Goal: Task Accomplishment & Management: Manage account settings

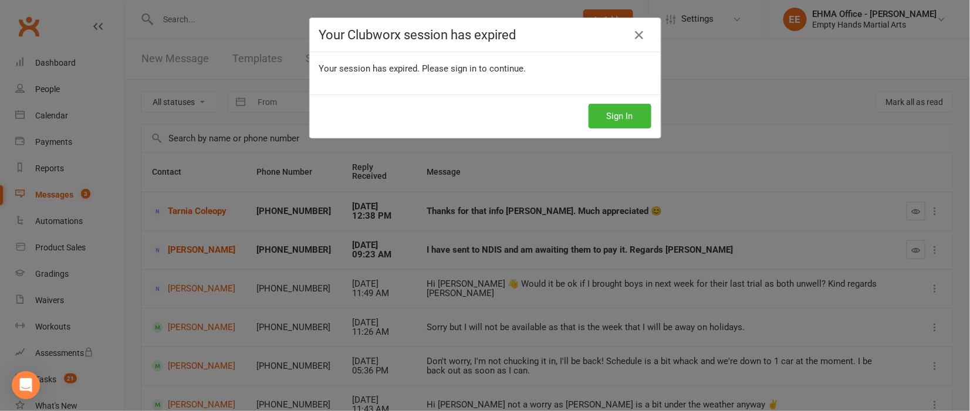
click at [484, 170] on div "Your Clubworx session has expired Your session has expired. Please sign in to c…" at bounding box center [485, 205] width 970 height 411
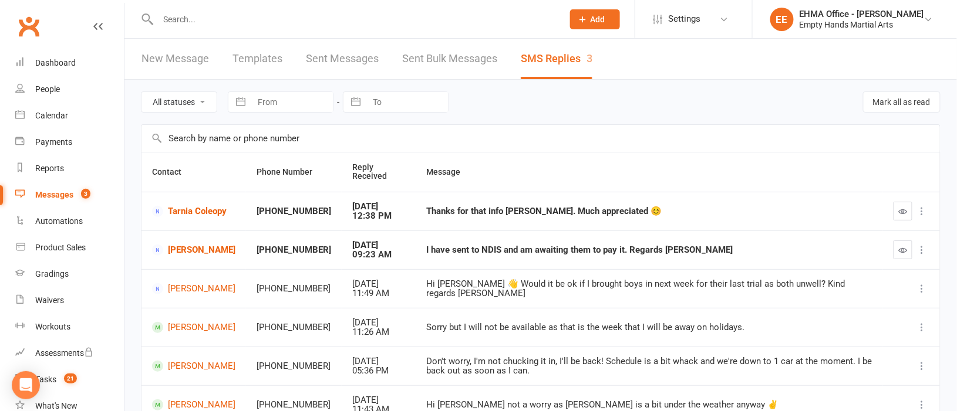
click at [252, 21] on input "text" at bounding box center [354, 19] width 400 height 16
paste input "[PERSON_NAME]"
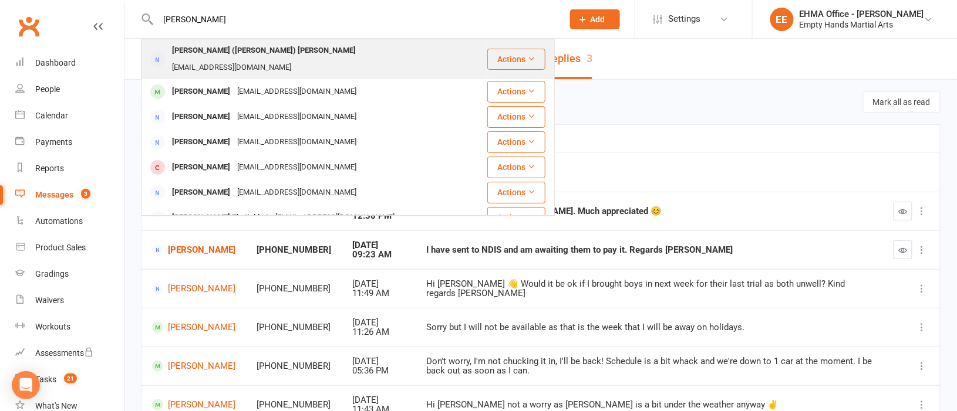
type input "[PERSON_NAME]"
click at [275, 59] on div "[EMAIL_ADDRESS][DOMAIN_NAME]" at bounding box center [231, 67] width 126 height 17
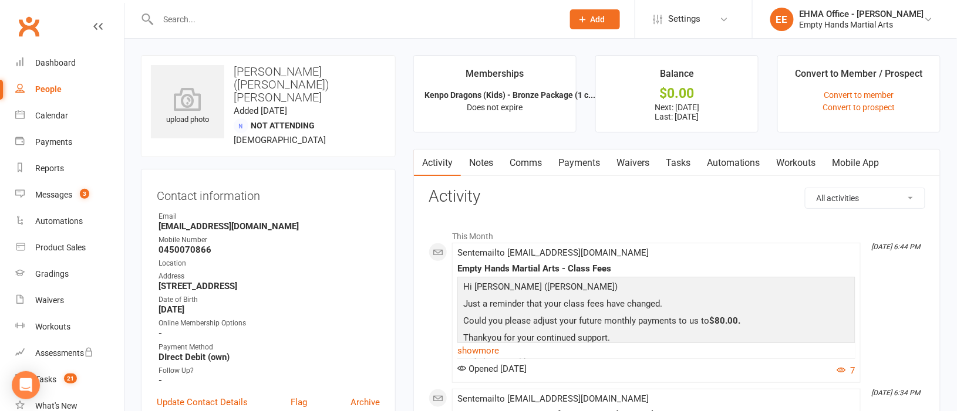
click at [575, 160] on link "Payments" at bounding box center [579, 163] width 58 height 27
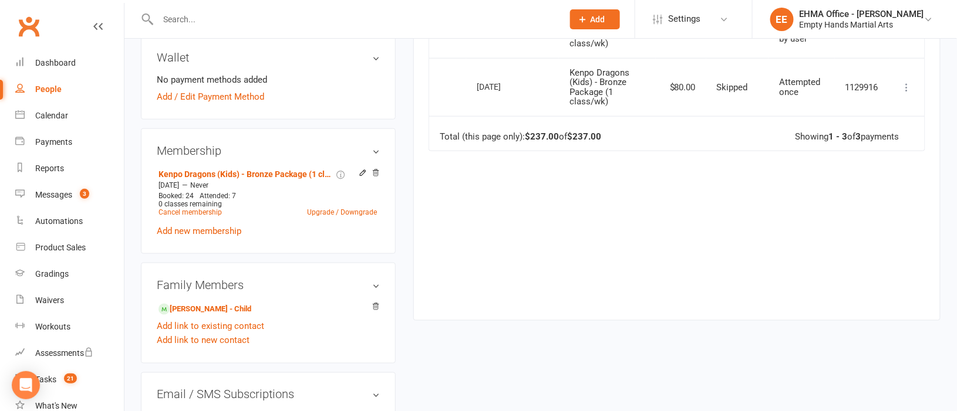
scroll to position [440, 0]
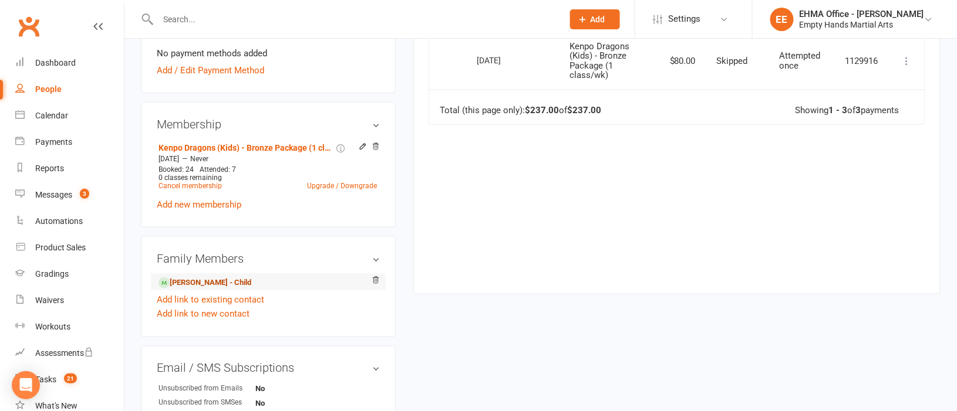
click at [204, 277] on link "[PERSON_NAME] - Child" at bounding box center [204, 283] width 93 height 12
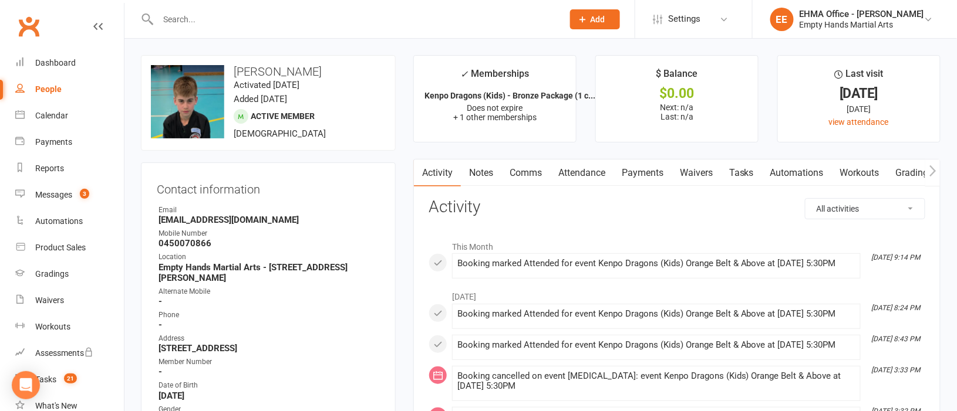
click at [326, 18] on input "text" at bounding box center [354, 19] width 400 height 16
paste input "[PERSON_NAME]"
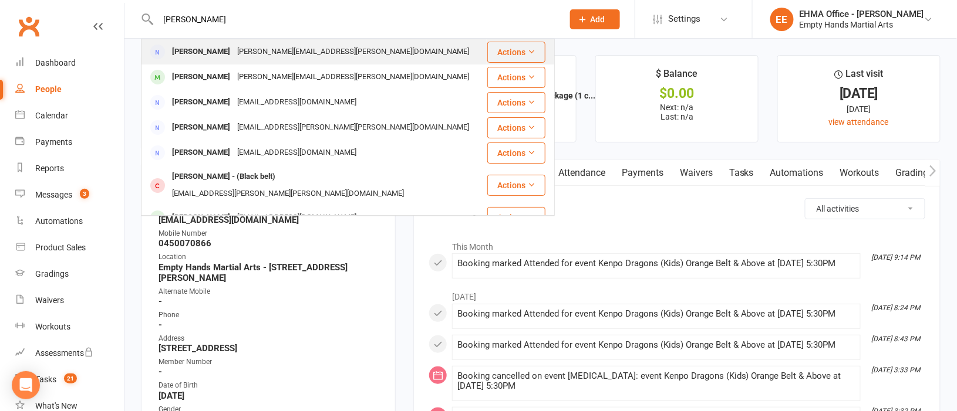
type input "[PERSON_NAME]"
click at [256, 46] on div "[PERSON_NAME][EMAIL_ADDRESS][PERSON_NAME][DOMAIN_NAME]" at bounding box center [353, 51] width 239 height 17
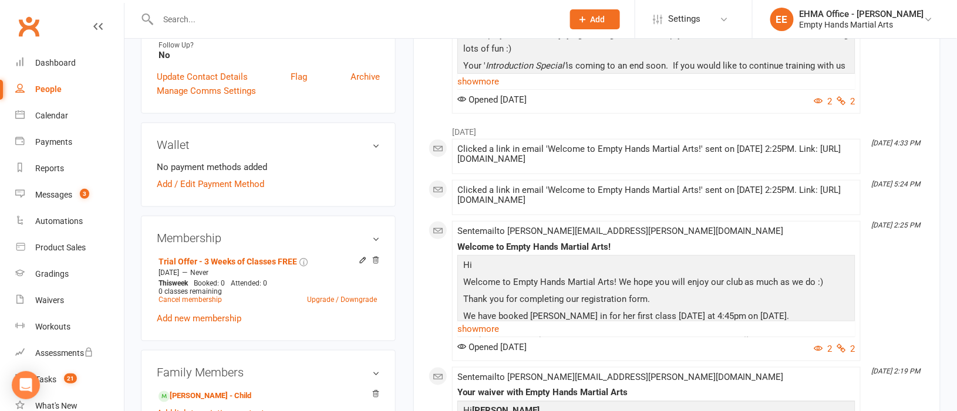
scroll to position [440, 0]
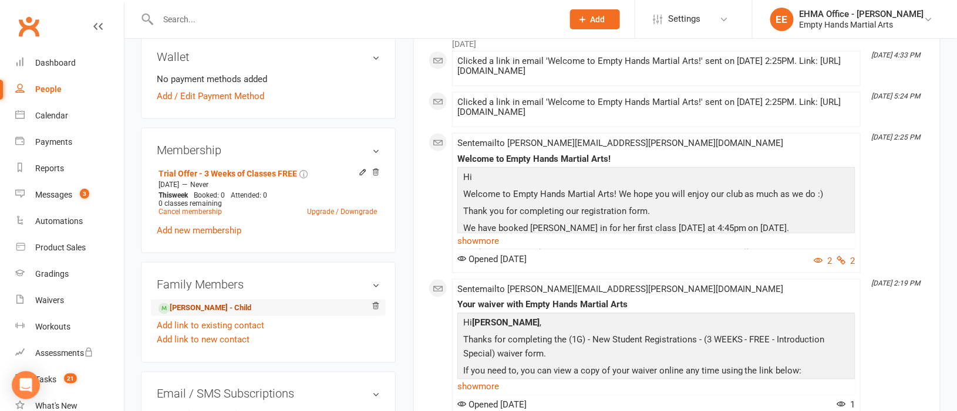
click at [201, 303] on link "[PERSON_NAME] - Child" at bounding box center [204, 309] width 93 height 12
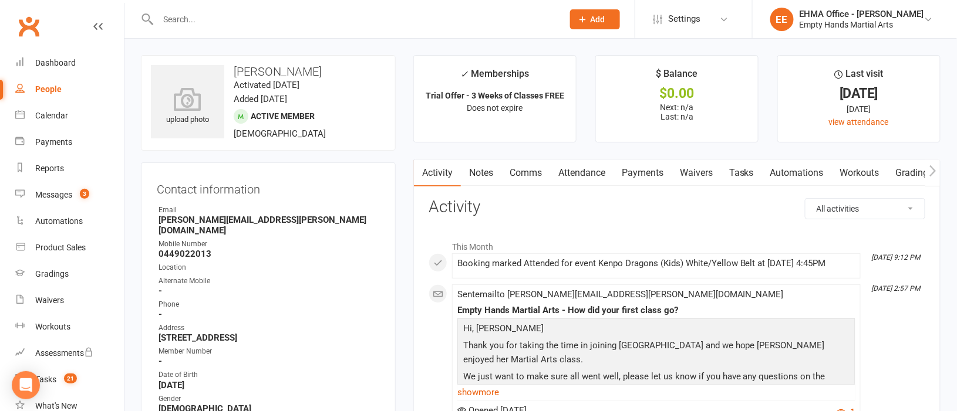
click at [597, 174] on link "Attendance" at bounding box center [581, 173] width 63 height 27
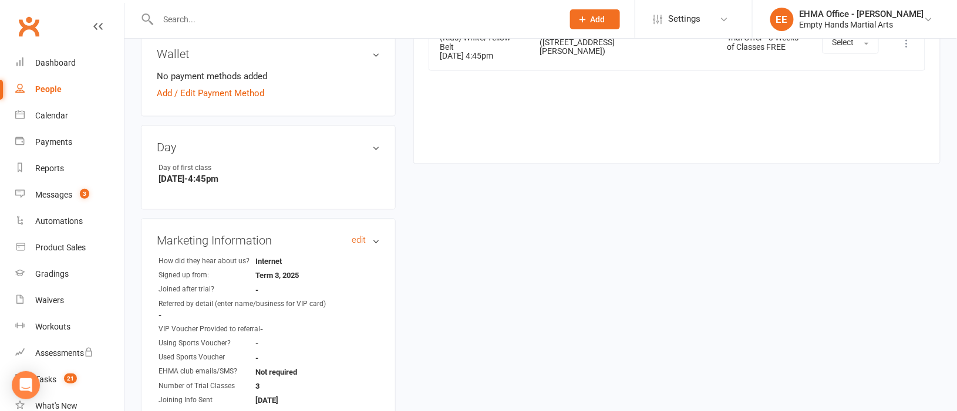
scroll to position [880, 0]
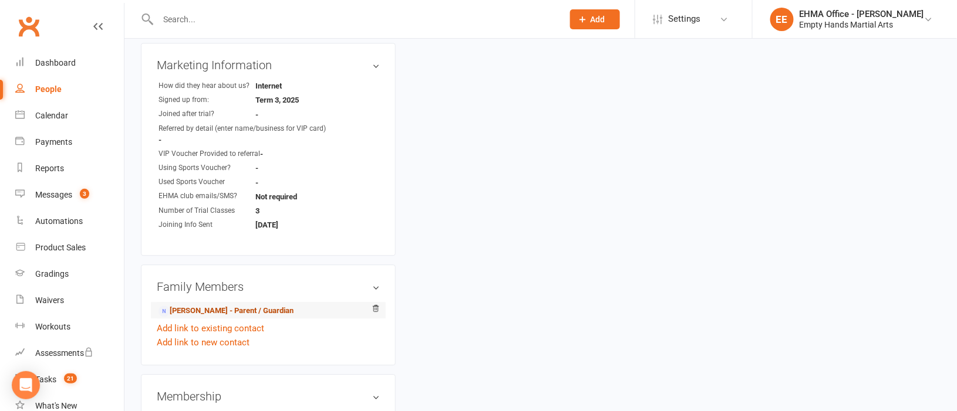
click at [207, 305] on link "[PERSON_NAME] - Parent / Guardian" at bounding box center [225, 311] width 135 height 12
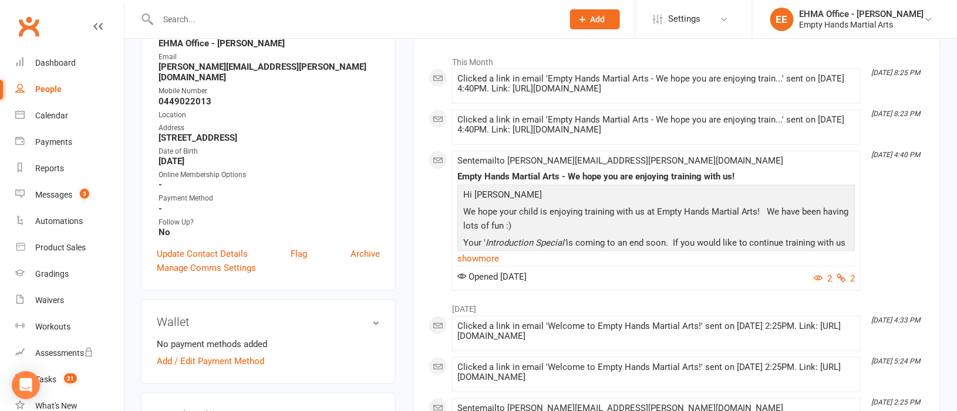
scroll to position [175, 0]
click at [479, 255] on link "show more" at bounding box center [656, 257] width 398 height 16
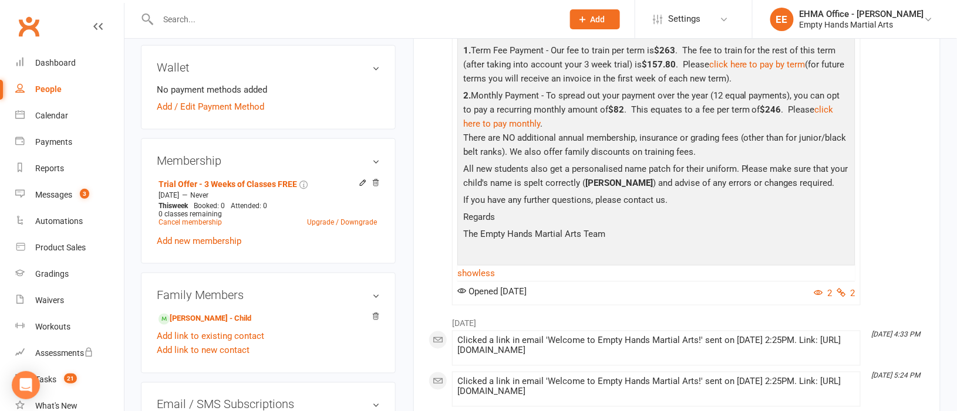
scroll to position [440, 0]
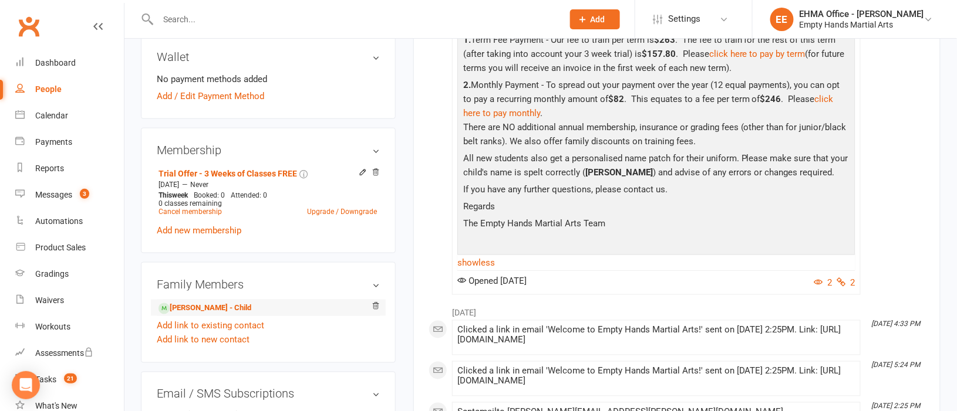
click at [207, 300] on li "[PERSON_NAME] - Child" at bounding box center [268, 308] width 223 height 16
click at [208, 303] on link "[PERSON_NAME] - Child" at bounding box center [204, 309] width 93 height 12
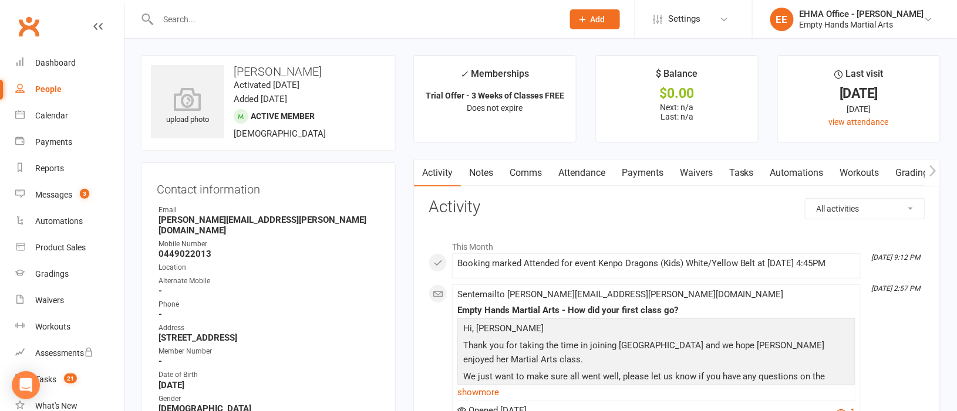
drag, startPoint x: 307, startPoint y: 70, endPoint x: 236, endPoint y: 70, distance: 71.0
click at [236, 70] on h3 "[PERSON_NAME]" at bounding box center [268, 71] width 235 height 13
copy h3 "[PERSON_NAME]"
click at [602, 173] on link "Attendance" at bounding box center [581, 173] width 63 height 27
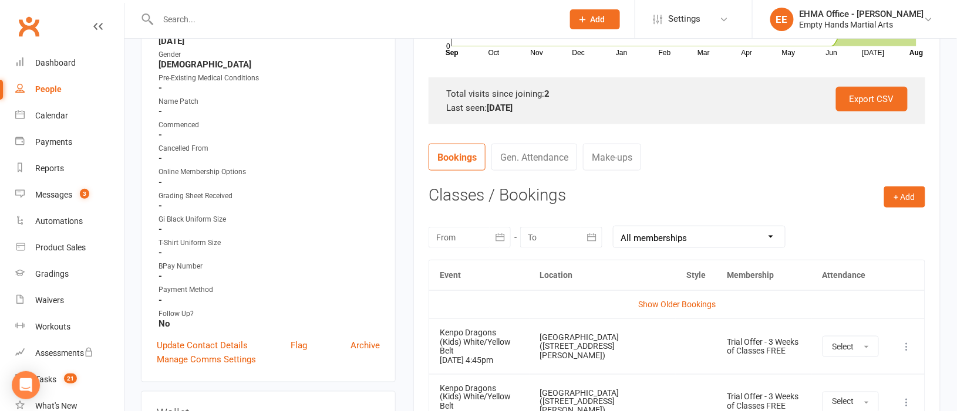
scroll to position [440, 0]
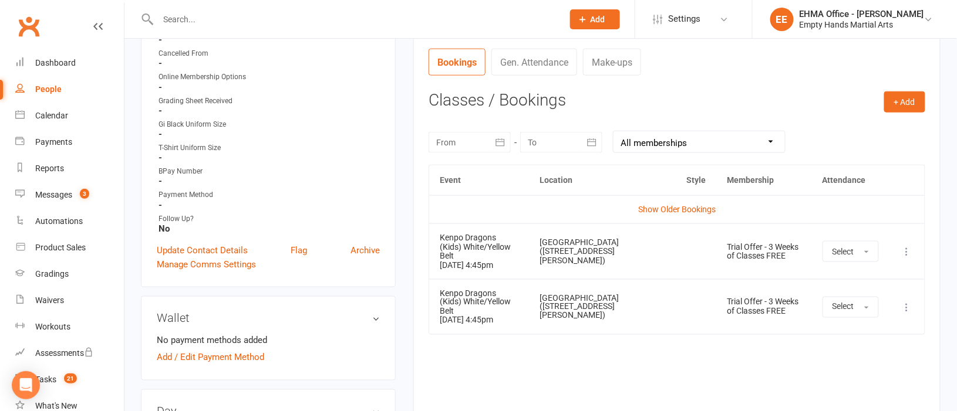
click at [905, 246] on icon at bounding box center [907, 252] width 12 height 12
click at [839, 326] on link "Remove booking" at bounding box center [855, 321] width 116 height 23
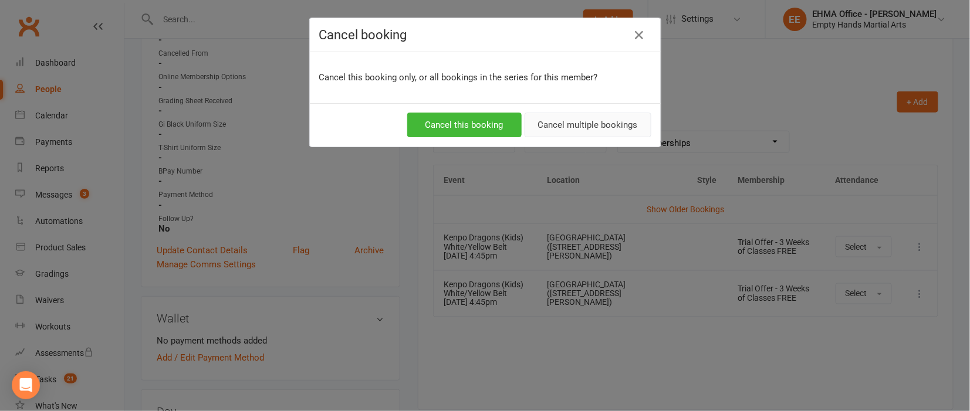
click at [591, 130] on button "Cancel multiple bookings" at bounding box center [588, 125] width 127 height 25
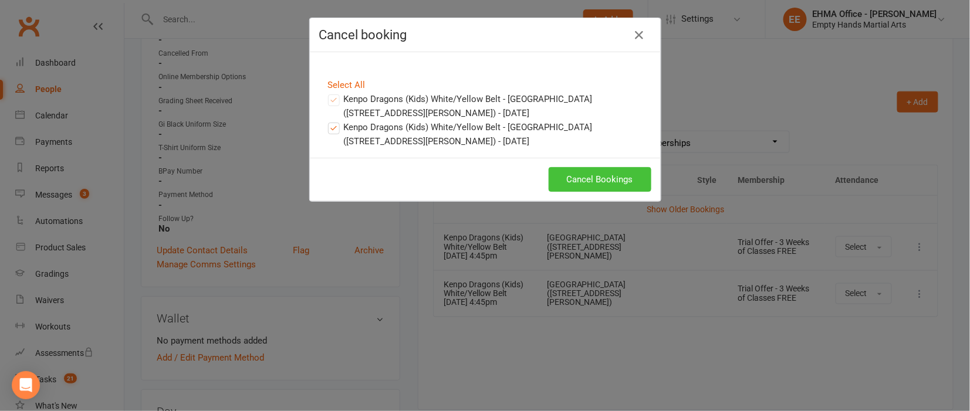
click at [597, 177] on button "Cancel Bookings" at bounding box center [600, 179] width 103 height 25
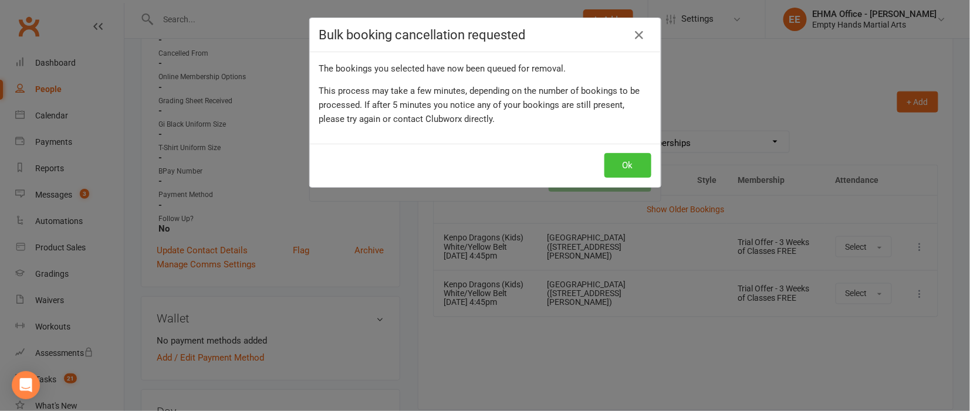
click at [621, 173] on button "Ok" at bounding box center [627, 165] width 47 height 25
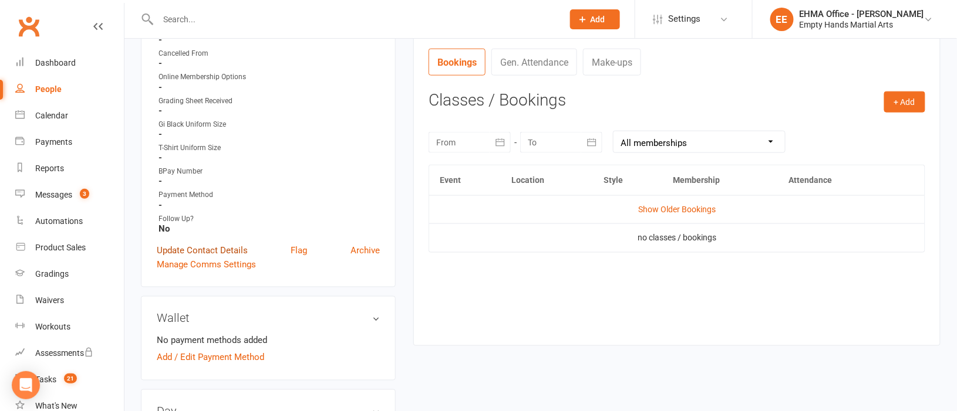
click at [211, 244] on link "Update Contact Details" at bounding box center [202, 251] width 91 height 14
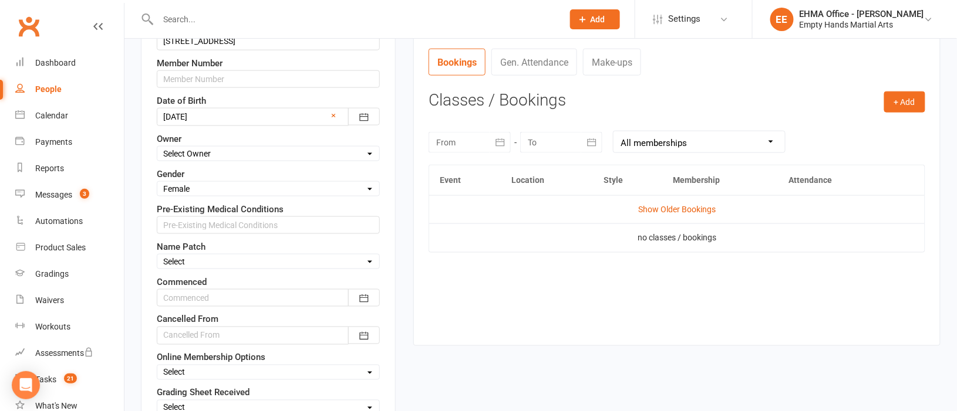
click at [193, 258] on select "Select Order Order Adults Yes Not Required Email" at bounding box center [268, 261] width 222 height 13
select select "Order"
click at [157, 258] on select "Select Order Order Adults Yes Not Required Email" at bounding box center [268, 261] width 222 height 13
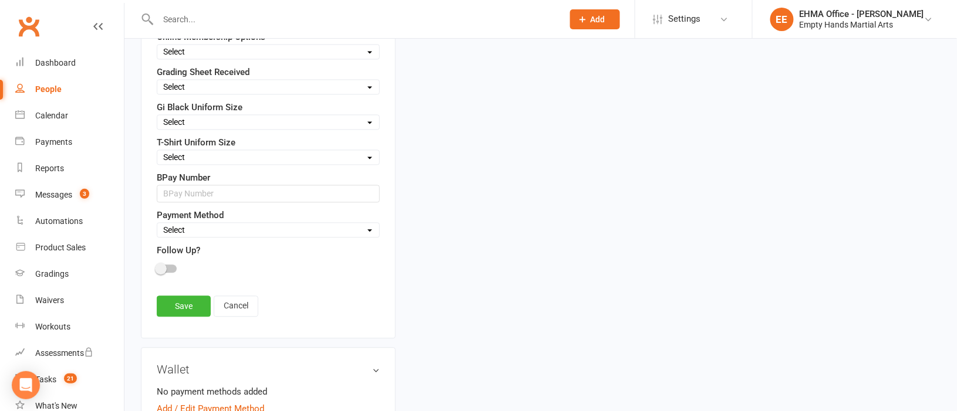
scroll to position [792, 0]
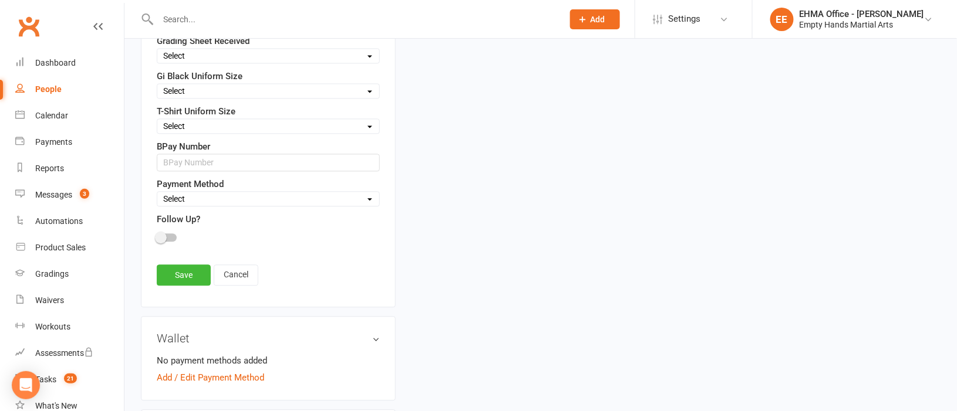
click at [207, 205] on select "Select Square (weekly) Square (monthly) Square Square (Auto) Xero - Monthly (Au…" at bounding box center [268, 198] width 222 height 13
select select "Xero - Term Fee"
click at [157, 197] on select "Select Square (weekly) Square (monthly) Square Square (Auto) Xero - Monthly (Au…" at bounding box center [268, 198] width 222 height 13
click at [188, 278] on link "Save" at bounding box center [184, 275] width 54 height 21
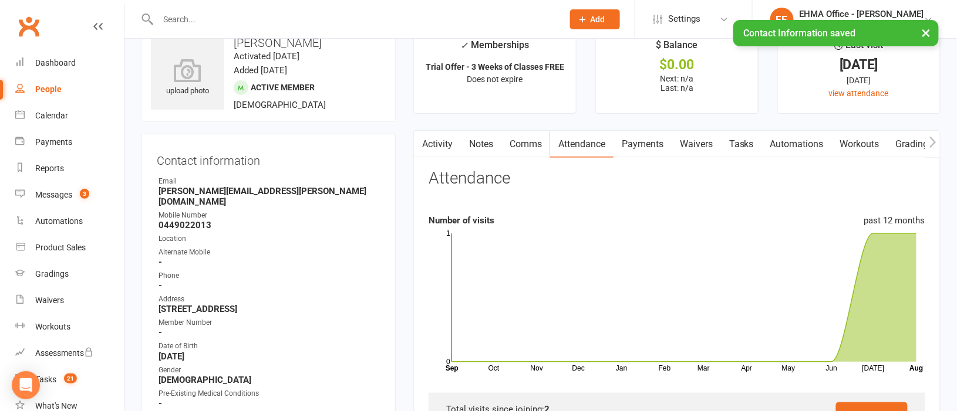
scroll to position [0, 0]
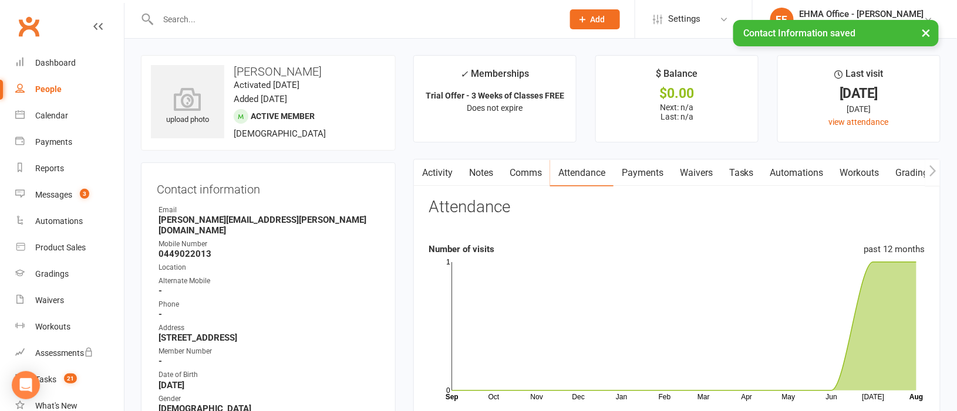
click at [434, 164] on link "Activity" at bounding box center [437, 173] width 47 height 27
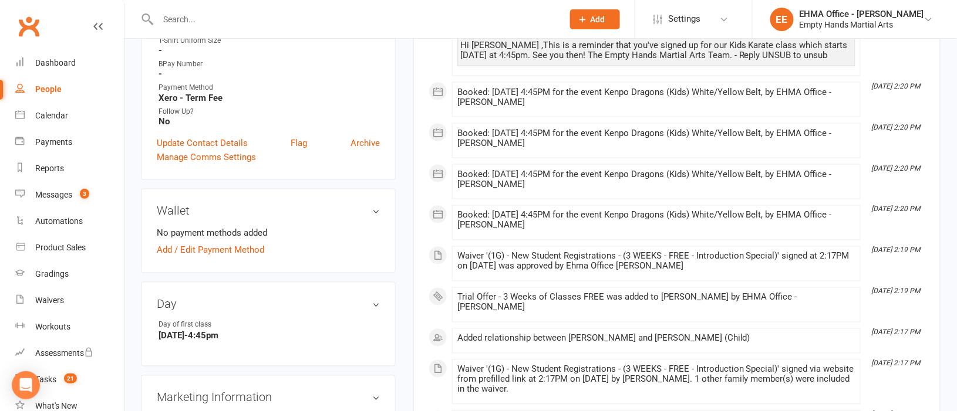
scroll to position [440, 0]
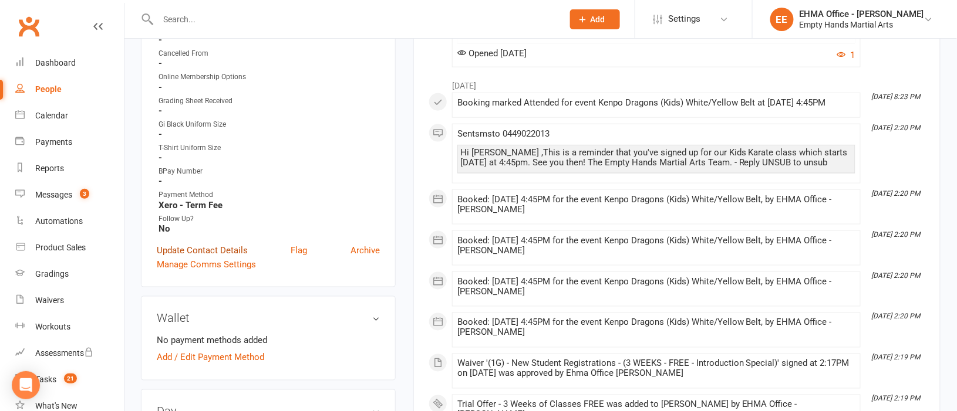
click at [222, 244] on link "Update Contact Details" at bounding box center [202, 251] width 91 height 14
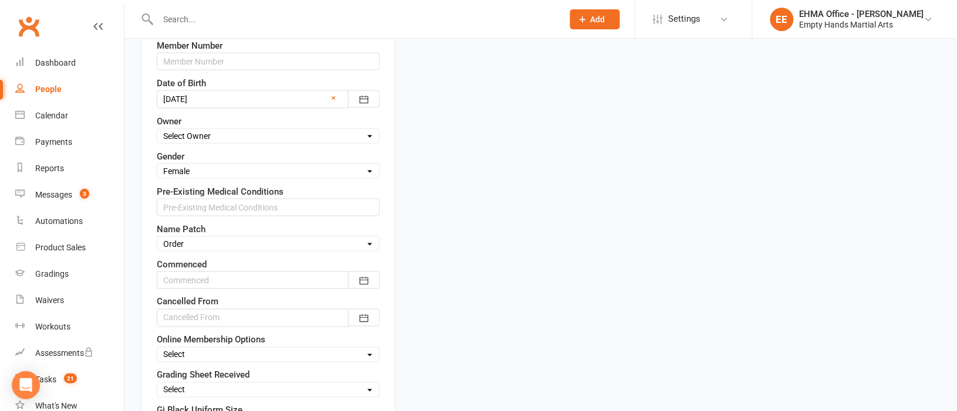
scroll to position [495, 0]
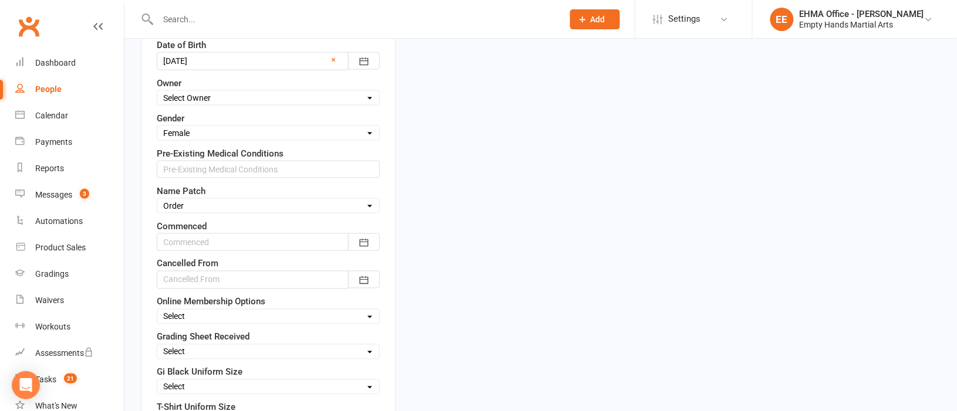
click at [231, 249] on div at bounding box center [268, 243] width 223 height 18
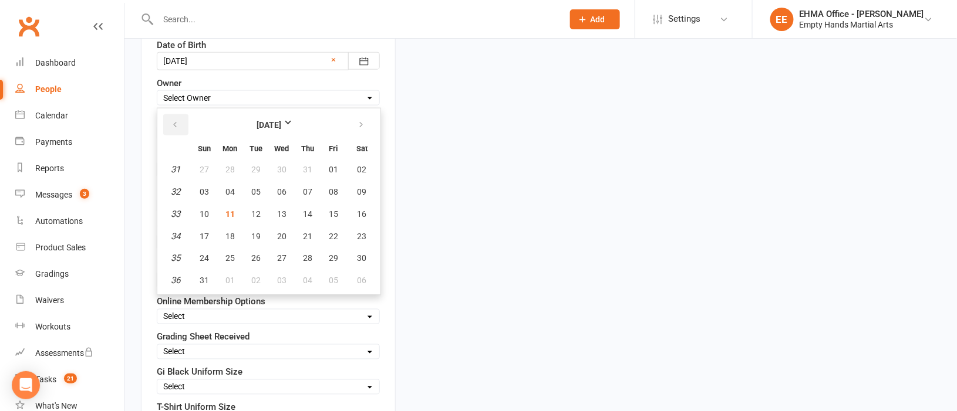
click at [175, 127] on icon "button" at bounding box center [175, 124] width 8 height 9
click at [225, 258] on span "28" at bounding box center [229, 258] width 9 height 9
type input "[DATE]"
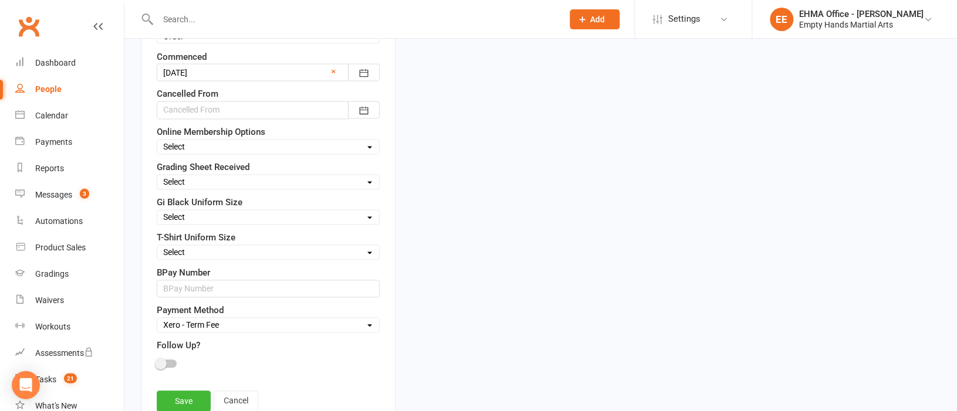
scroll to position [704, 0]
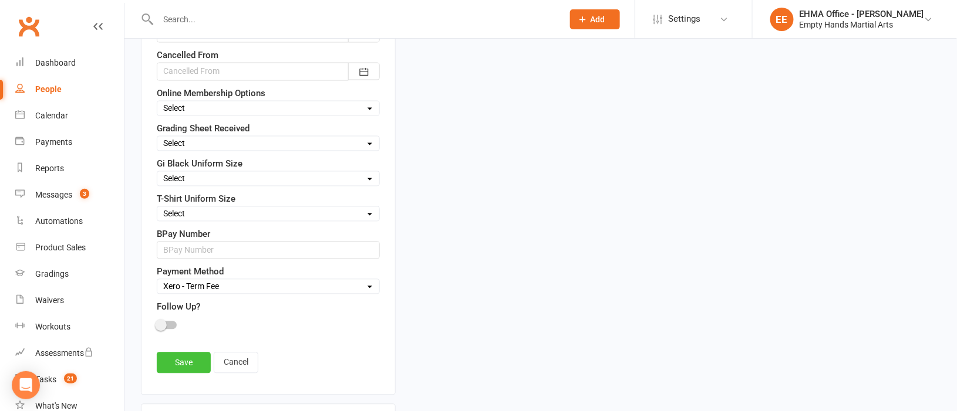
click at [184, 374] on link "Save" at bounding box center [184, 363] width 54 height 21
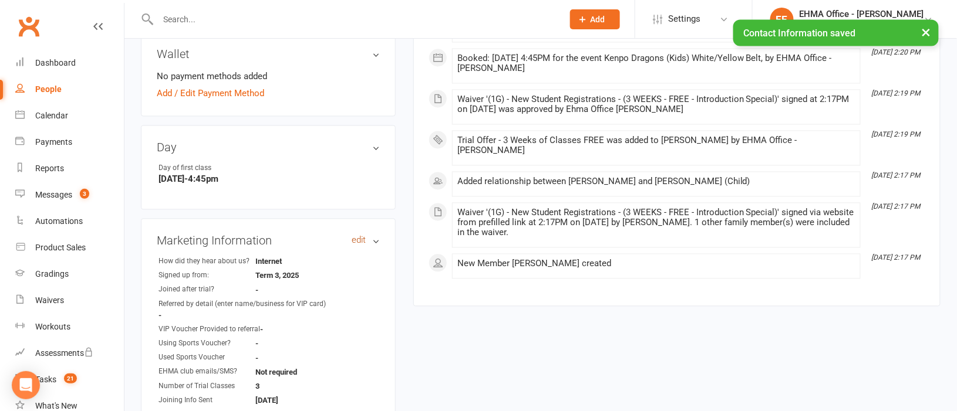
click at [357, 236] on link "edit" at bounding box center [359, 241] width 14 height 10
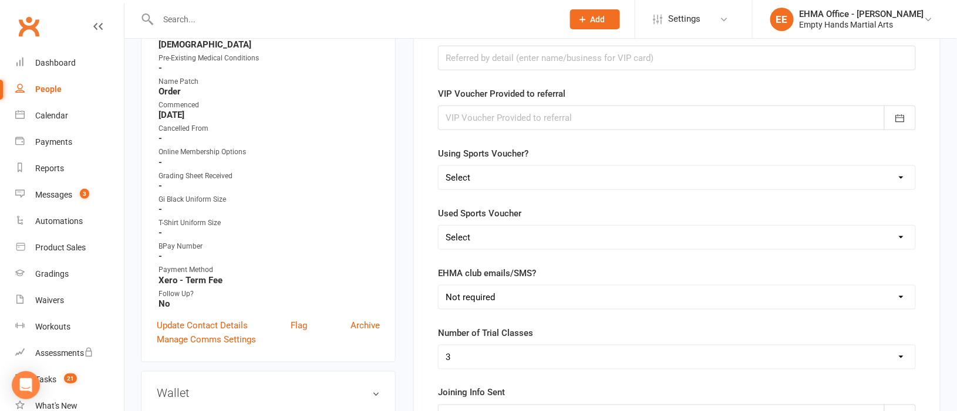
scroll to position [276, 0]
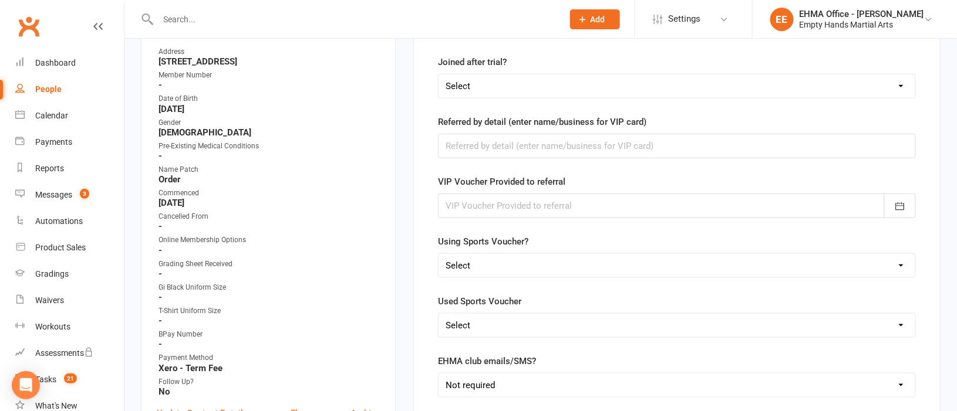
click at [508, 83] on select "Select Yes No" at bounding box center [676, 86] width 477 height 23
select select "Yes"
click at [438, 75] on select "Select Yes No" at bounding box center [676, 86] width 477 height 23
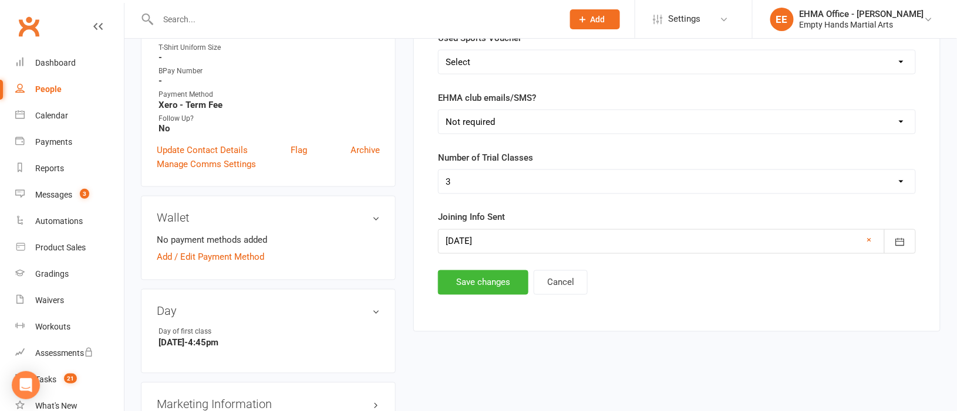
scroll to position [540, 0]
click at [493, 288] on button "Save changes" at bounding box center [483, 282] width 90 height 25
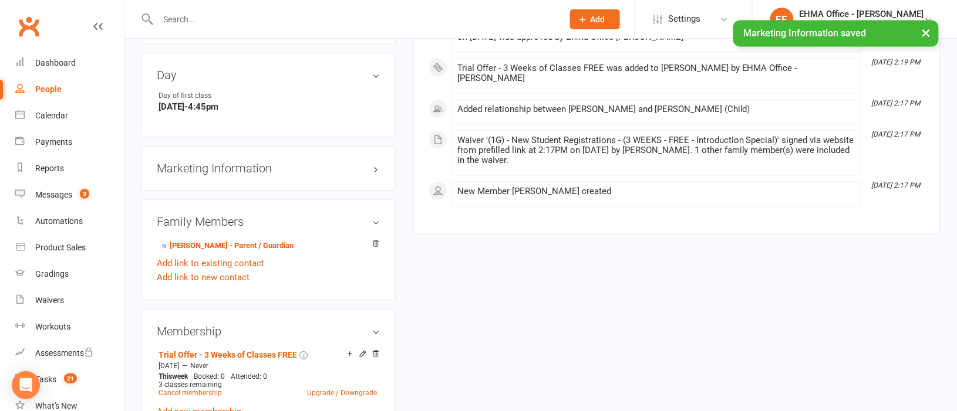
scroll to position [805, 0]
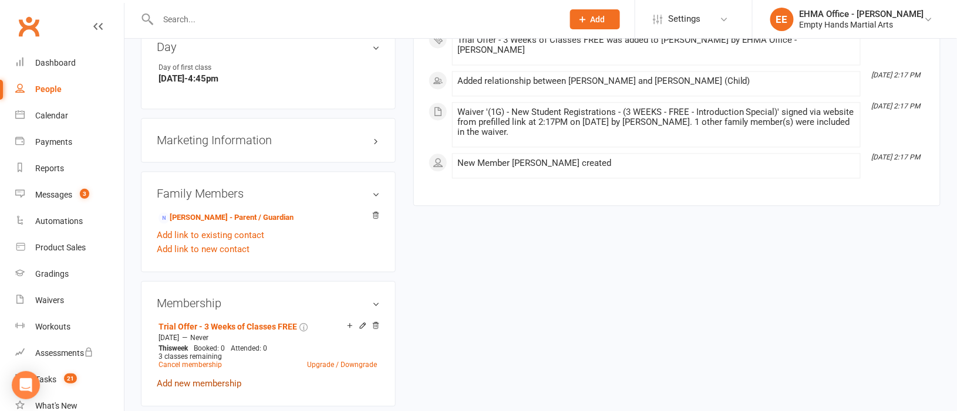
click at [205, 379] on link "Add new membership" at bounding box center [199, 384] width 85 height 11
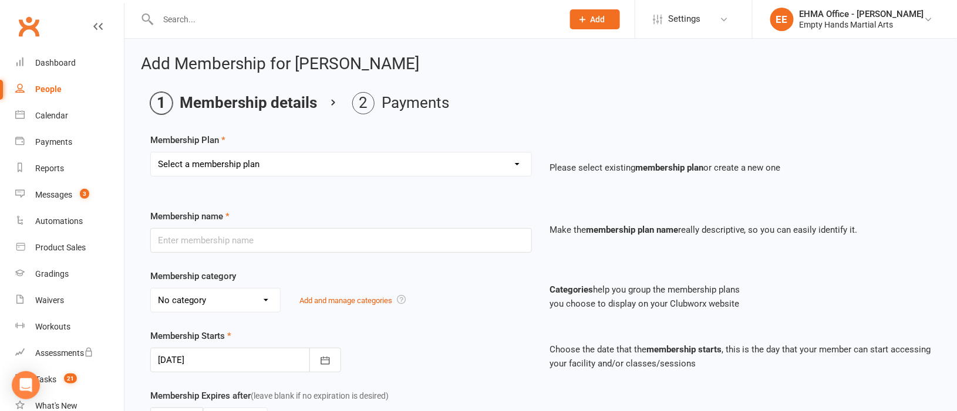
click at [256, 156] on select "Select a membership plan Create new Membership Plan Adults Commit Plan (6 month…" at bounding box center [341, 164] width 380 height 23
select select "85"
click at [151, 153] on select "Select a membership plan Create new Membership Plan Adults Commit Plan (6 month…" at bounding box center [341, 164] width 380 height 23
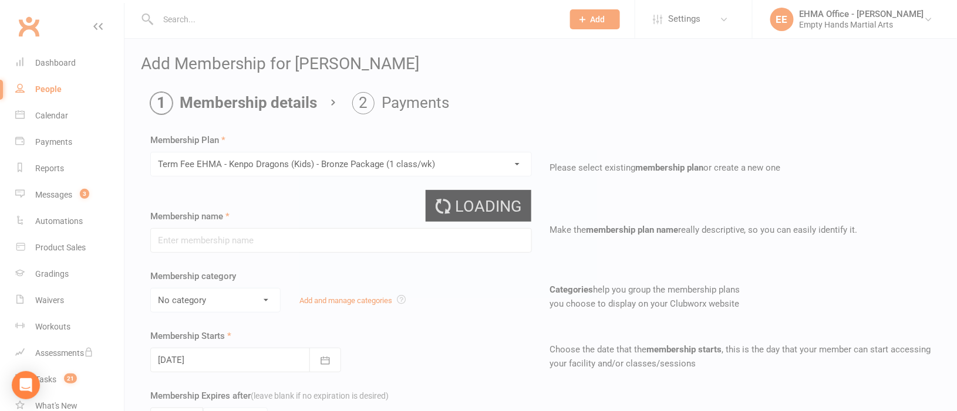
type input "Term Fee EHMA - Kenpo Dragons (Kids) - Bronze Package (1 class/wk)"
select select "4"
type input "0"
type input "3"
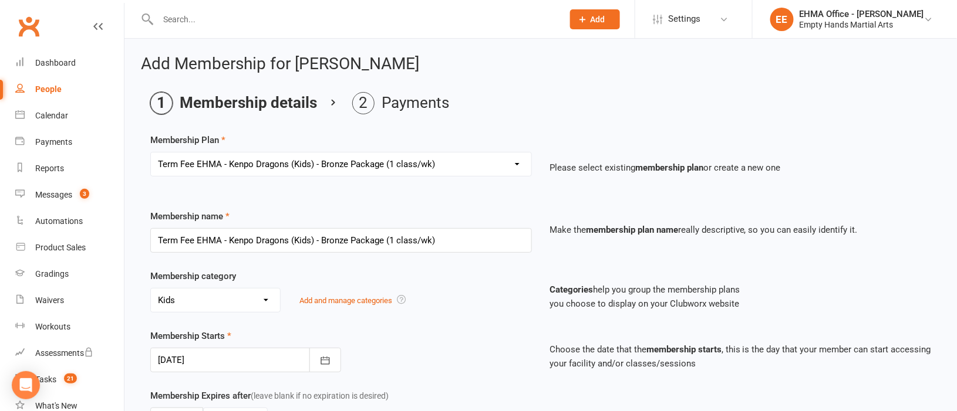
scroll to position [87, 0]
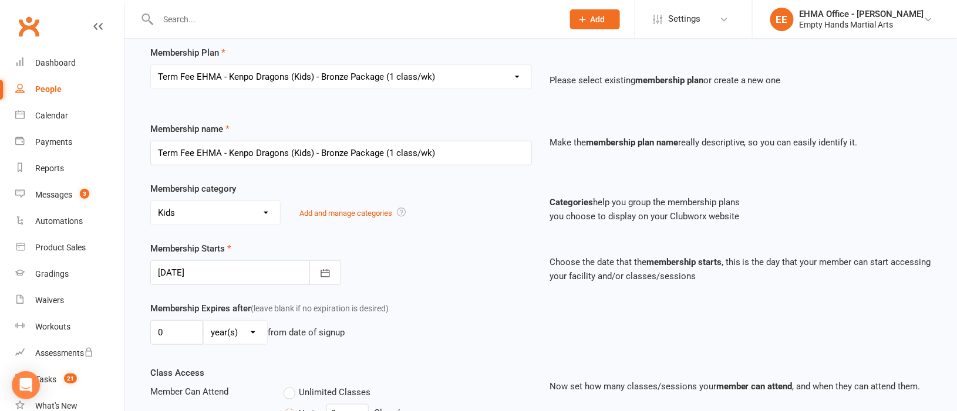
click at [229, 266] on div at bounding box center [245, 273] width 191 height 25
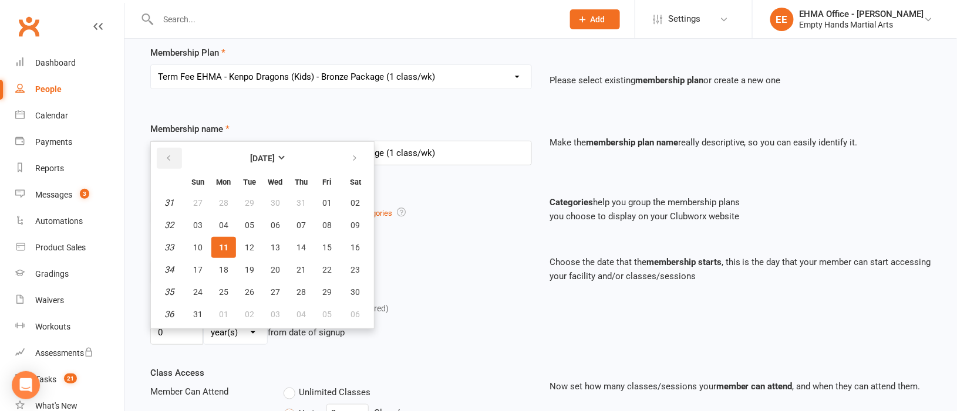
click at [168, 154] on icon "button" at bounding box center [168, 158] width 8 height 9
click at [224, 283] on button "28" at bounding box center [223, 292] width 25 height 21
type input "[DATE]"
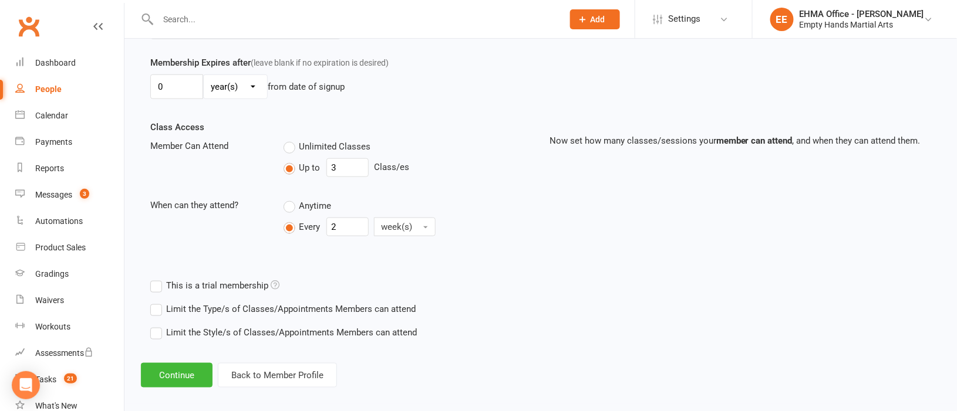
scroll to position [344, 0]
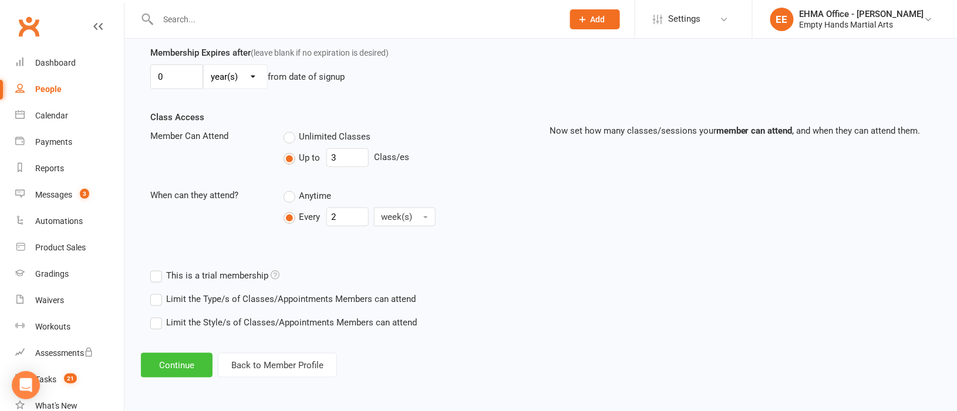
click at [191, 364] on button "Continue" at bounding box center [177, 365] width 72 height 25
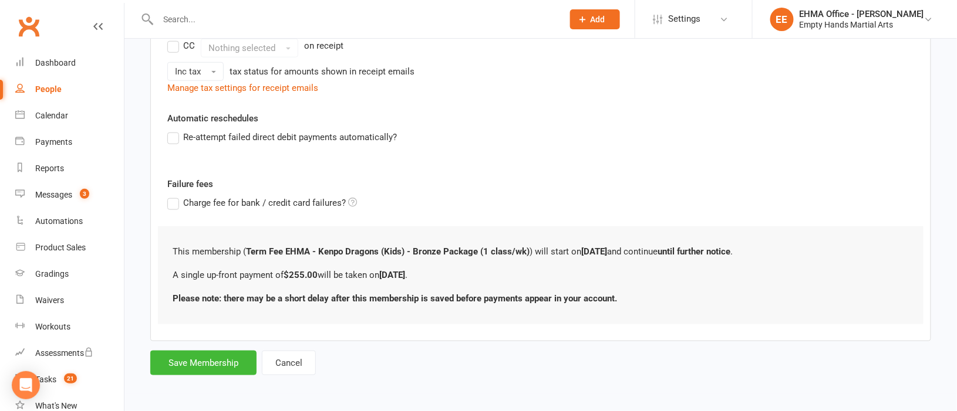
scroll to position [0, 0]
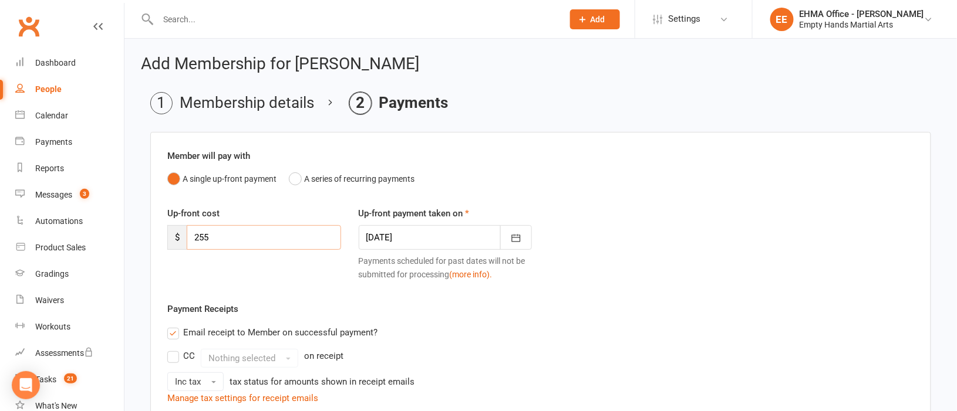
drag, startPoint x: 233, startPoint y: 239, endPoint x: 172, endPoint y: 239, distance: 61.0
click at [172, 239] on div "$ 255" at bounding box center [254, 237] width 174 height 25
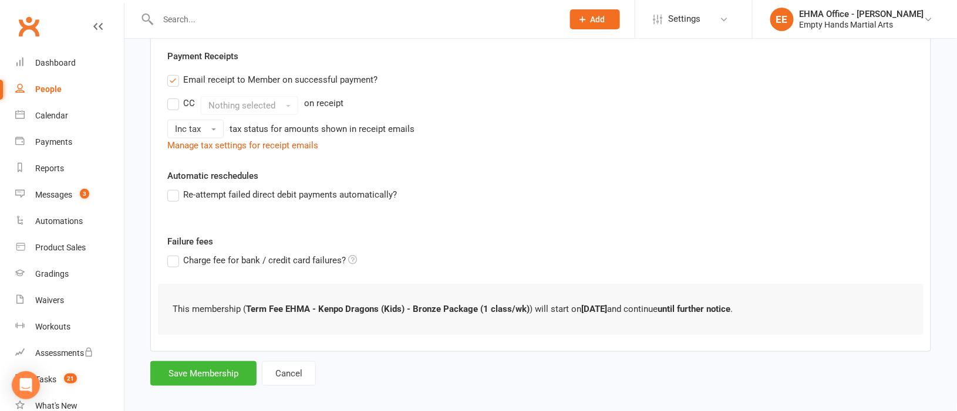
scroll to position [228, 0]
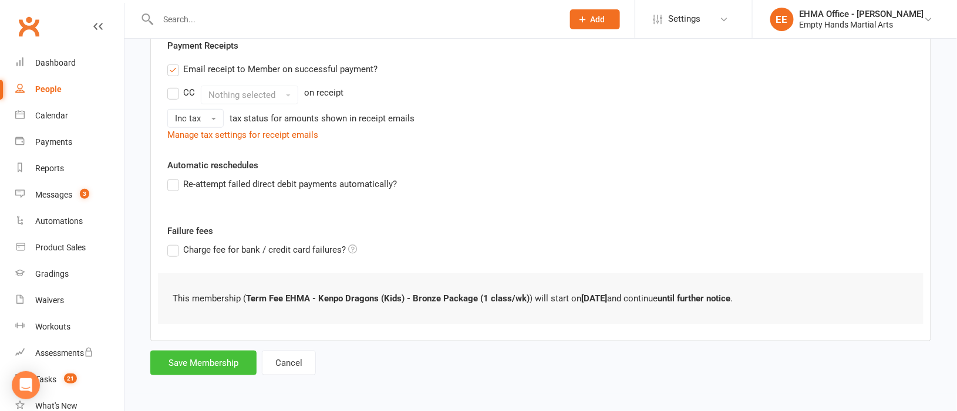
click at [232, 368] on button "Save Membership" at bounding box center [203, 363] width 106 height 25
type input "0"
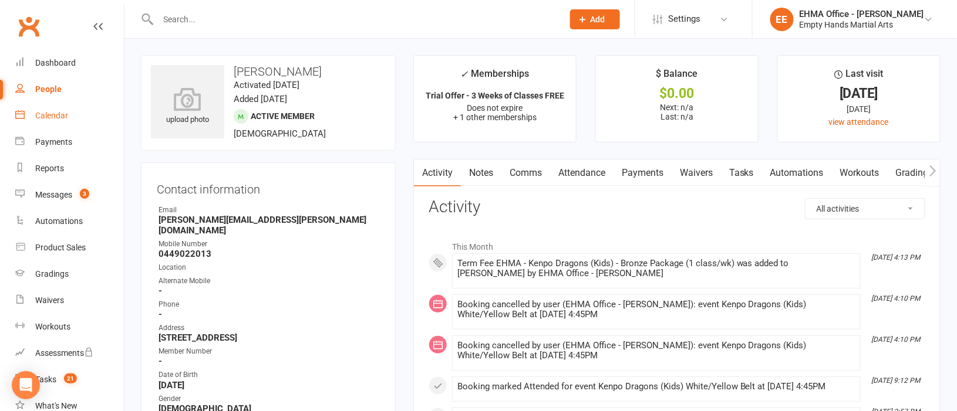
click at [48, 107] on link "Calendar" at bounding box center [69, 116] width 109 height 26
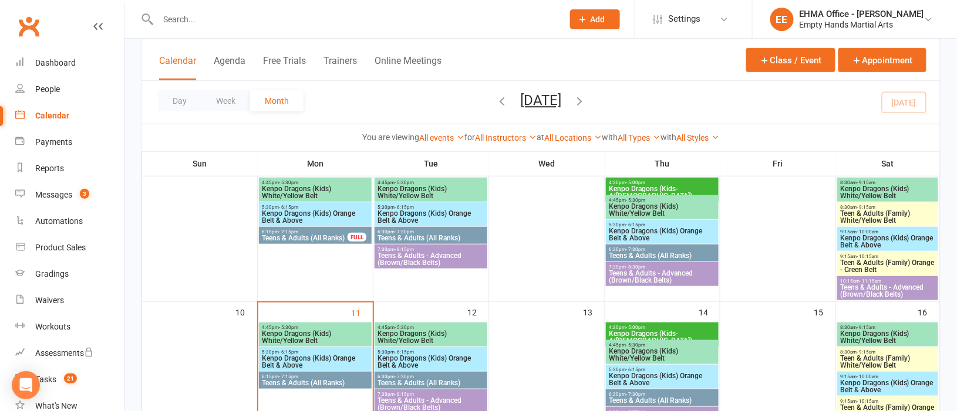
scroll to position [263, 0]
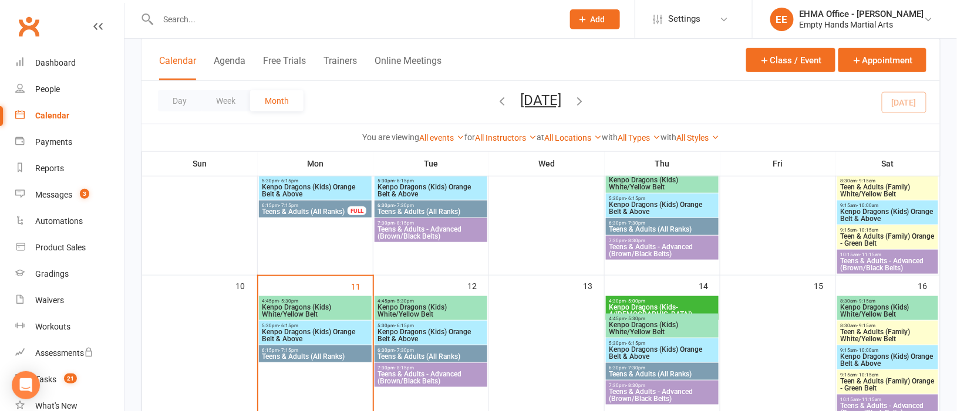
click at [312, 297] on div "4:45pm - 5:30pm Kenpo Dragons (Kids) White/Yellow Belt" at bounding box center [315, 308] width 113 height 24
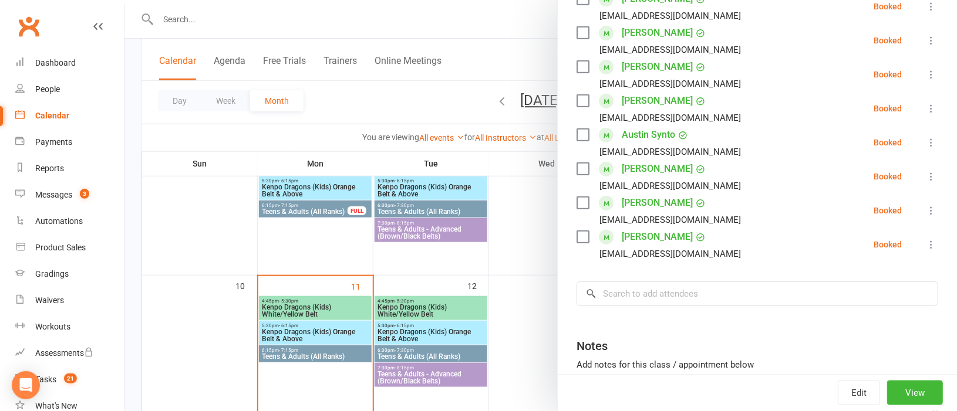
scroll to position [343, 0]
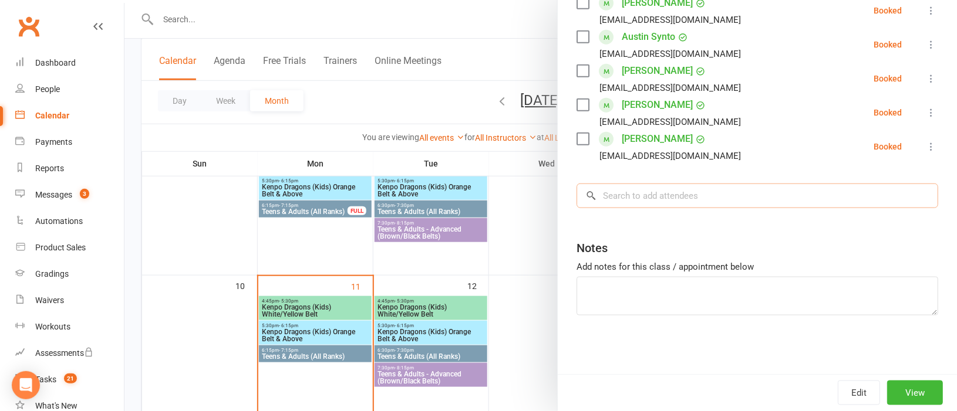
click at [627, 198] on input "search" at bounding box center [757, 196] width 362 height 25
paste input "[PERSON_NAME]"
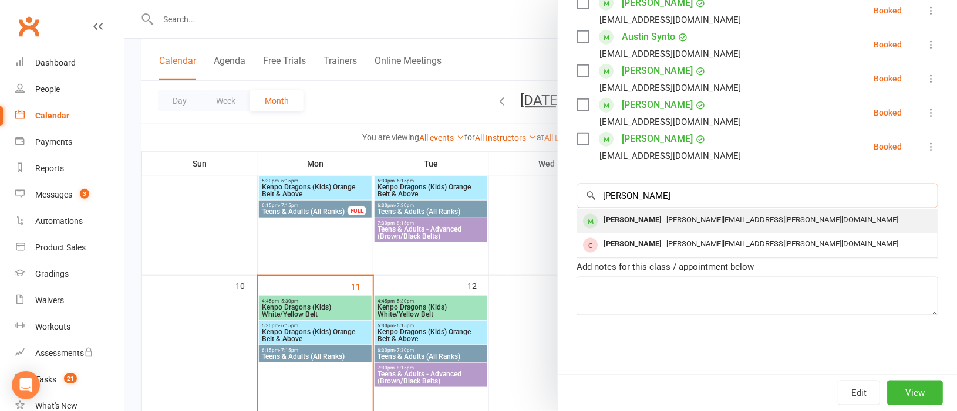
type input "[PERSON_NAME]"
click at [645, 223] on div "[PERSON_NAME]" at bounding box center [632, 220] width 67 height 17
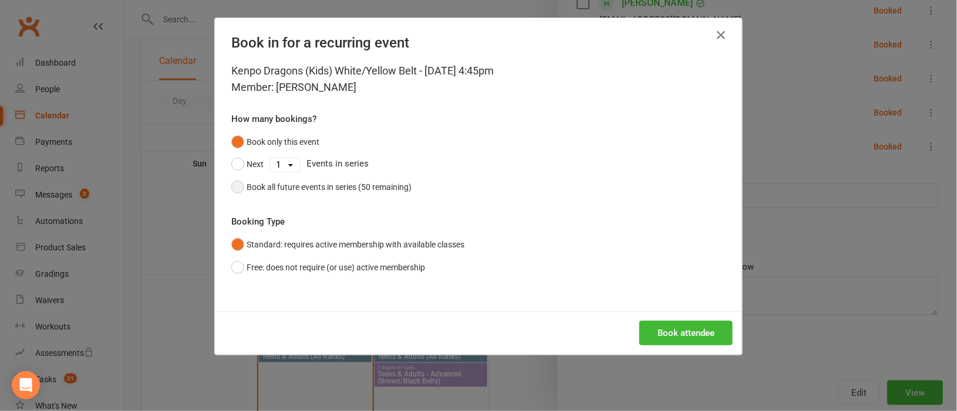
click at [231, 192] on button "Book all future events in series (50 remaining)" at bounding box center [321, 187] width 180 height 22
click at [671, 329] on button "Book attendee" at bounding box center [685, 333] width 93 height 25
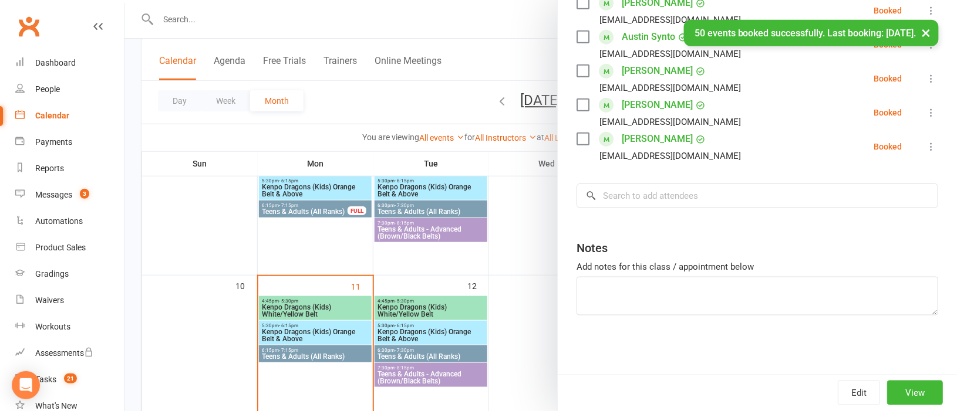
scroll to position [377, 0]
click at [246, 20] on div "× 50 events booked successfully. Last booking: [DATE]." at bounding box center [470, 20] width 941 height 0
click at [175, 20] on div "× 50 events booked successfully. Last booking: [DATE]." at bounding box center [470, 20] width 941 height 0
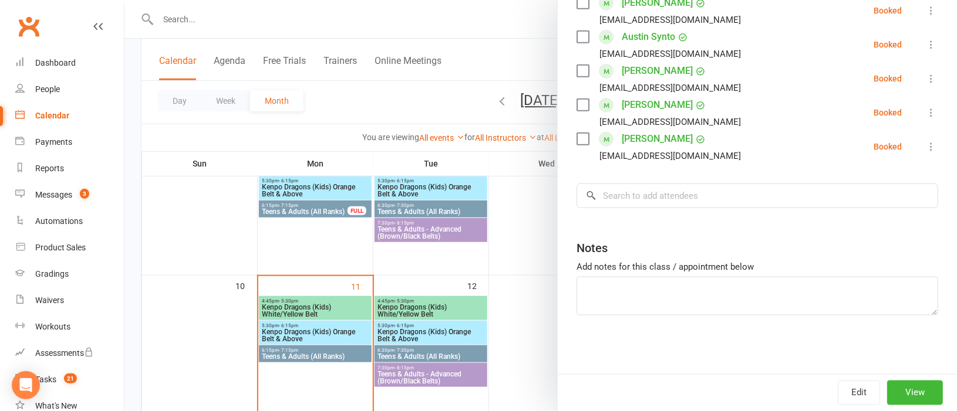
click at [214, 9] on div at bounding box center [540, 205] width 832 height 411
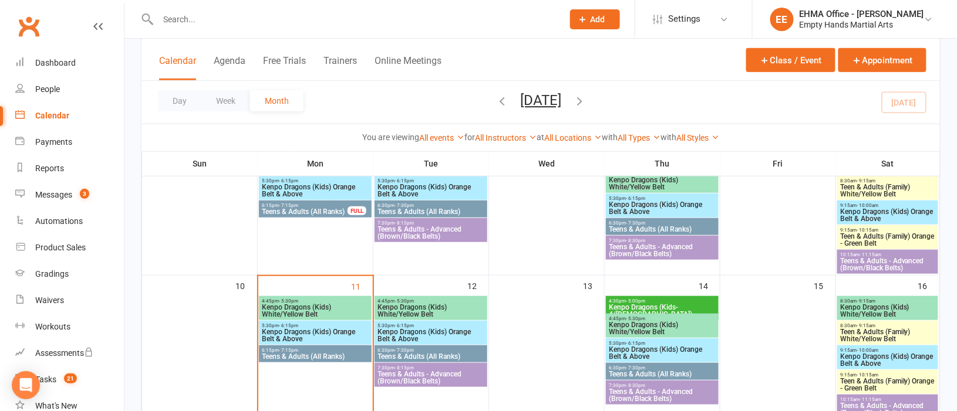
click at [195, 19] on input "text" at bounding box center [354, 19] width 400 height 16
paste input "[PERSON_NAME]"
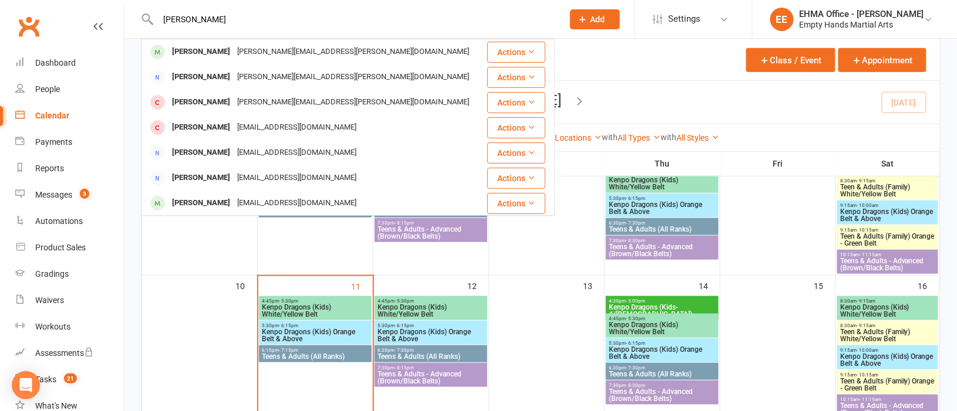
type input "[PERSON_NAME]"
click at [235, 49] on div "[PERSON_NAME][EMAIL_ADDRESS][PERSON_NAME][DOMAIN_NAME]" at bounding box center [353, 51] width 239 height 17
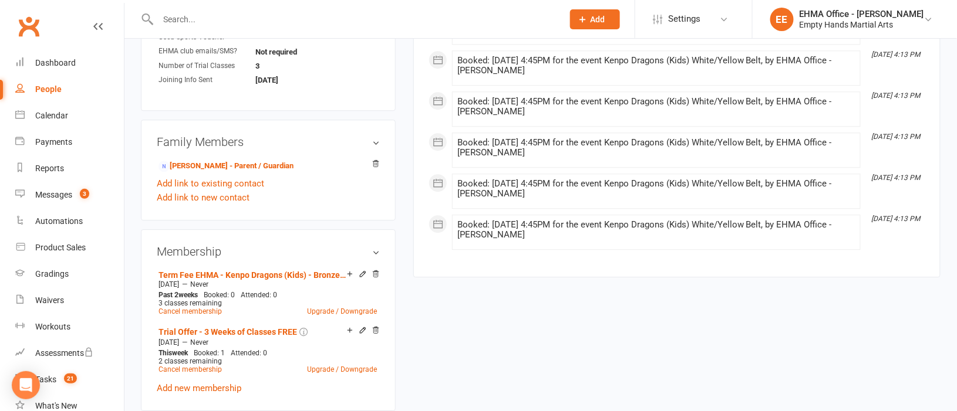
scroll to position [1056, 0]
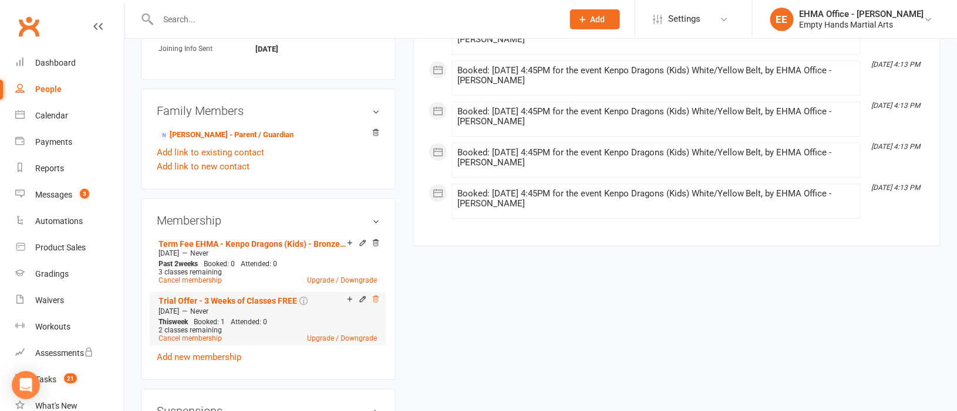
click at [374, 296] on icon at bounding box center [376, 299] width 6 height 6
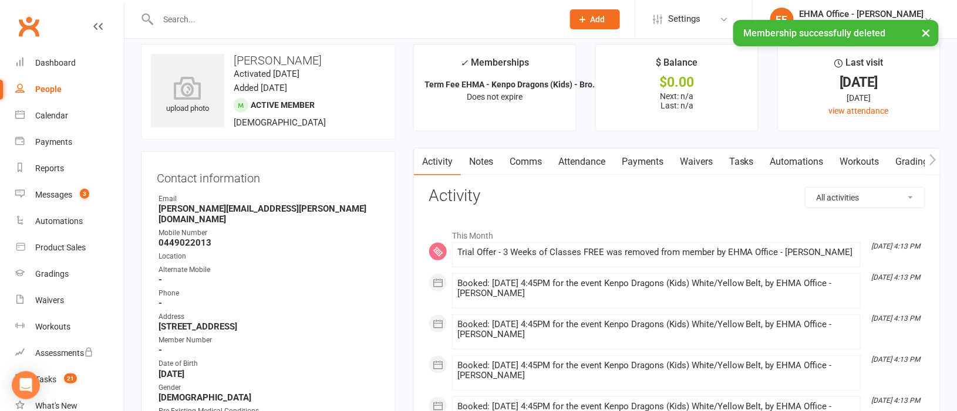
scroll to position [0, 0]
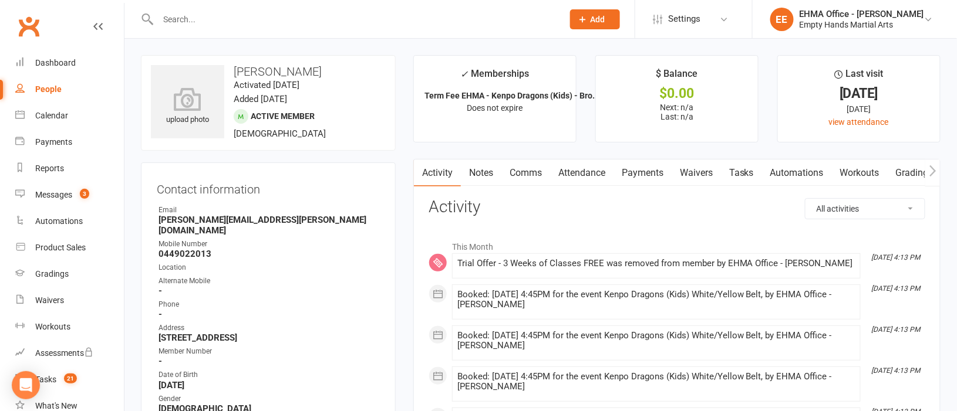
click at [579, 173] on link "Attendance" at bounding box center [581, 173] width 63 height 27
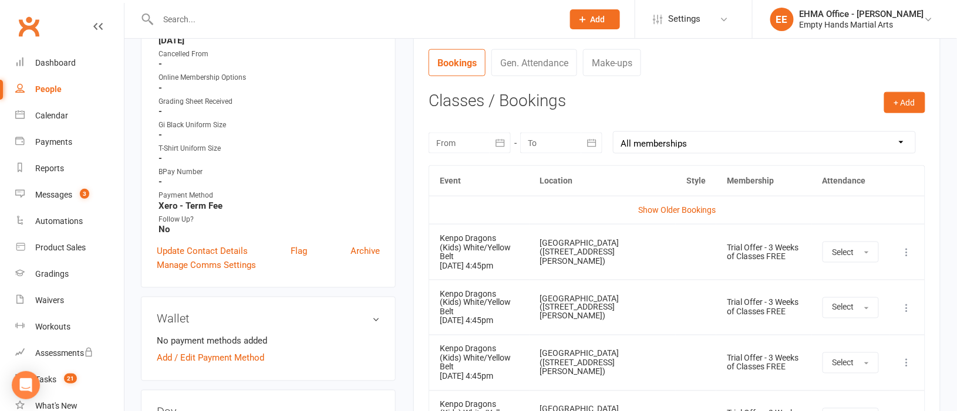
scroll to position [440, 0]
click at [905, 246] on icon at bounding box center [907, 252] width 12 height 12
click at [824, 311] on link "Remove booking" at bounding box center [855, 321] width 116 height 23
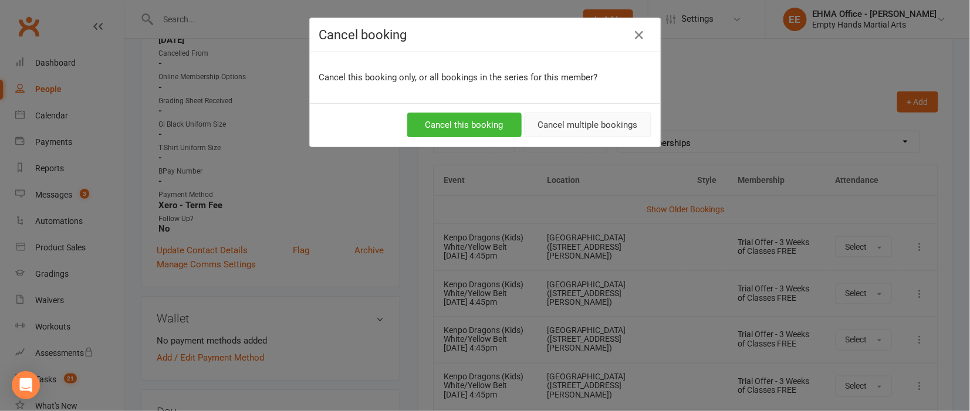
click at [617, 128] on button "Cancel multiple bookings" at bounding box center [588, 125] width 127 height 25
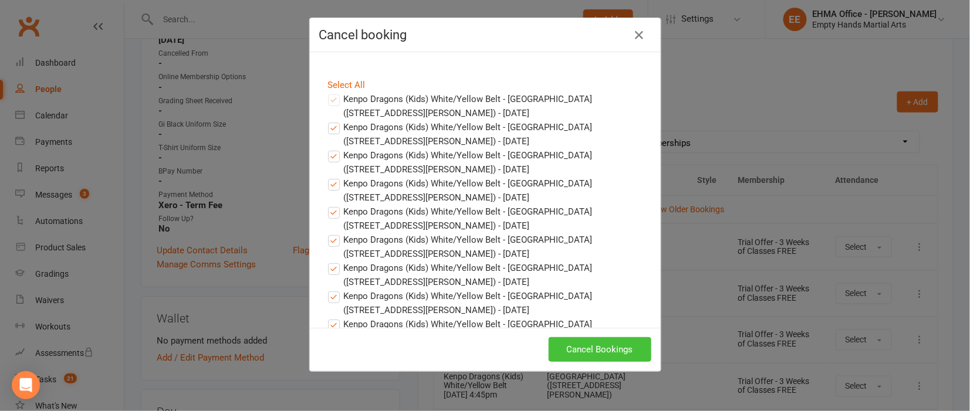
click at [610, 351] on button "Cancel Bookings" at bounding box center [600, 349] width 103 height 25
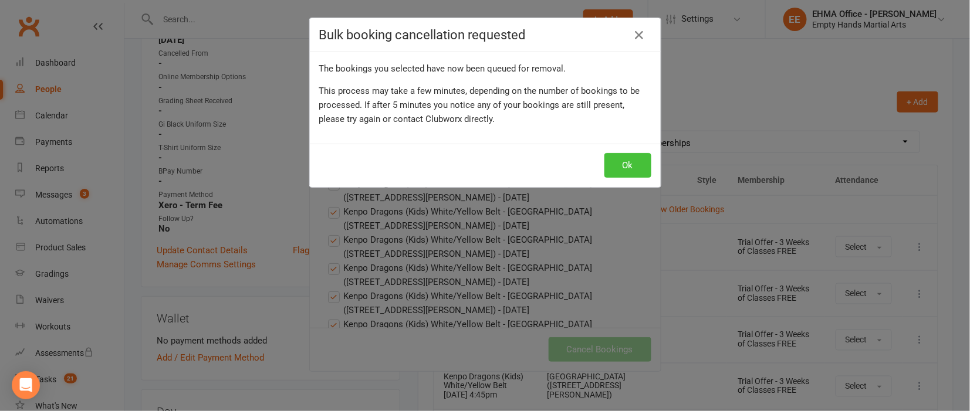
click at [621, 157] on button "Ok" at bounding box center [627, 165] width 47 height 25
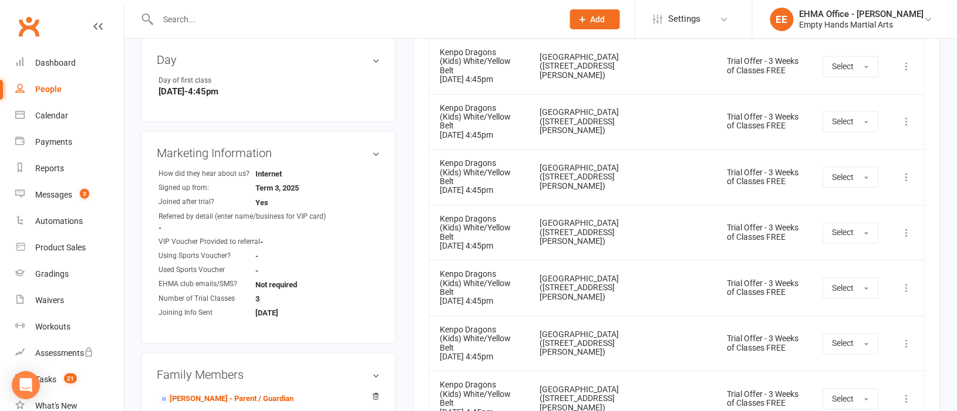
scroll to position [968, 0]
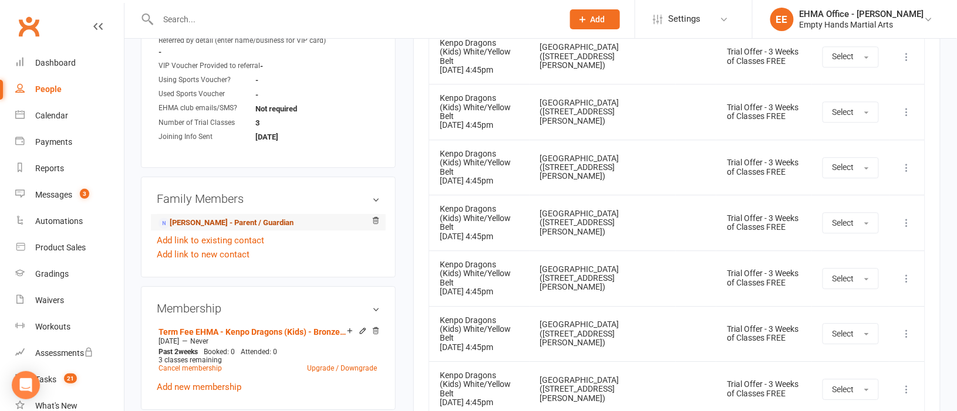
click at [188, 217] on link "[PERSON_NAME] - Parent / Guardian" at bounding box center [225, 223] width 135 height 12
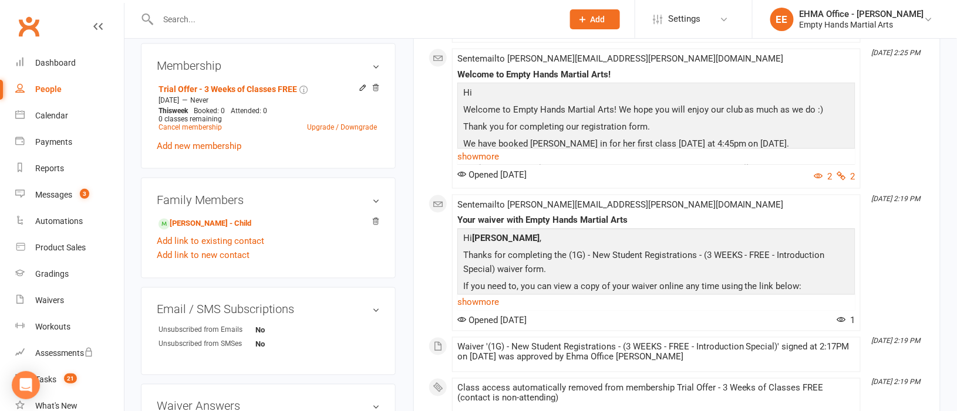
scroll to position [528, 0]
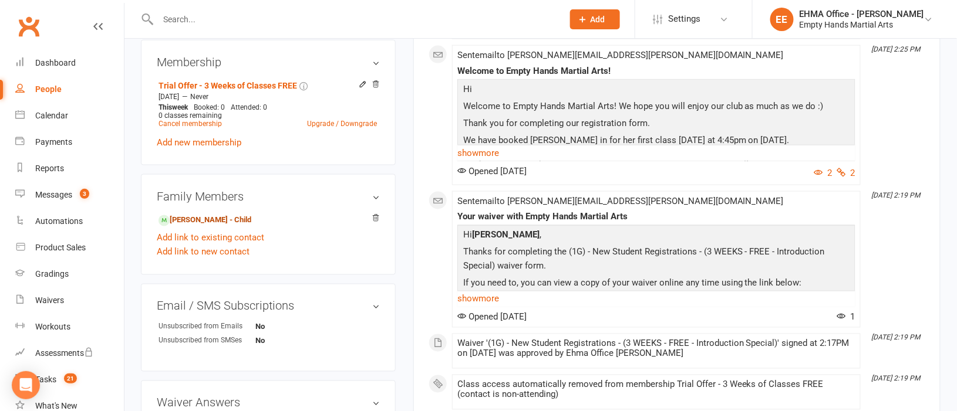
click at [188, 215] on link "[PERSON_NAME] - Child" at bounding box center [204, 221] width 93 height 12
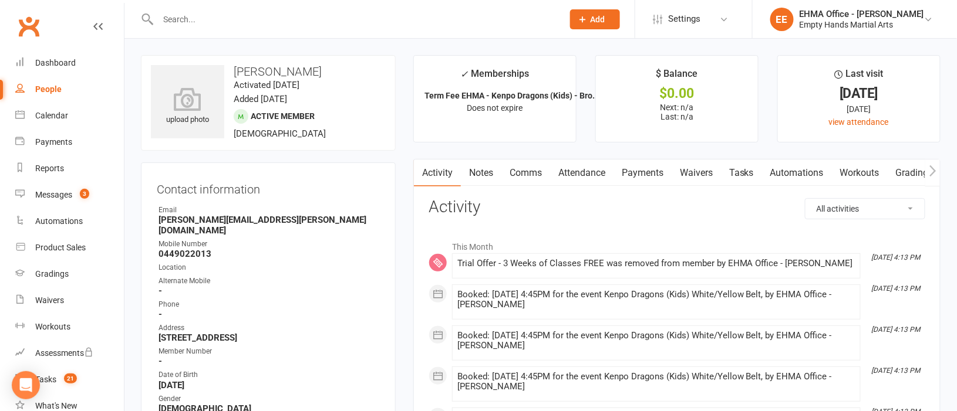
click at [590, 175] on link "Attendance" at bounding box center [581, 173] width 63 height 27
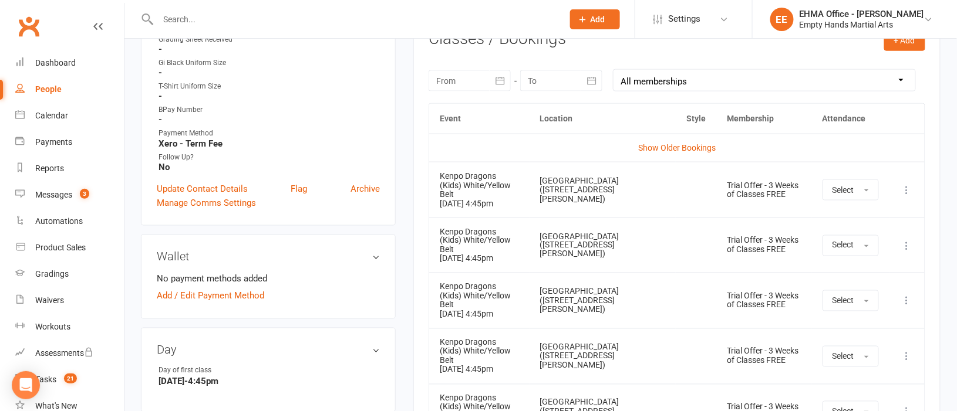
scroll to position [528, 0]
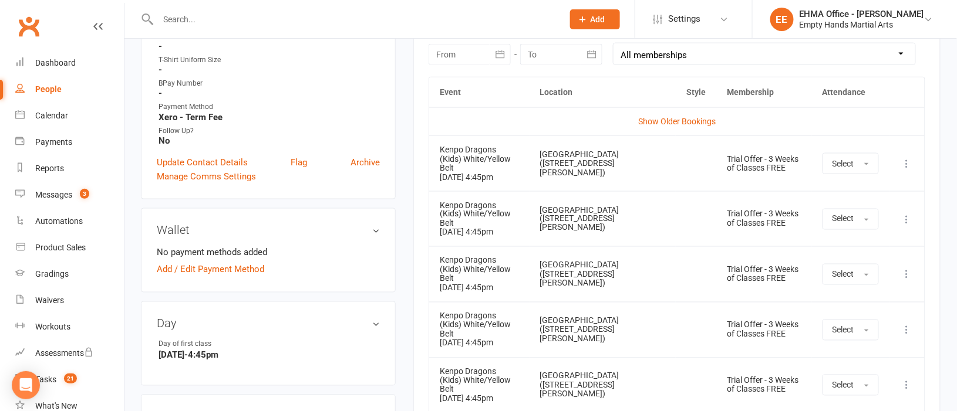
click at [908, 158] on icon at bounding box center [907, 164] width 12 height 12
click at [855, 223] on link "Remove booking" at bounding box center [855, 233] width 116 height 23
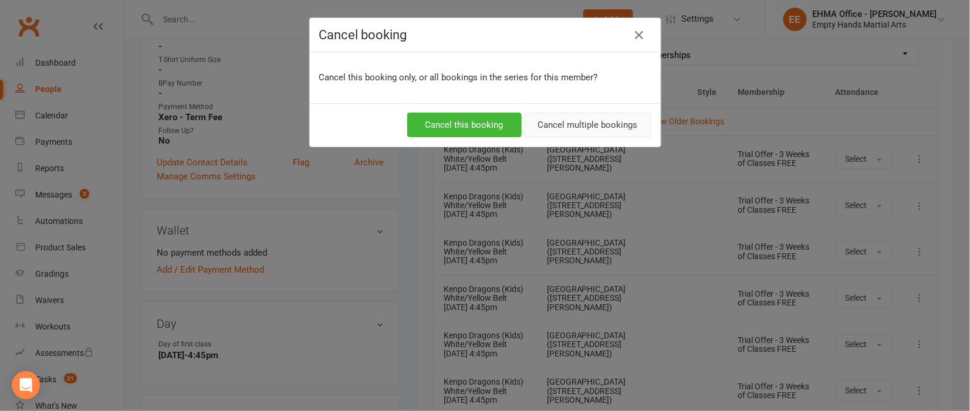
click at [604, 127] on button "Cancel multiple bookings" at bounding box center [588, 125] width 127 height 25
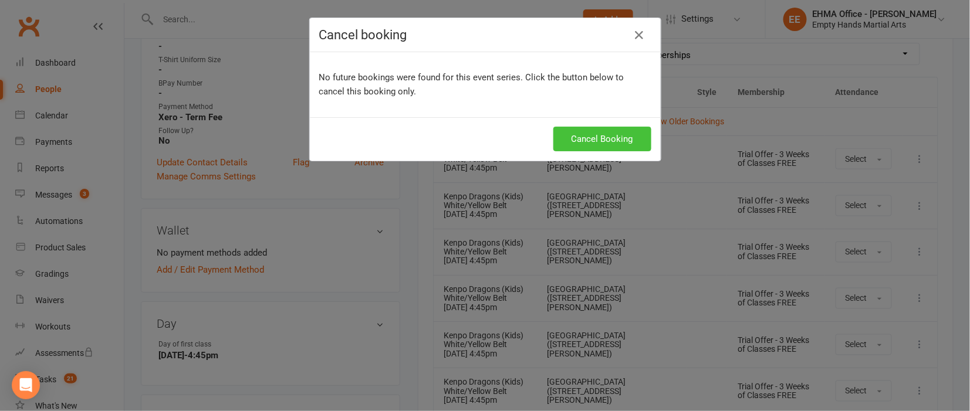
click at [604, 127] on button "Cancel Booking" at bounding box center [602, 139] width 98 height 25
click at [614, 140] on button "Cancel Booking" at bounding box center [602, 139] width 98 height 25
click at [614, 140] on div "Cancel Booking" at bounding box center [485, 139] width 332 height 25
click at [614, 140] on button "Cancel Booking" at bounding box center [602, 139] width 98 height 25
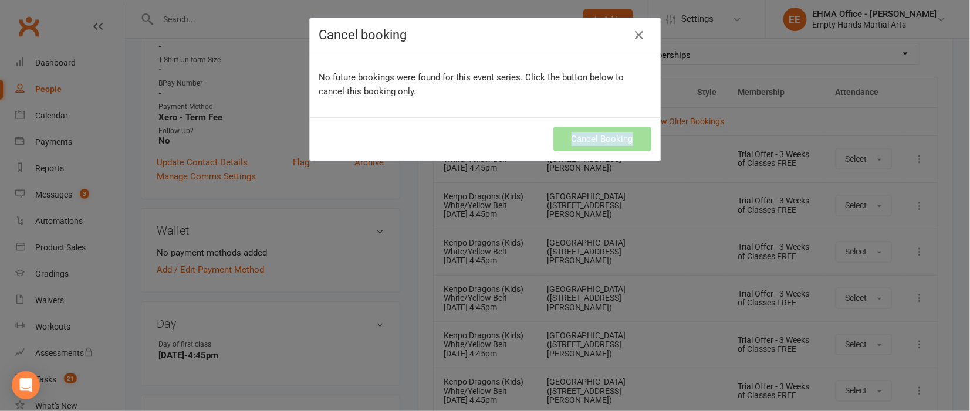
click at [614, 140] on div "Cancel Booking" at bounding box center [485, 139] width 332 height 25
click at [614, 140] on button "Cancel Booking" at bounding box center [602, 139] width 98 height 25
click at [614, 140] on div "Cancel Booking" at bounding box center [485, 139] width 332 height 25
click at [639, 33] on icon "button" at bounding box center [640, 35] width 14 height 14
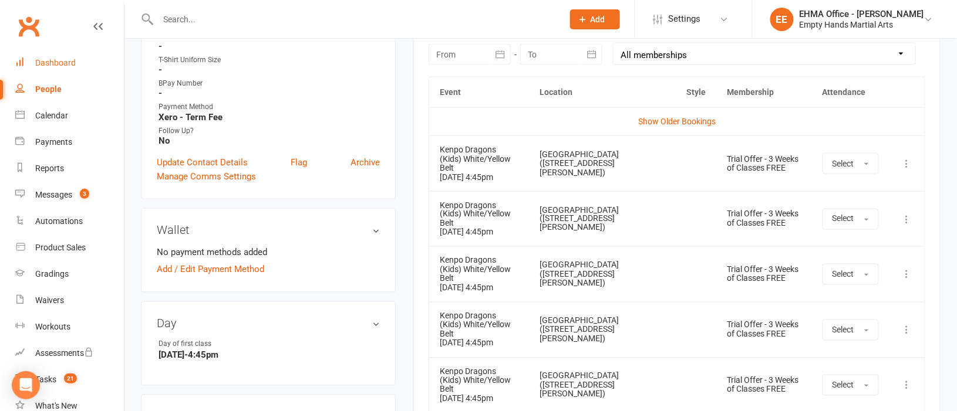
click at [45, 63] on div "Dashboard" at bounding box center [55, 62] width 40 height 9
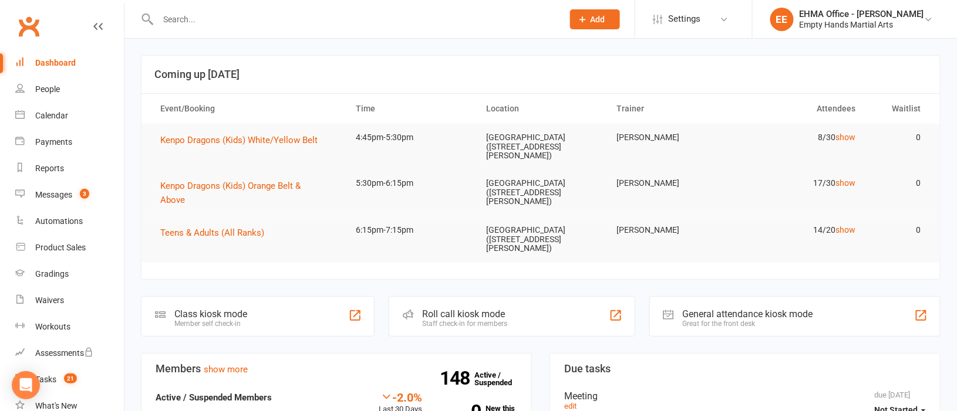
click at [189, 25] on input "text" at bounding box center [354, 19] width 400 height 16
paste input "[PERSON_NAME]"
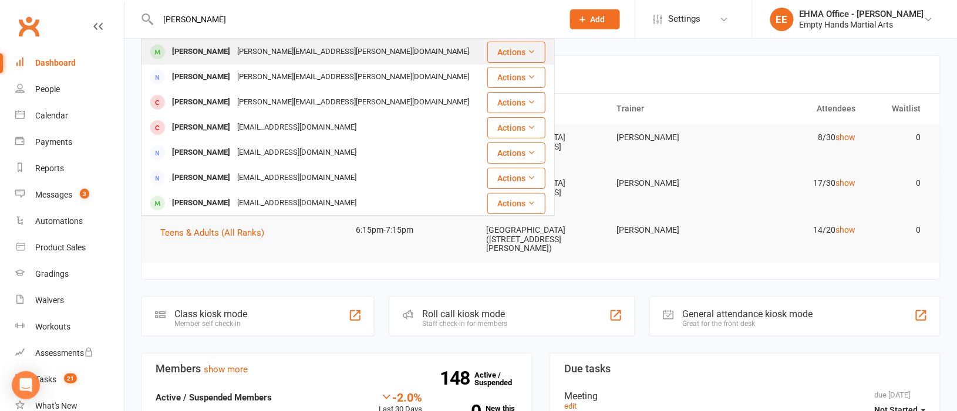
type input "[PERSON_NAME]"
click at [282, 45] on div "[PERSON_NAME][EMAIL_ADDRESS][PERSON_NAME][DOMAIN_NAME]" at bounding box center [353, 51] width 239 height 17
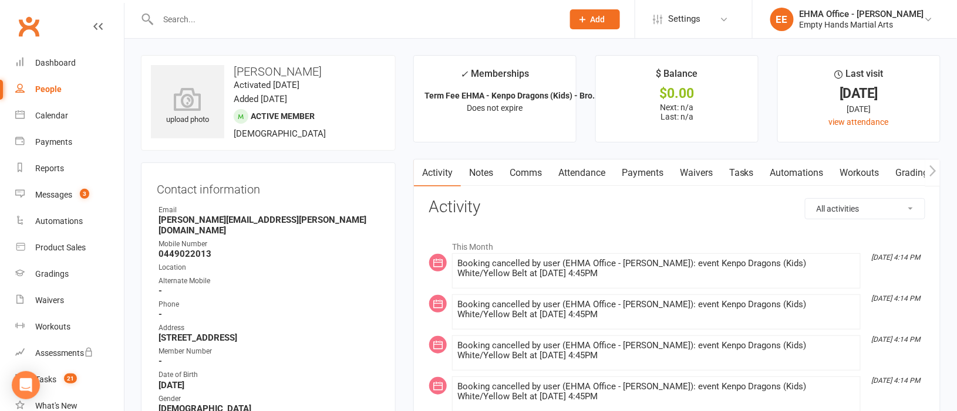
click at [577, 167] on link "Attendance" at bounding box center [581, 173] width 63 height 27
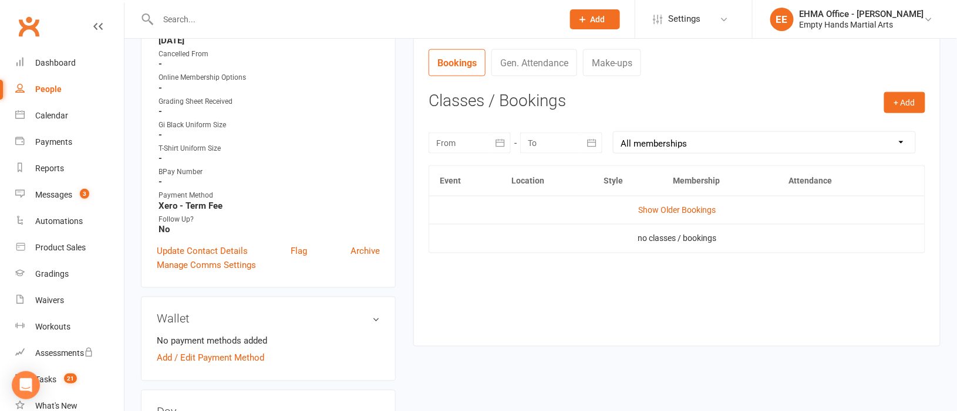
scroll to position [440, 0]
click at [60, 107] on link "Calendar" at bounding box center [69, 116] width 109 height 26
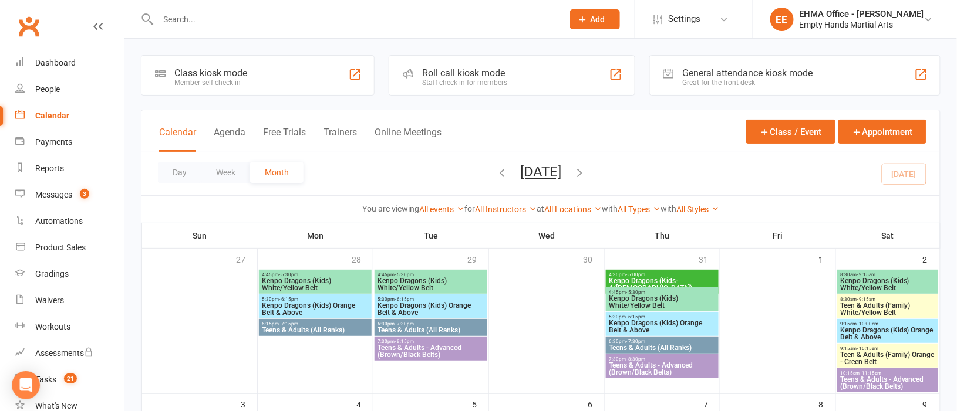
scroll to position [263, 0]
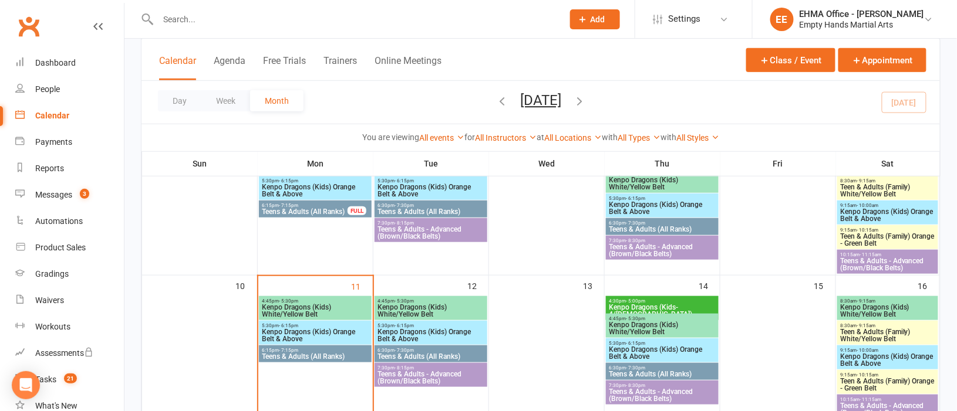
click at [323, 305] on span "Kenpo Dragons (Kids) White/Yellow Belt" at bounding box center [315, 311] width 108 height 14
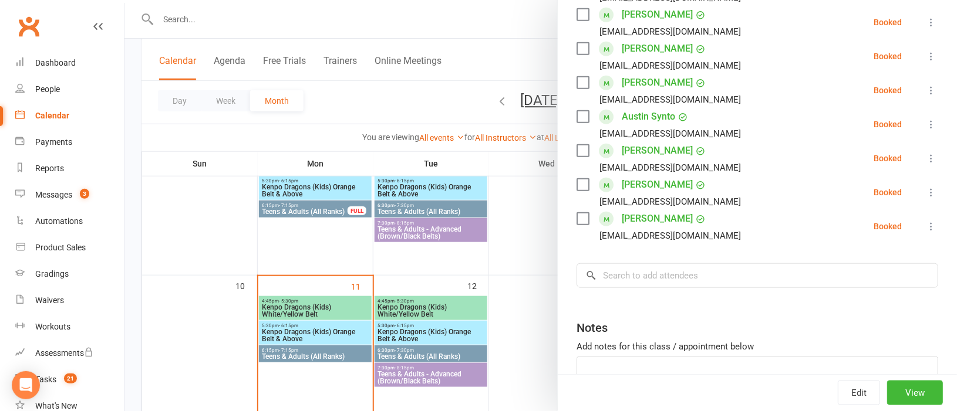
scroll to position [343, 0]
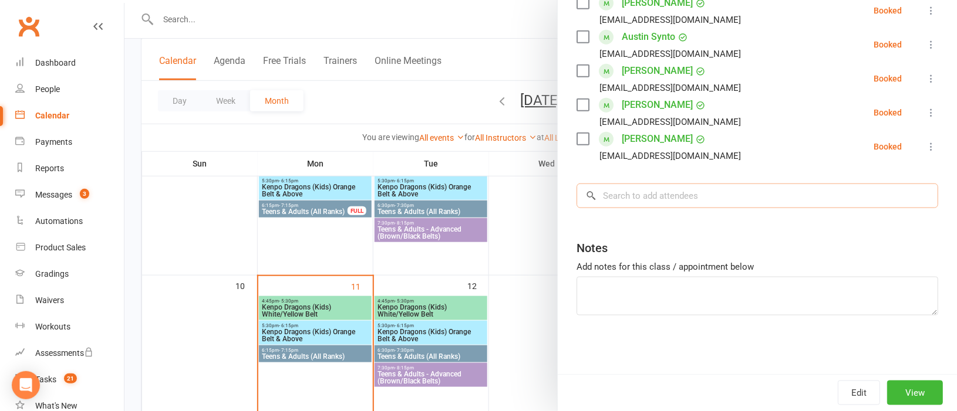
click at [619, 198] on input "search" at bounding box center [757, 196] width 362 height 25
paste input "[PERSON_NAME]"
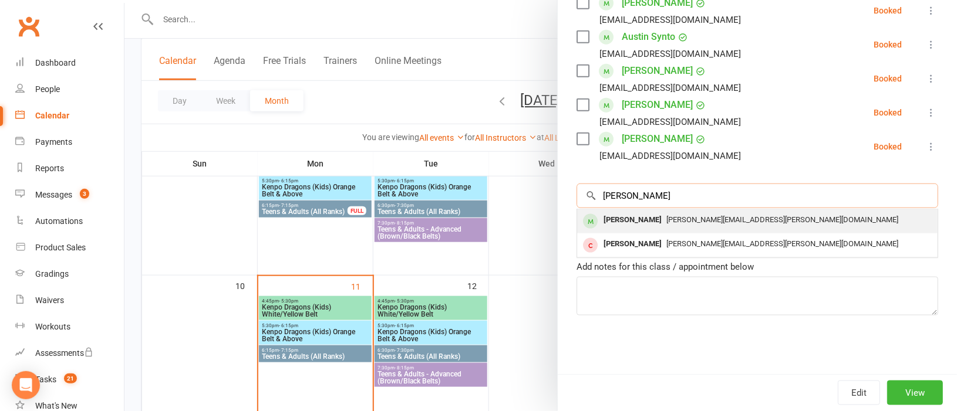
type input "[PERSON_NAME]"
click at [637, 215] on div "[PERSON_NAME]" at bounding box center [632, 220] width 67 height 17
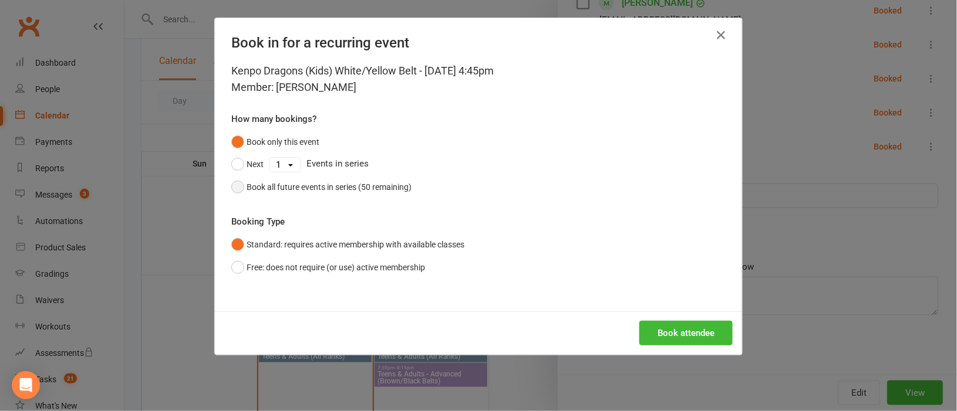
click at [234, 184] on button "Book all future events in series (50 remaining)" at bounding box center [321, 187] width 180 height 22
click at [658, 324] on button "Book attendee" at bounding box center [685, 333] width 93 height 25
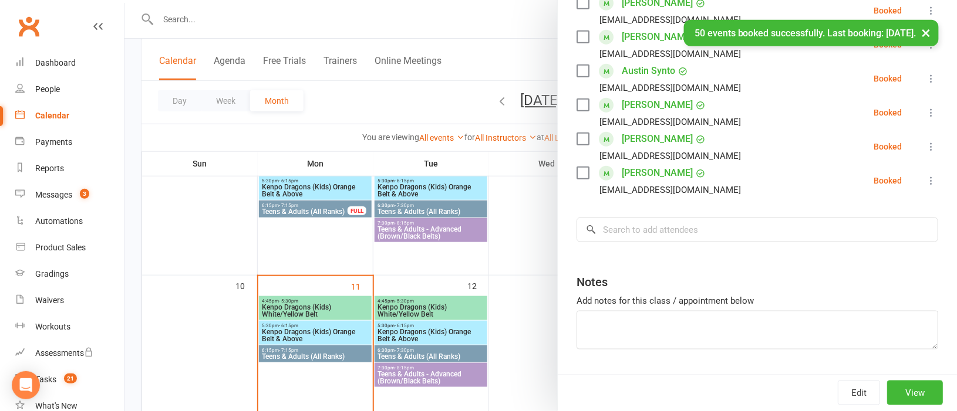
scroll to position [377, 0]
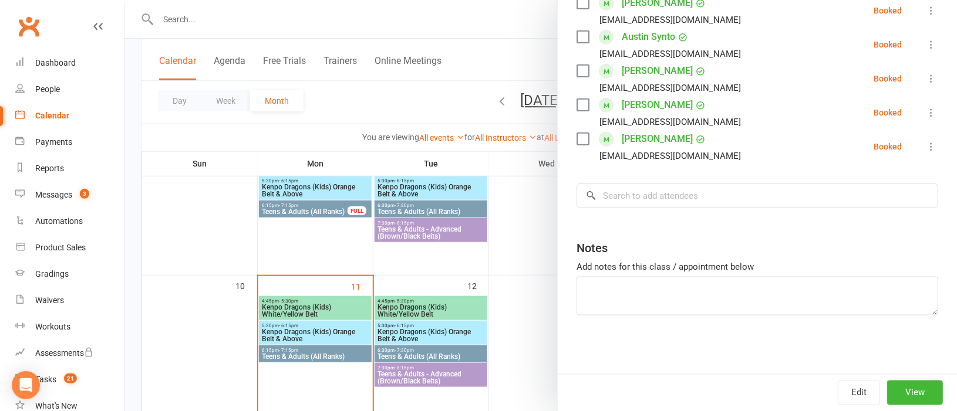
click at [281, 14] on div at bounding box center [540, 205] width 832 height 411
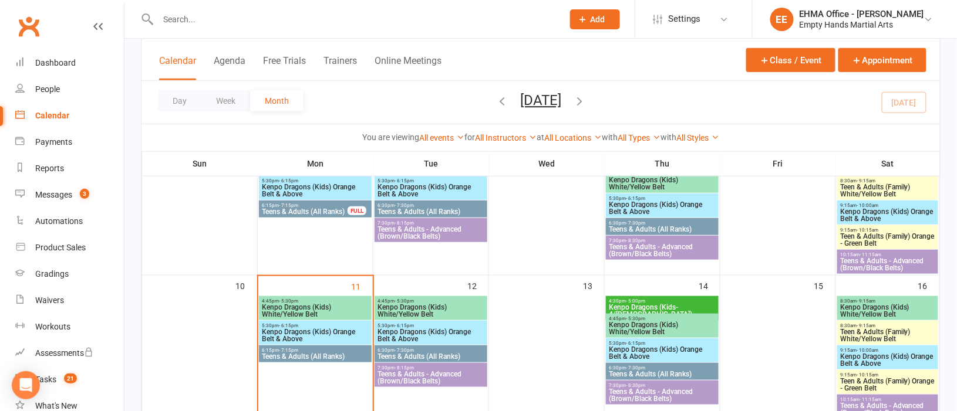
click at [263, 14] on input "text" at bounding box center [354, 19] width 400 height 16
paste input "[PERSON_NAME]"
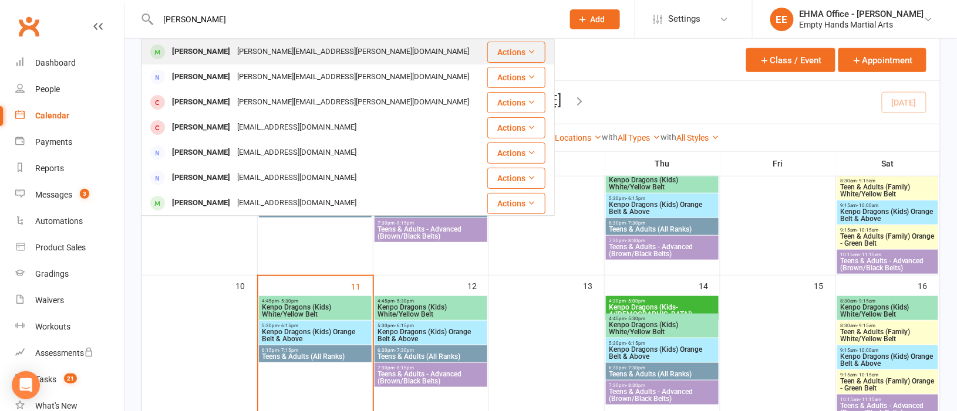
type input "[PERSON_NAME]"
click at [265, 46] on div "[PERSON_NAME][EMAIL_ADDRESS][PERSON_NAME][DOMAIN_NAME]" at bounding box center [353, 51] width 239 height 17
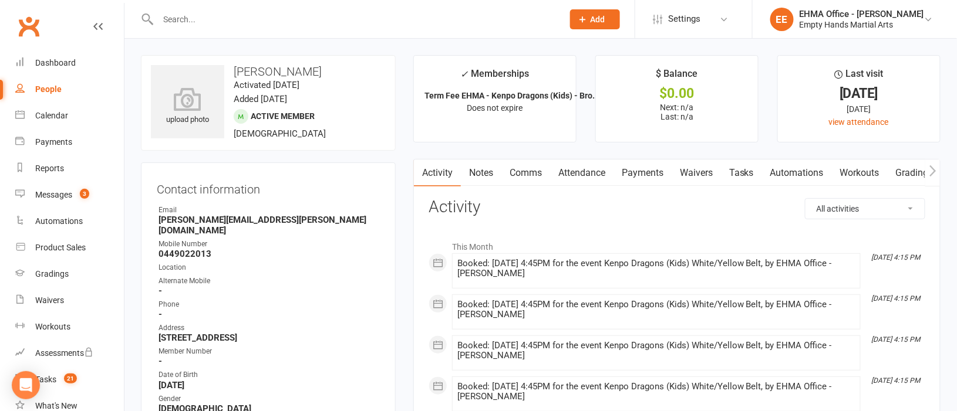
click at [576, 170] on link "Attendance" at bounding box center [581, 173] width 63 height 27
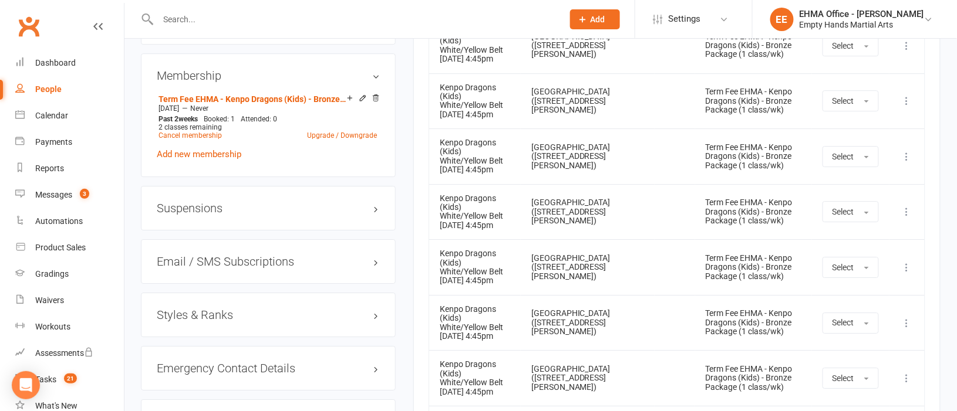
scroll to position [1232, 0]
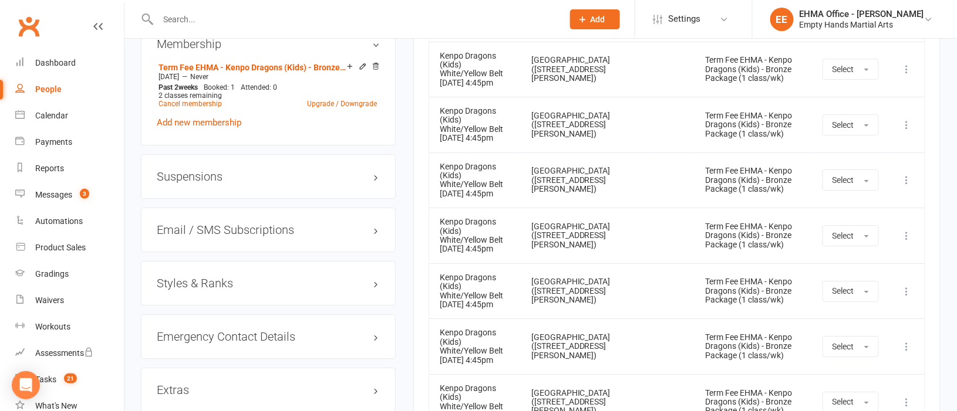
click at [225, 277] on h3 "Styles & Ranks" at bounding box center [268, 283] width 223 height 13
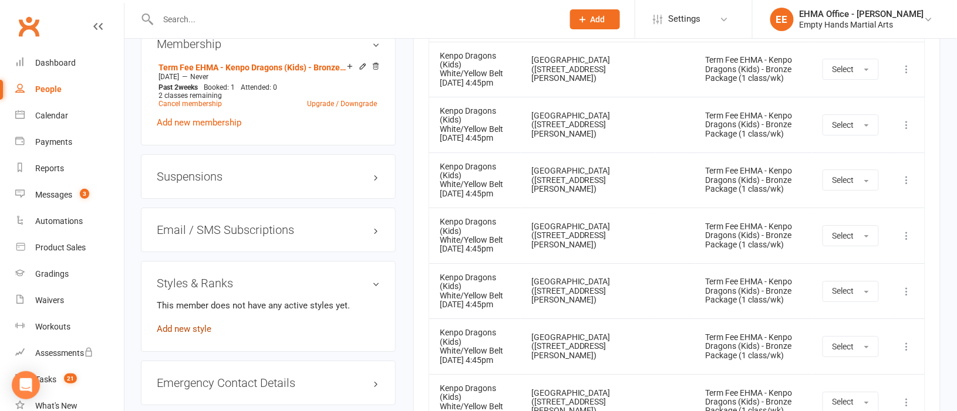
click at [190, 324] on link "Add new style" at bounding box center [184, 329] width 55 height 11
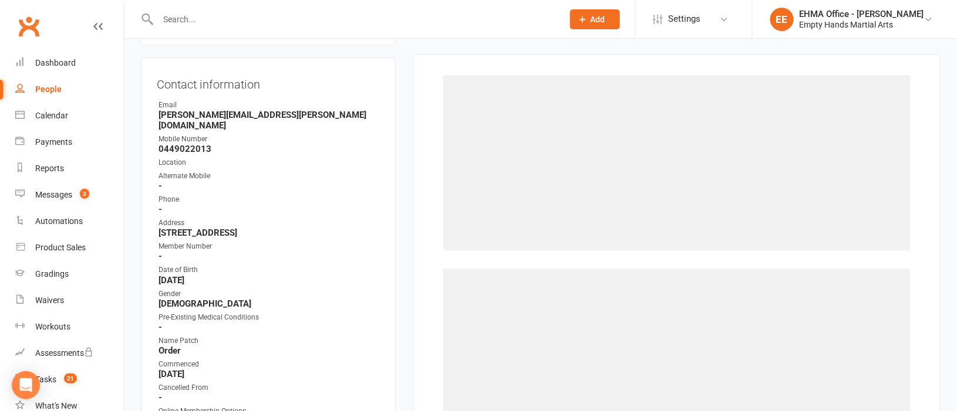
scroll to position [100, 0]
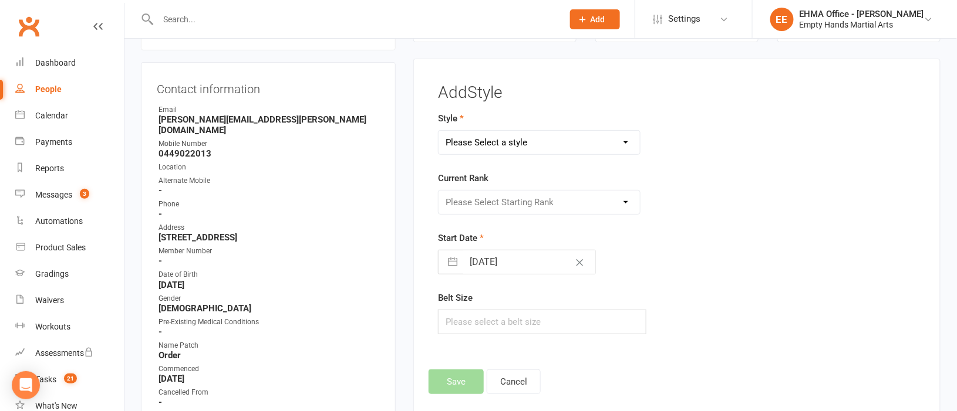
click at [520, 147] on select "Please Select a style EPAK (Teen/Adult) Junior Kenpo Dragons (Kids) Kenpo Defen…" at bounding box center [538, 142] width 201 height 23
select select "152"
click at [438, 131] on select "Please Select a style EPAK (Teen/Adult) Junior Kenpo Dragons (Kids) Kenpo Defen…" at bounding box center [538, 142] width 201 height 23
click at [494, 202] on select "Please Select Starting Rank 1aa White Belt (Jnr) 1 White Belt 1a White - Yellow…" at bounding box center [538, 202] width 201 height 23
select select "1280"
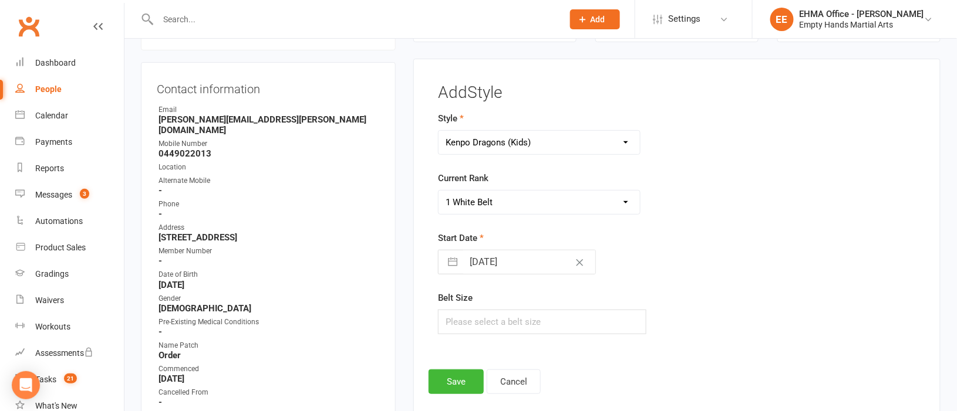
click at [438, 191] on select "Please Select Starting Rank 1aa White Belt (Jnr) 1 White Belt 1a White - Yellow…" at bounding box center [538, 202] width 201 height 23
click at [486, 256] on input "[DATE]" at bounding box center [529, 262] width 132 height 23
select select "6"
select select "2025"
select select "7"
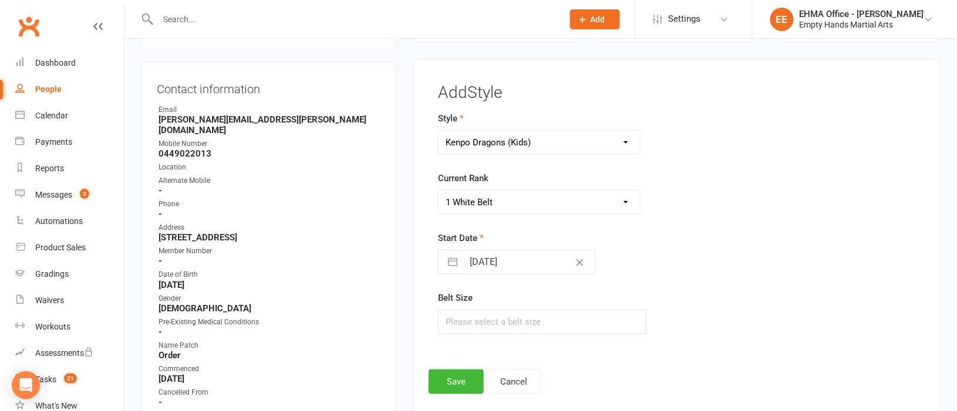
select select "2025"
select select "8"
select select "2025"
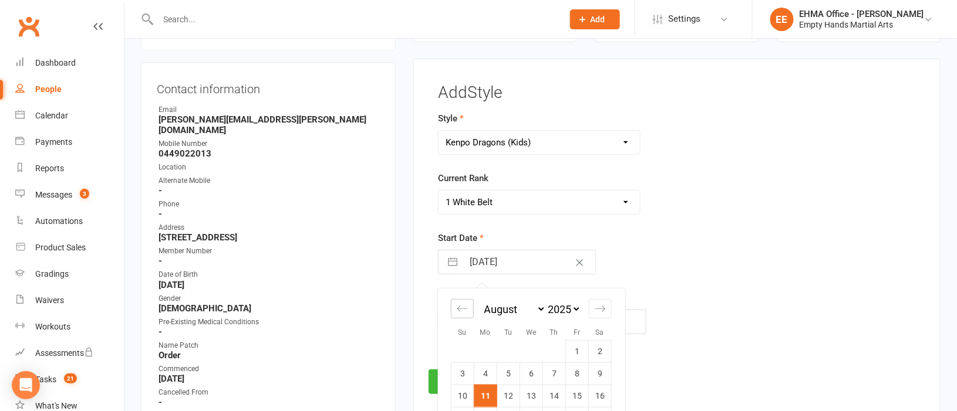
click at [463, 308] on icon "Move backward to switch to the previous month." at bounding box center [462, 308] width 11 height 11
select select "5"
select select "2025"
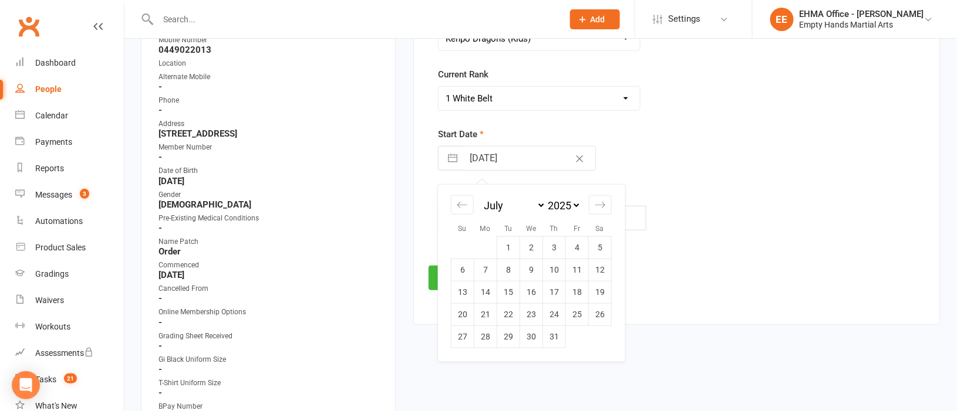
scroll to position [276, 0]
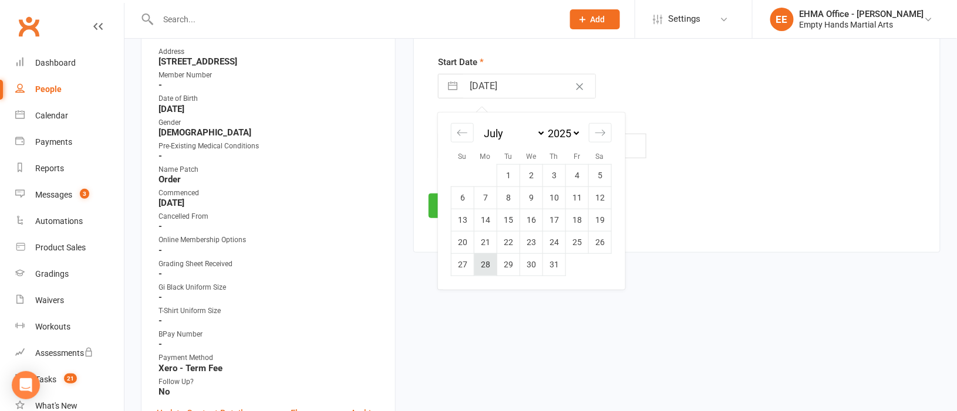
click at [488, 263] on td "28" at bounding box center [485, 265] width 23 height 22
type input "[DATE]"
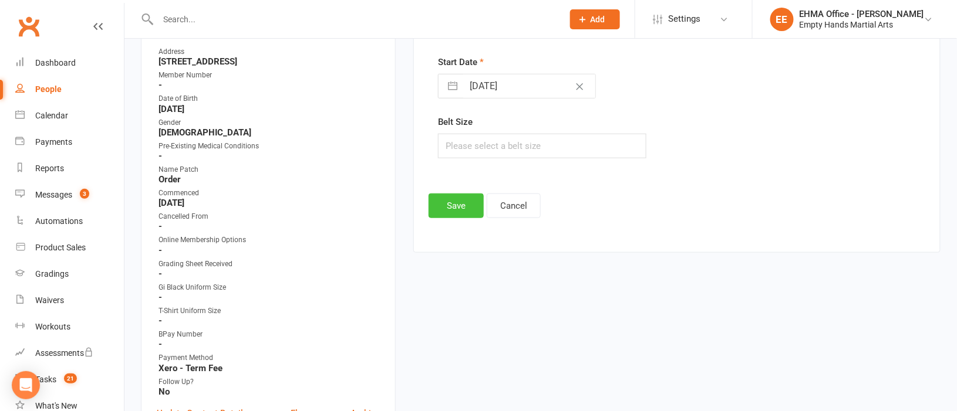
click at [461, 206] on button "Save" at bounding box center [455, 206] width 55 height 25
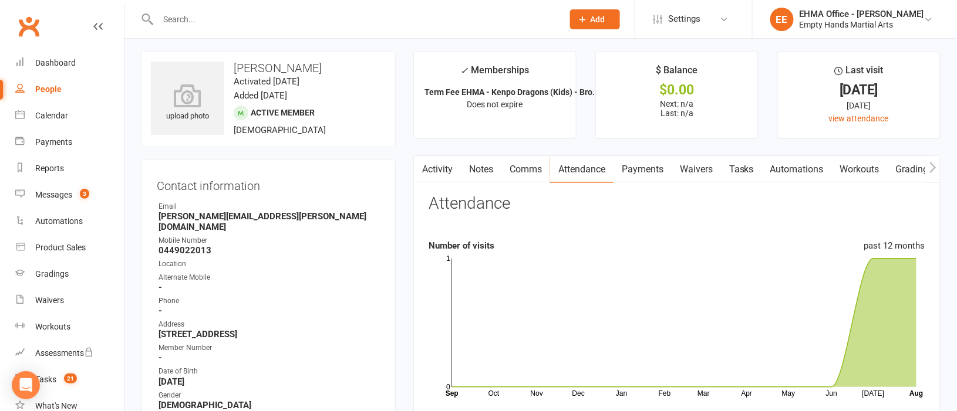
scroll to position [0, 0]
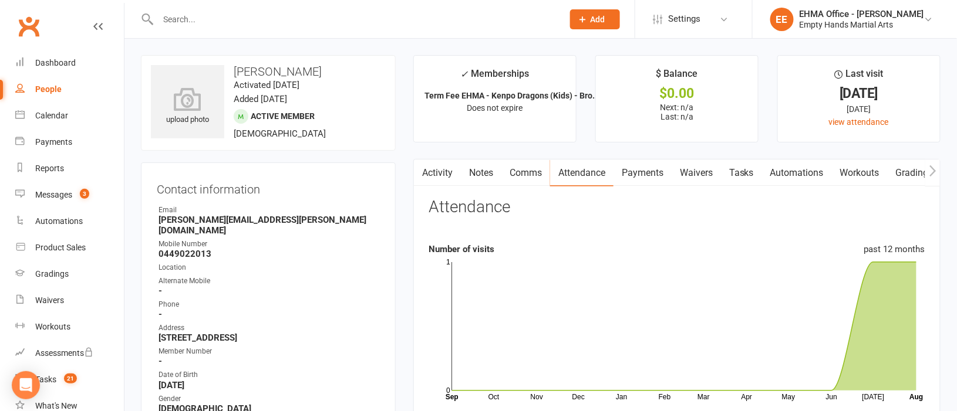
click at [435, 177] on link "Activity" at bounding box center [437, 173] width 47 height 27
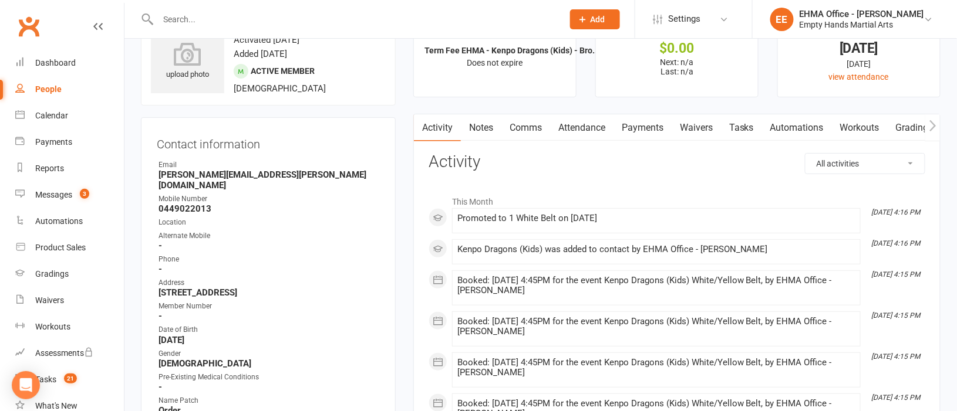
scroll to position [87, 0]
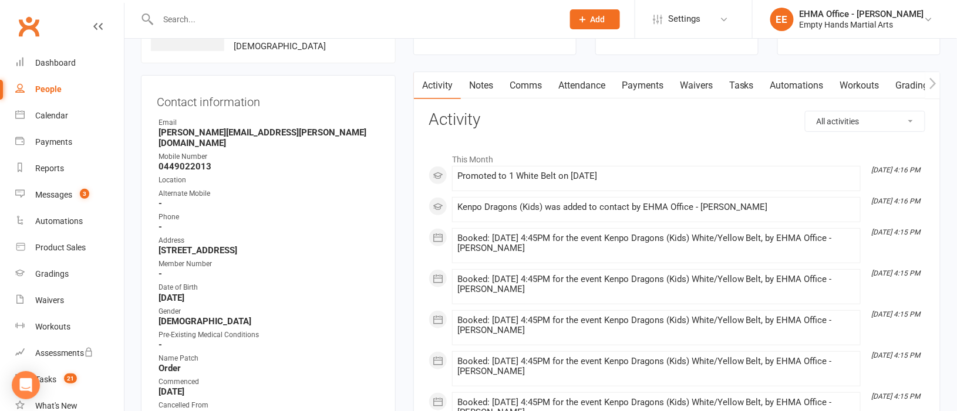
click at [584, 83] on link "Attendance" at bounding box center [581, 85] width 63 height 27
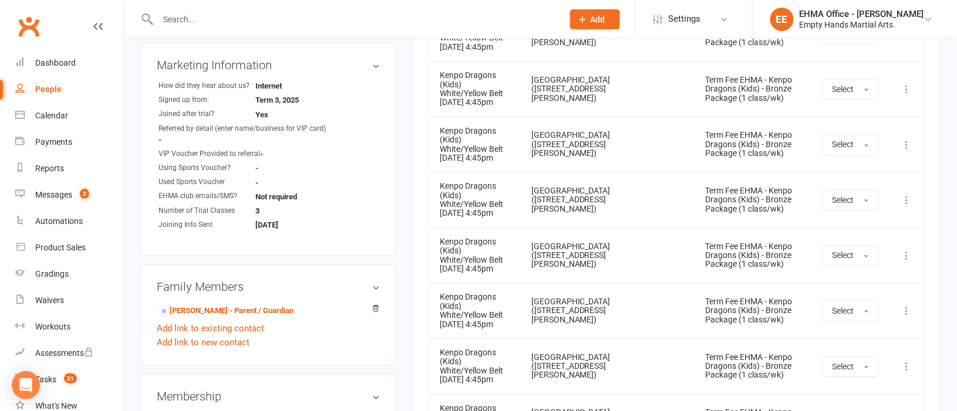
scroll to position [968, 0]
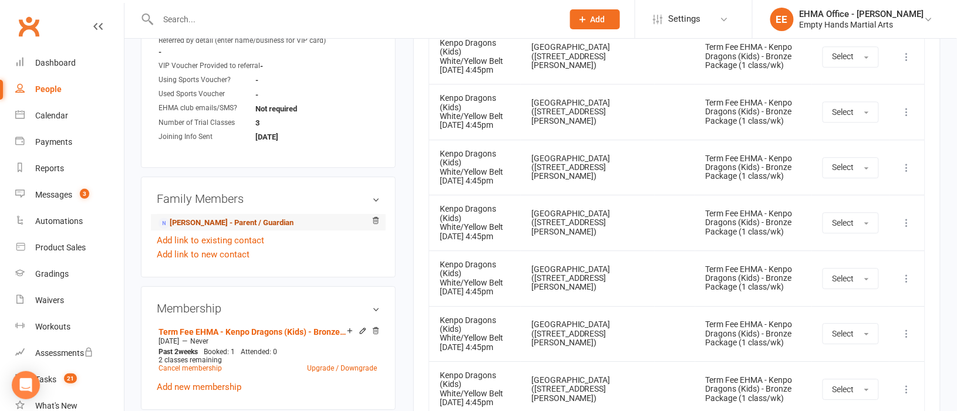
click at [216, 217] on link "[PERSON_NAME] - Parent / Guardian" at bounding box center [225, 223] width 135 height 12
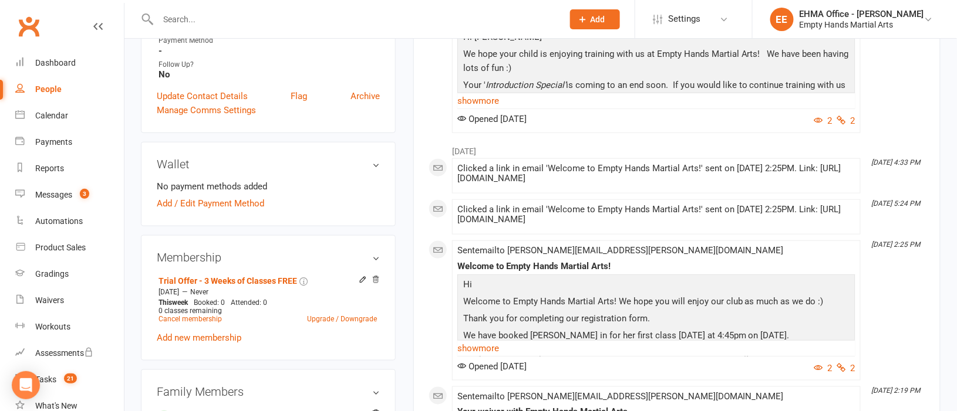
scroll to position [352, 0]
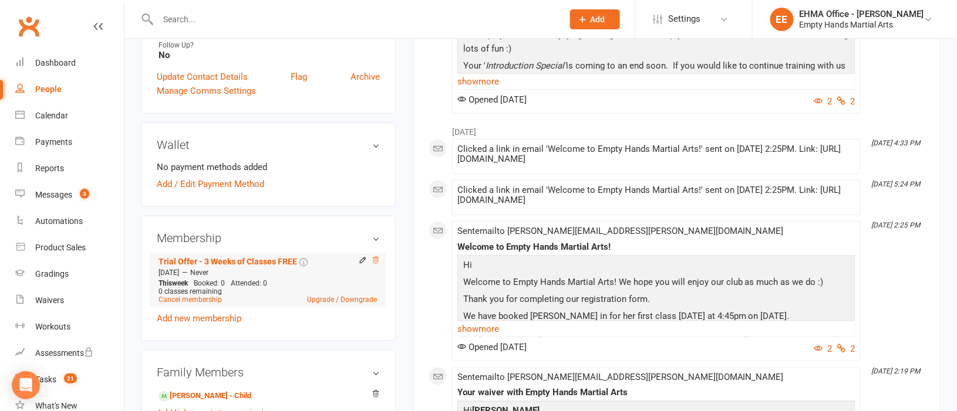
click at [379, 256] on icon at bounding box center [375, 260] width 8 height 8
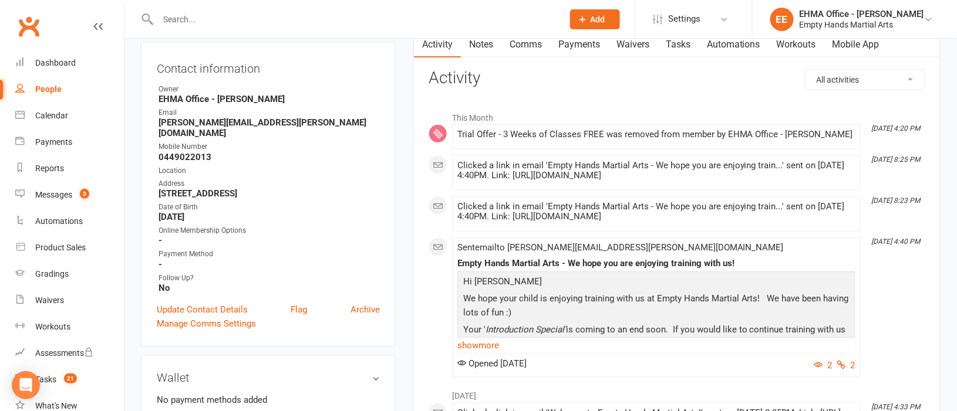
scroll to position [87, 0]
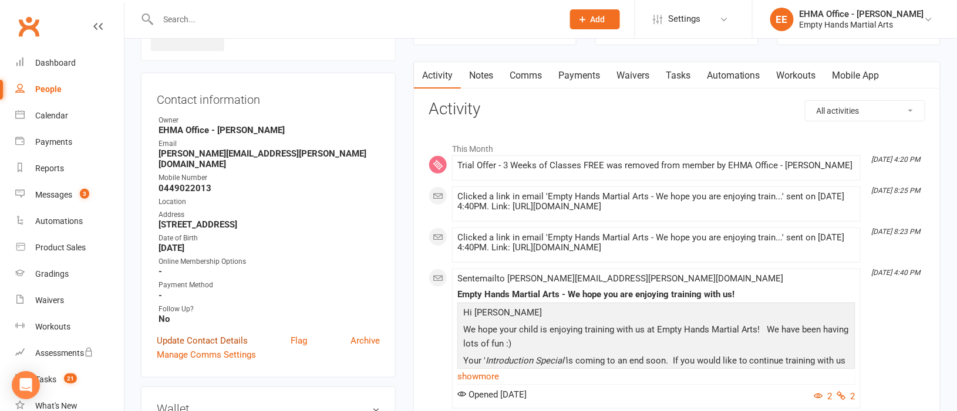
click at [215, 334] on link "Update Contact Details" at bounding box center [202, 341] width 91 height 14
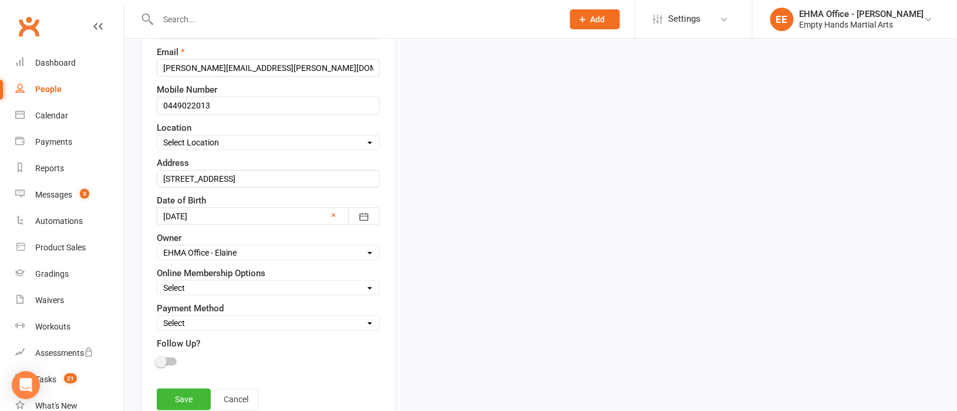
scroll to position [319, 0]
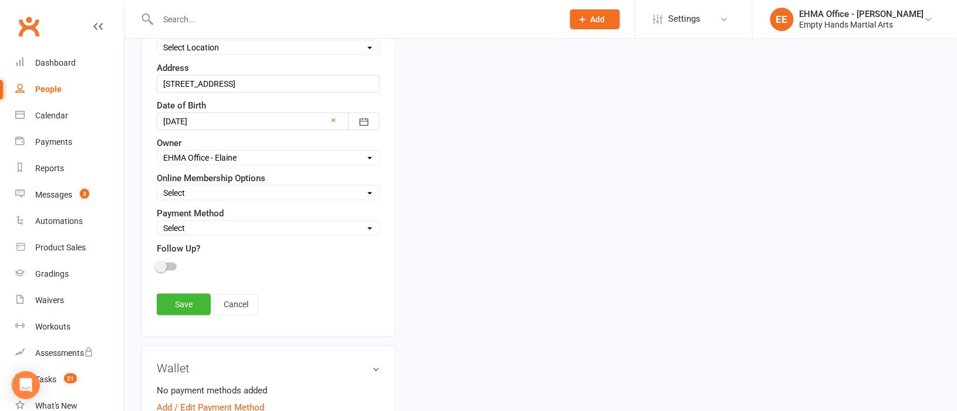
click at [218, 235] on select "Select Square (weekly) Square (monthly) Square Square (Auto) Xero - Monthly (Au…" at bounding box center [268, 228] width 222 height 13
select select "Xero - Term Fee"
click at [157, 224] on select "Select Square (weekly) Square (monthly) Square Square (Auto) Xero - Monthly (Au…" at bounding box center [268, 228] width 222 height 13
click at [180, 305] on link "Save" at bounding box center [184, 304] width 54 height 21
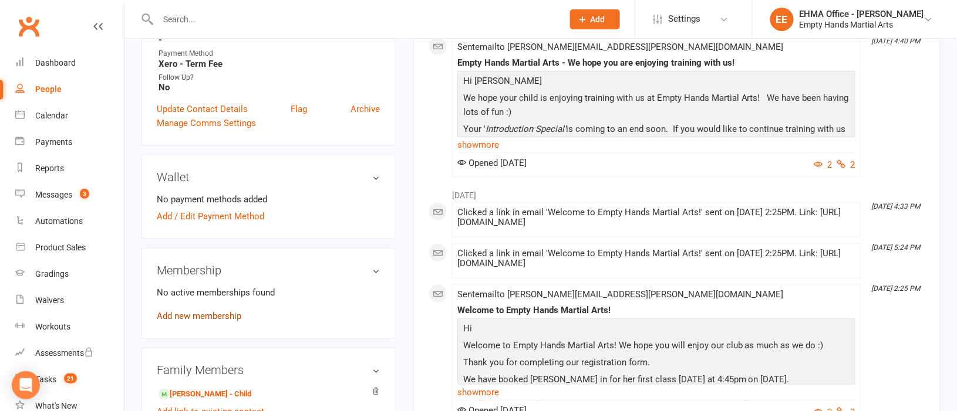
click at [201, 311] on link "Add new membership" at bounding box center [199, 316] width 85 height 11
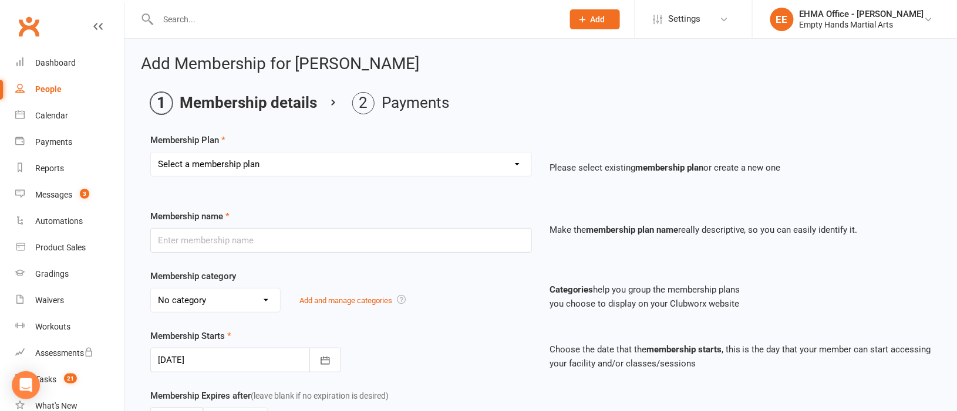
click at [266, 167] on select "Select a membership plan Create new Membership Plan Adults Commit Plan (6 month…" at bounding box center [341, 164] width 380 height 23
select select "85"
click at [151, 153] on select "Select a membership plan Create new Membership Plan Adults Commit Plan (6 month…" at bounding box center [341, 164] width 380 height 23
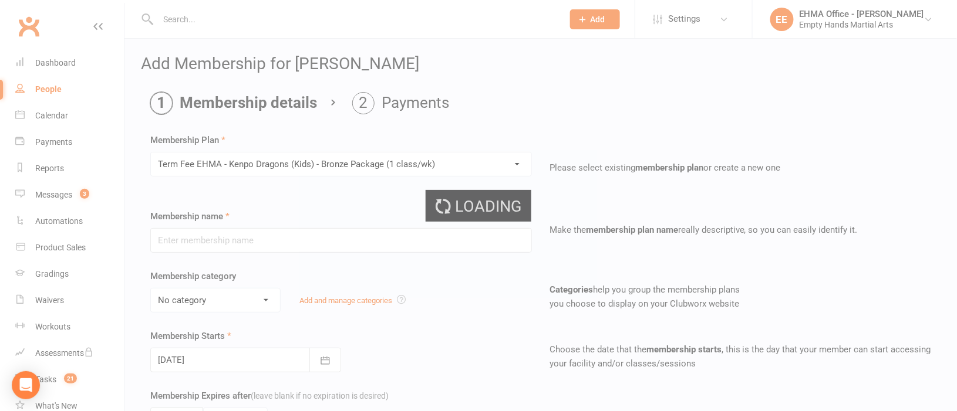
type input "Term Fee EHMA - Kenpo Dragons (Kids) - Bronze Package (1 class/wk)"
select select "4"
type input "0"
type input "3"
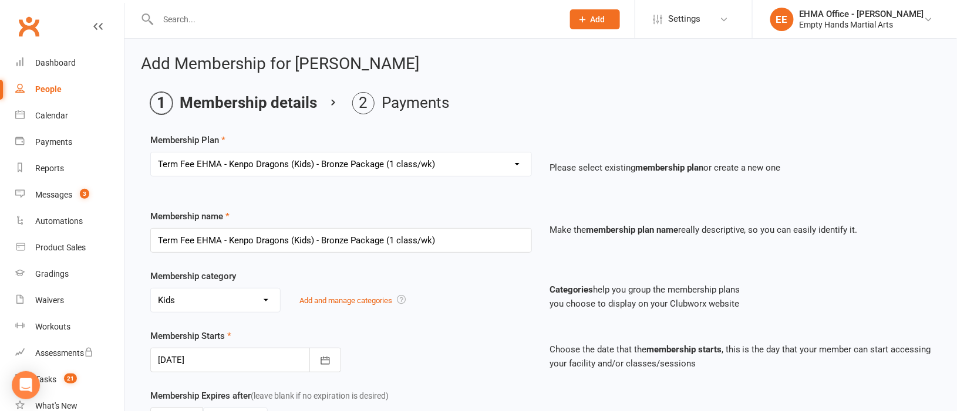
click at [219, 357] on div at bounding box center [245, 360] width 191 height 25
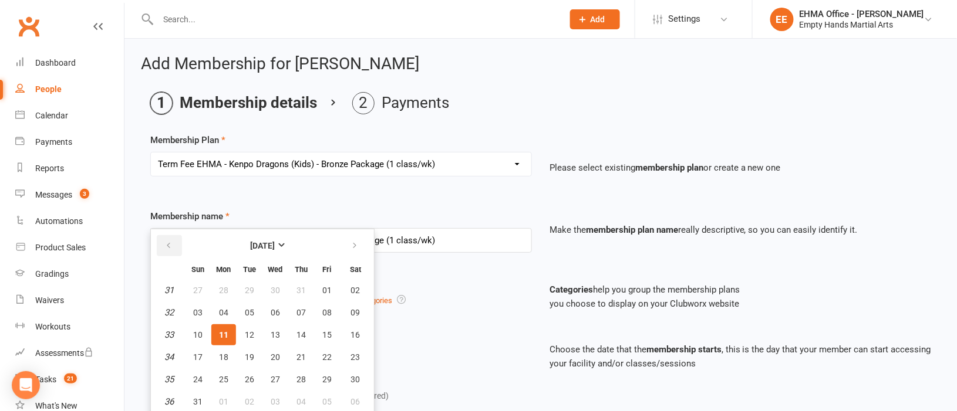
click at [165, 238] on button "button" at bounding box center [169, 245] width 25 height 21
click at [222, 375] on span "28" at bounding box center [223, 379] width 9 height 9
type input "[DATE]"
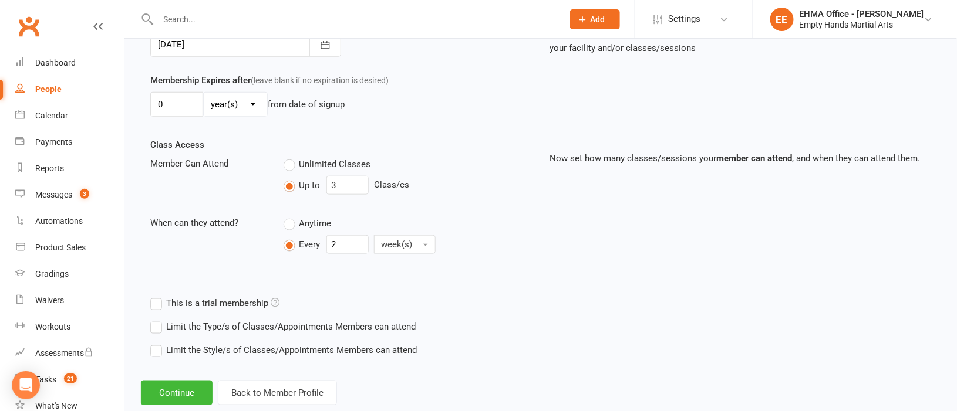
scroll to position [344, 0]
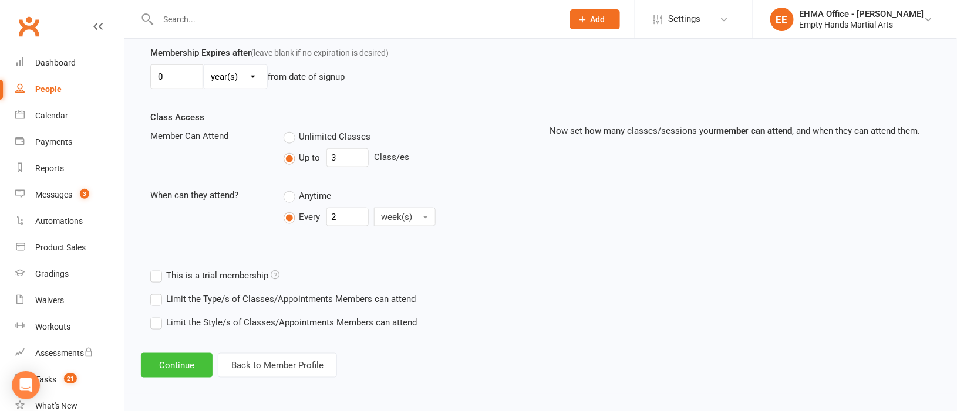
click at [198, 362] on button "Continue" at bounding box center [177, 365] width 72 height 25
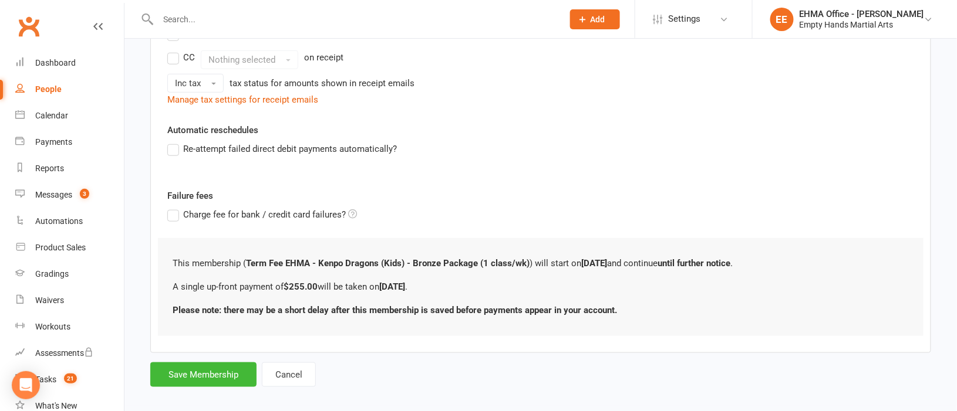
scroll to position [312, 0]
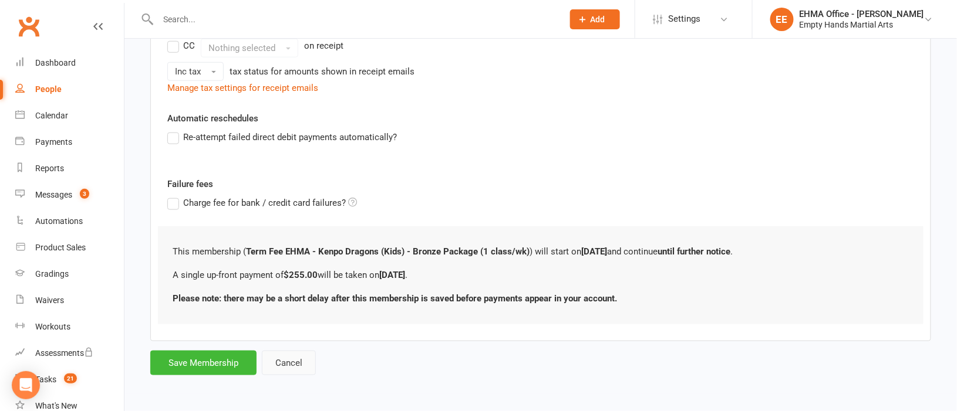
click at [290, 364] on button "Cancel" at bounding box center [289, 363] width 54 height 25
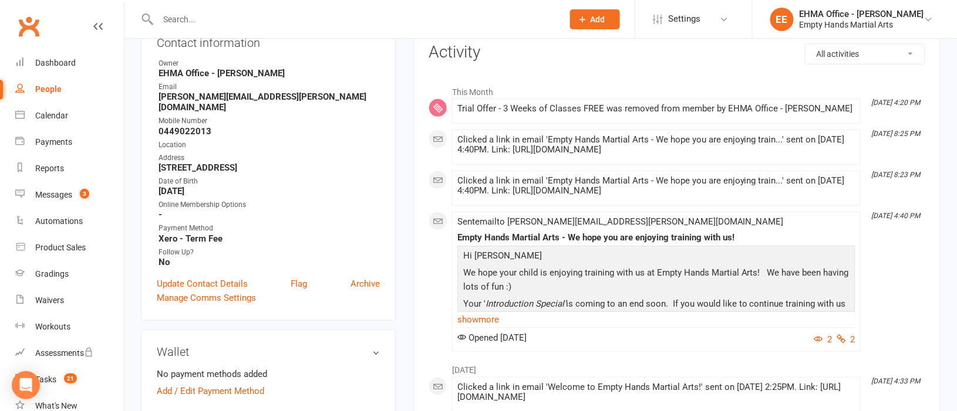
scroll to position [175, 0]
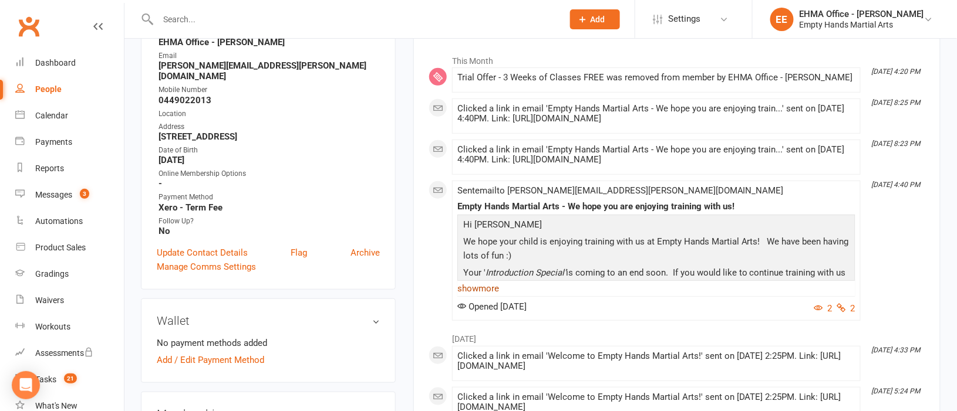
click at [488, 288] on link "show more" at bounding box center [656, 289] width 398 height 16
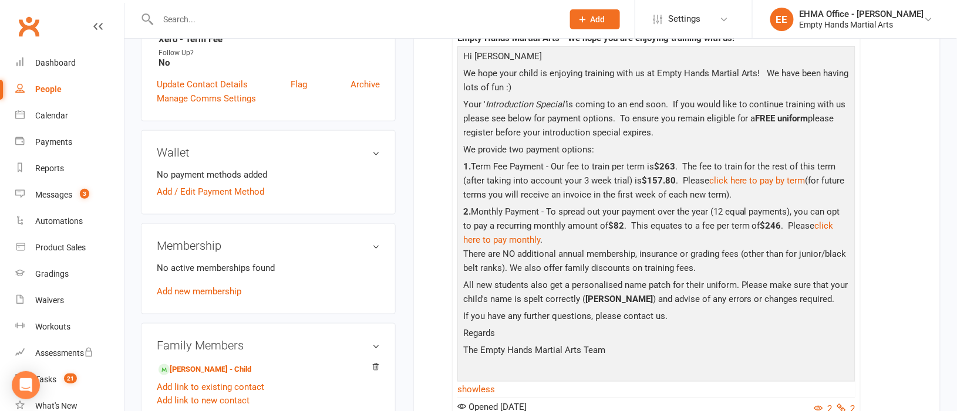
scroll to position [352, 0]
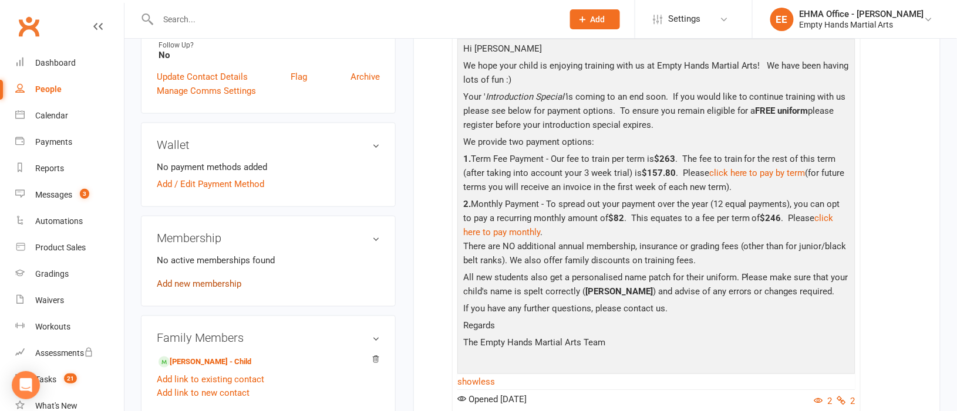
click at [209, 279] on link "Add new membership" at bounding box center [199, 284] width 85 height 11
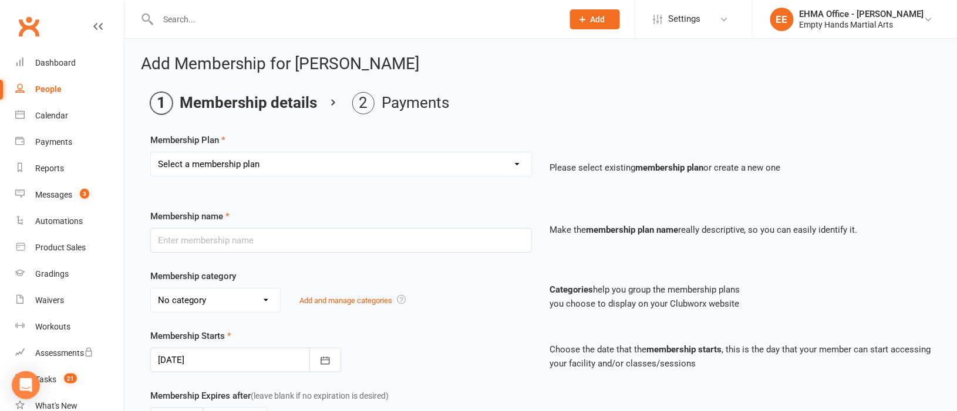
click at [296, 158] on select "Select a membership plan Create new Membership Plan Adults Commit Plan (6 month…" at bounding box center [341, 164] width 380 height 23
select select "85"
click at [151, 153] on select "Select a membership plan Create new Membership Plan Adults Commit Plan (6 month…" at bounding box center [341, 164] width 380 height 23
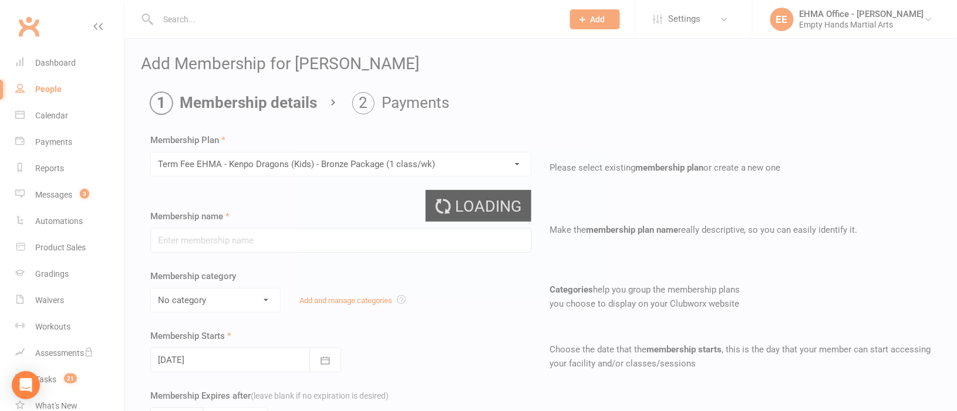
type input "Term Fee EHMA - Kenpo Dragons (Kids) - Bronze Package (1 class/wk)"
select select "4"
type input "0"
type input "3"
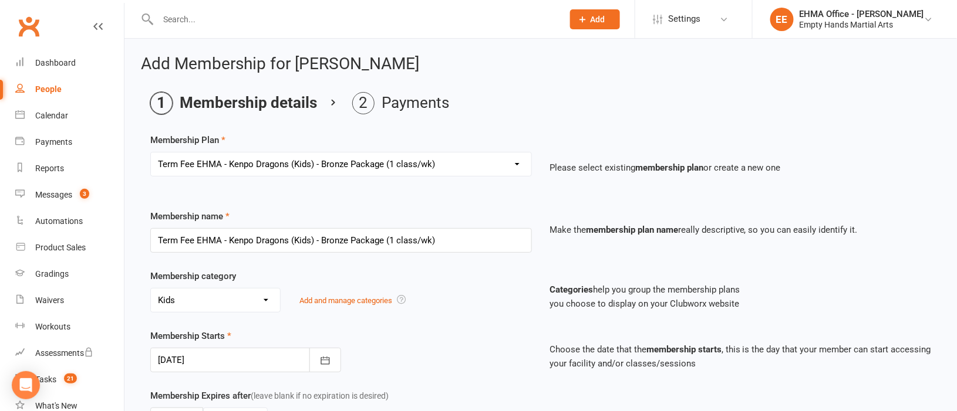
click at [215, 360] on div at bounding box center [245, 360] width 191 height 25
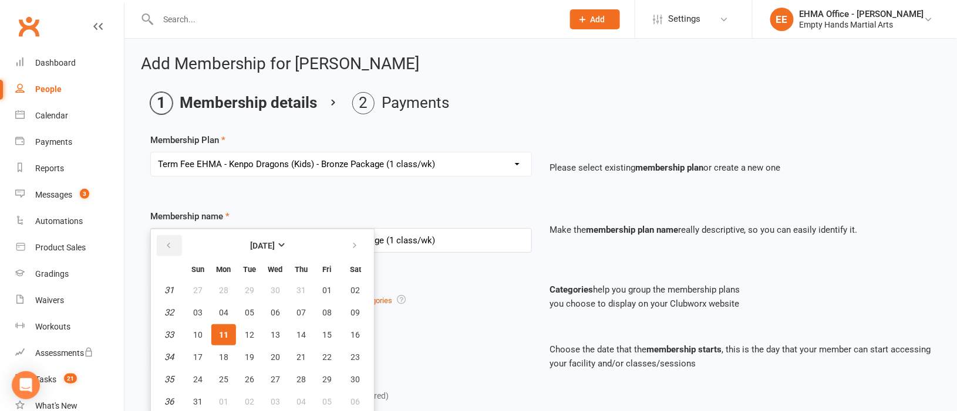
click at [170, 248] on icon "button" at bounding box center [168, 245] width 8 height 9
click at [225, 370] on button "28" at bounding box center [223, 379] width 25 height 21
type input "[DATE]"
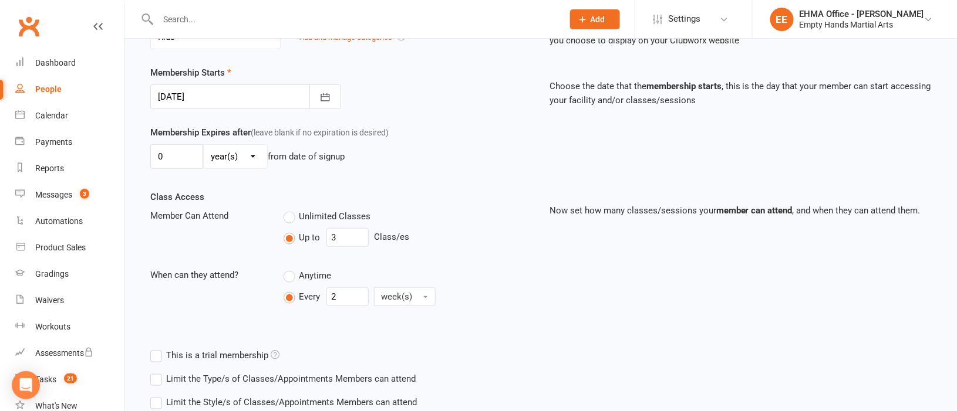
scroll to position [344, 0]
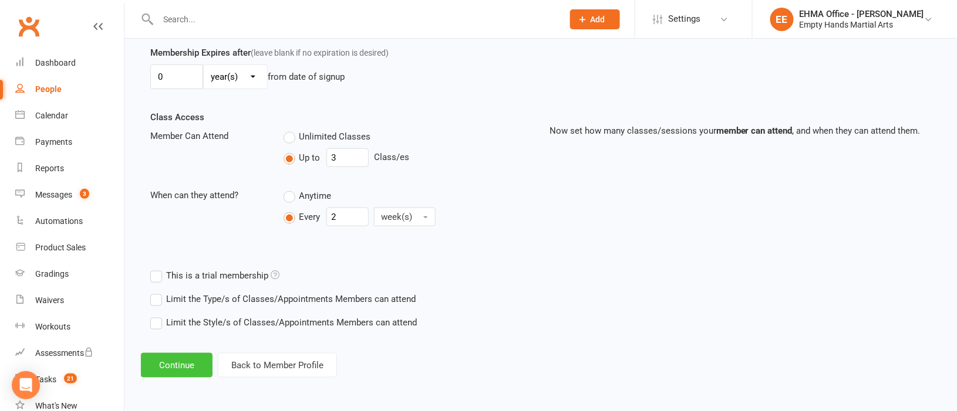
click at [178, 367] on button "Continue" at bounding box center [177, 365] width 72 height 25
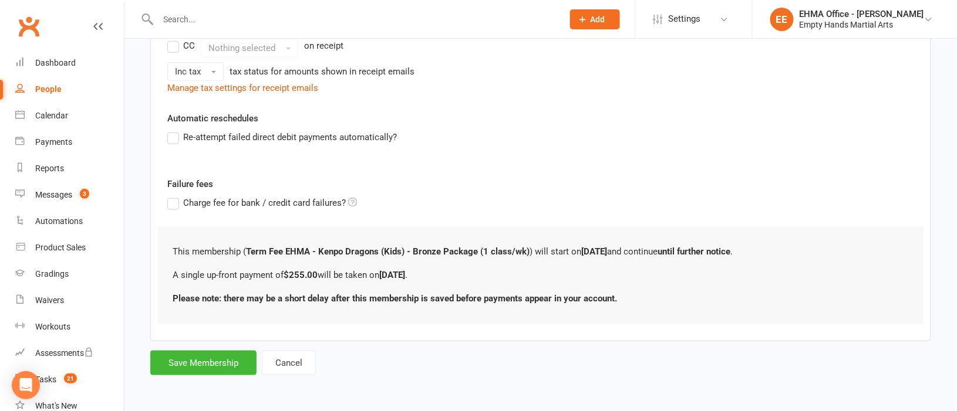
scroll to position [0, 0]
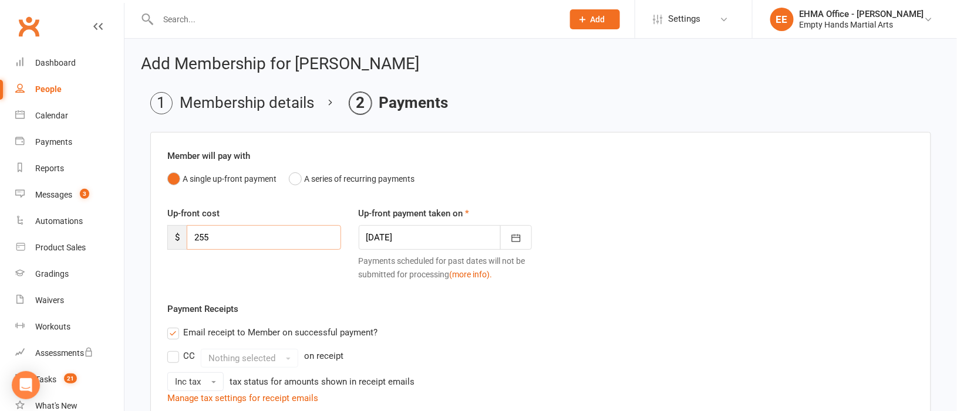
drag, startPoint x: 229, startPoint y: 236, endPoint x: 187, endPoint y: 238, distance: 42.3
click at [187, 238] on input "255" at bounding box center [264, 237] width 154 height 25
type input "157.80"
click at [511, 238] on icon "button" at bounding box center [516, 238] width 12 height 12
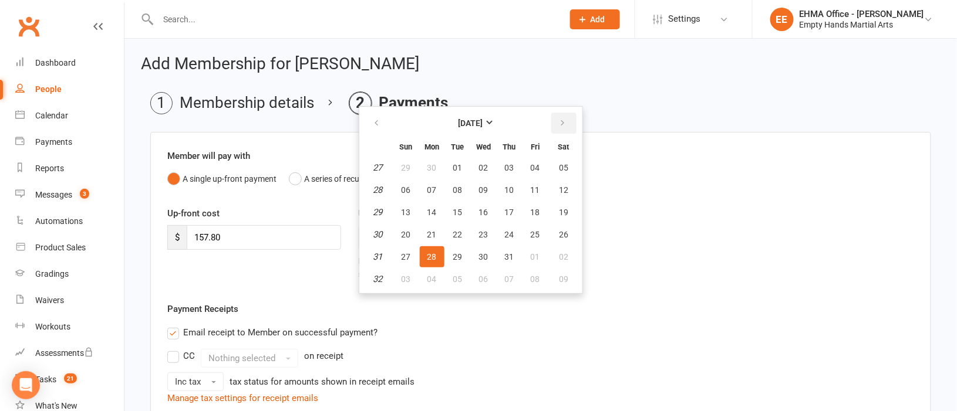
click at [558, 116] on button "button" at bounding box center [563, 123] width 25 height 21
click at [434, 209] on span "11" at bounding box center [431, 212] width 9 height 9
type input "[DATE]"
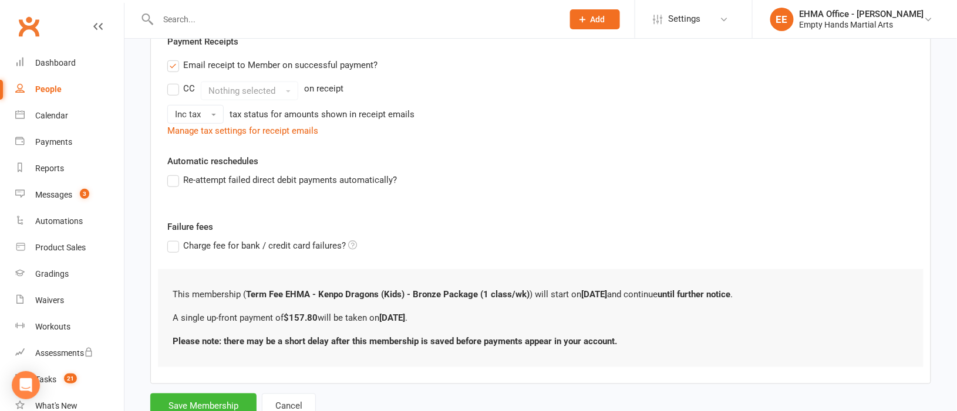
scroll to position [263, 0]
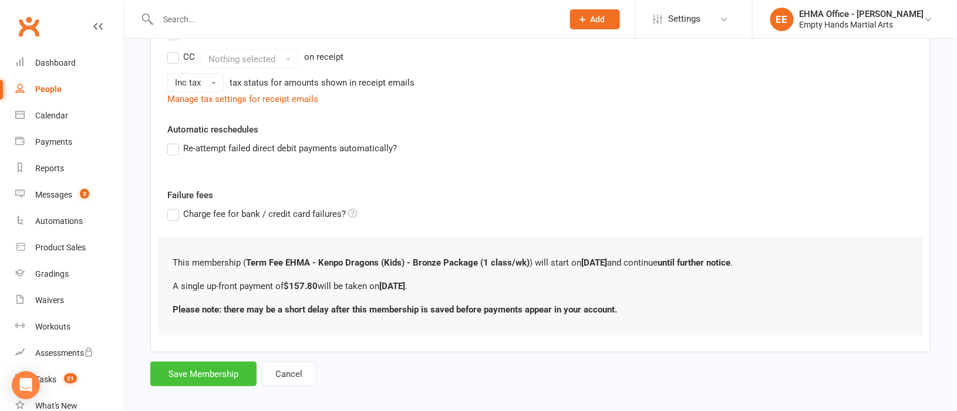
click at [211, 371] on button "Save Membership" at bounding box center [203, 374] width 106 height 25
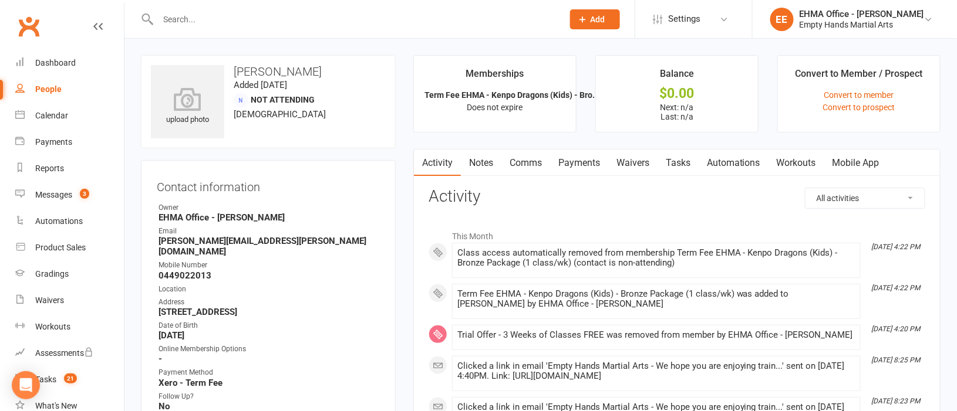
click at [525, 163] on link "Comms" at bounding box center [525, 163] width 49 height 27
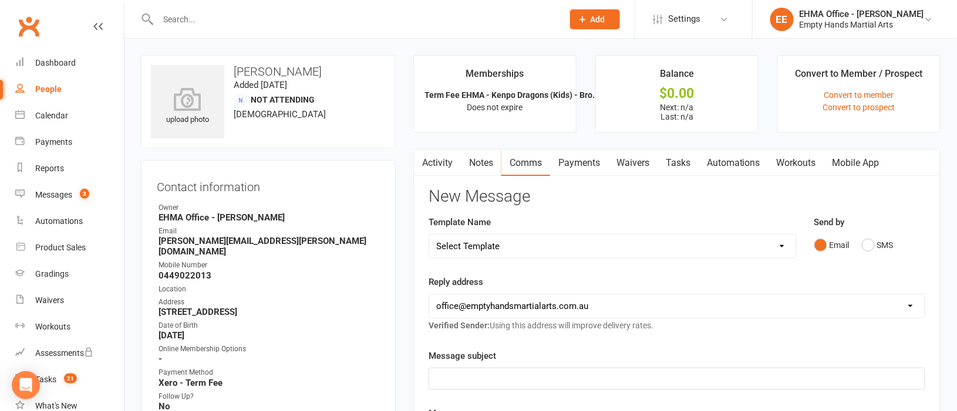
click at [522, 249] on select "Select Template [SMS] Change of location for classes [Email] Confirmation of Gr…" at bounding box center [612, 246] width 367 height 23
select select "145"
click at [429, 235] on select "Select Template [SMS] Change of location for classes [Email] Confirmation of Gr…" at bounding box center [612, 246] width 367 height 23
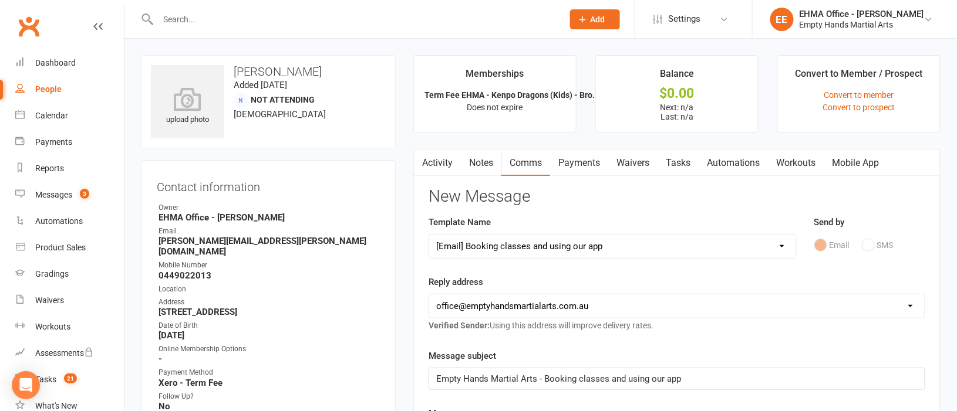
click at [533, 303] on select "[EMAIL_ADDRESS][DOMAIN_NAME] [EMAIL_ADDRESS][DOMAIN_NAME] [EMAIL_ADDRESS][DOMAI…" at bounding box center [676, 306] width 495 height 23
select select "1"
click at [429, 295] on select "[EMAIL_ADDRESS][DOMAIN_NAME] [EMAIL_ADDRESS][DOMAIN_NAME] [EMAIL_ADDRESS][DOMAI…" at bounding box center [676, 306] width 495 height 23
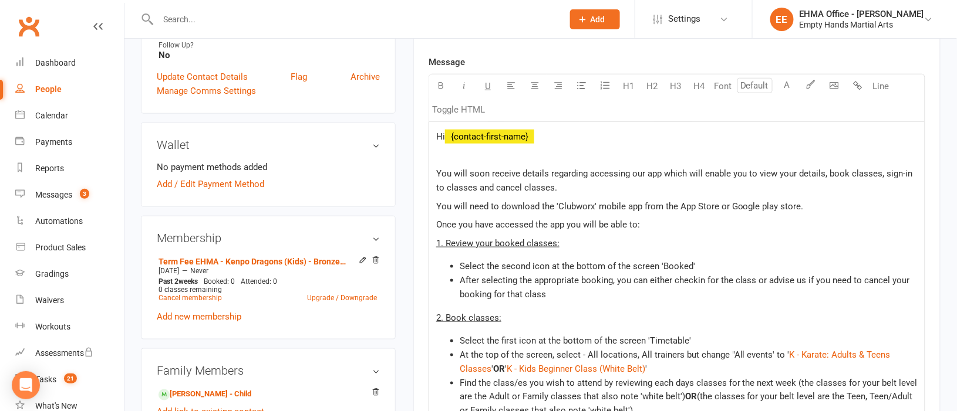
scroll to position [440, 0]
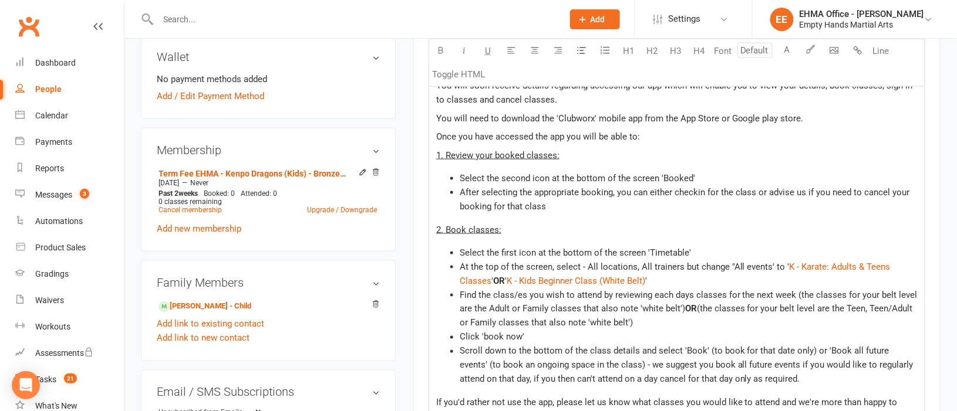
click at [506, 277] on span "'" at bounding box center [506, 281] width 2 height 11
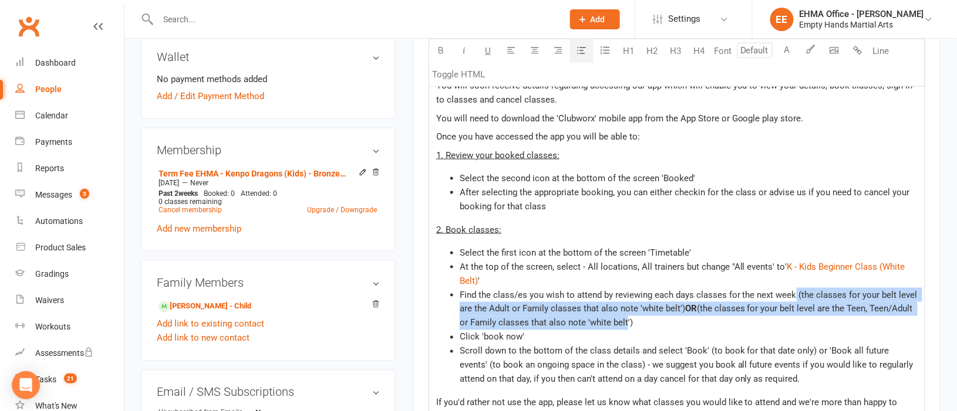
drag, startPoint x: 624, startPoint y: 327, endPoint x: 795, endPoint y: 299, distance: 172.5
click at [795, 299] on li "Find the class/es you wish to attend by reviewing each days classes for the nex…" at bounding box center [689, 309] width 458 height 42
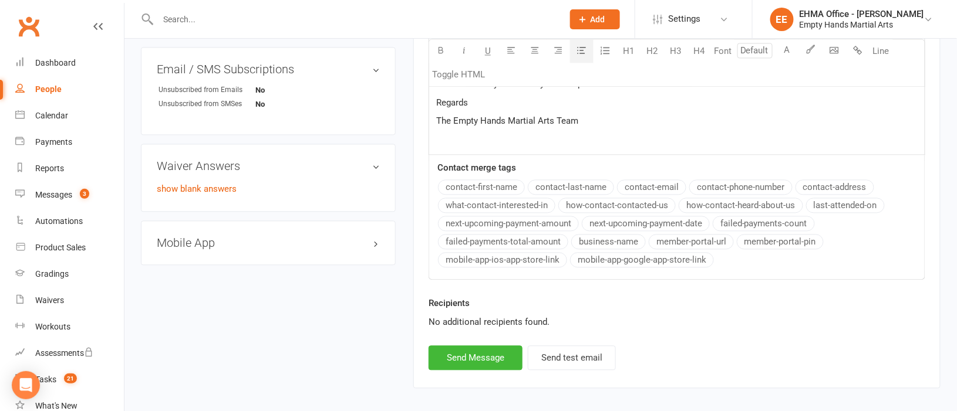
scroll to position [817, 0]
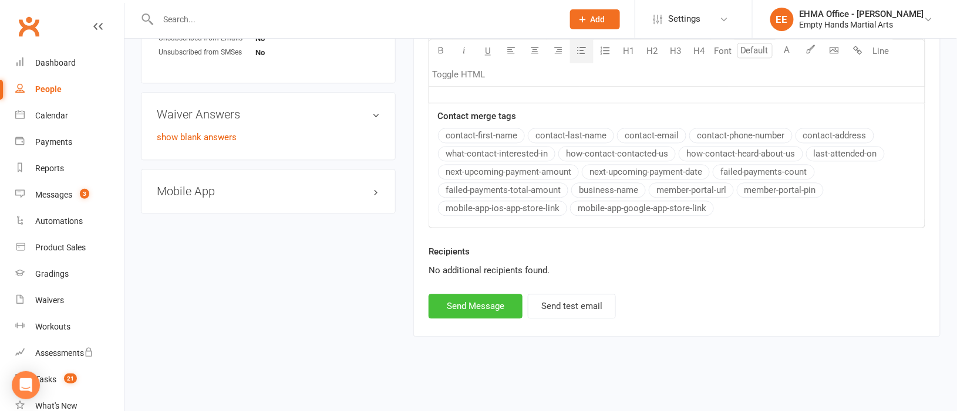
click at [475, 302] on button "Send Message" at bounding box center [475, 306] width 94 height 25
select select
select select "2"
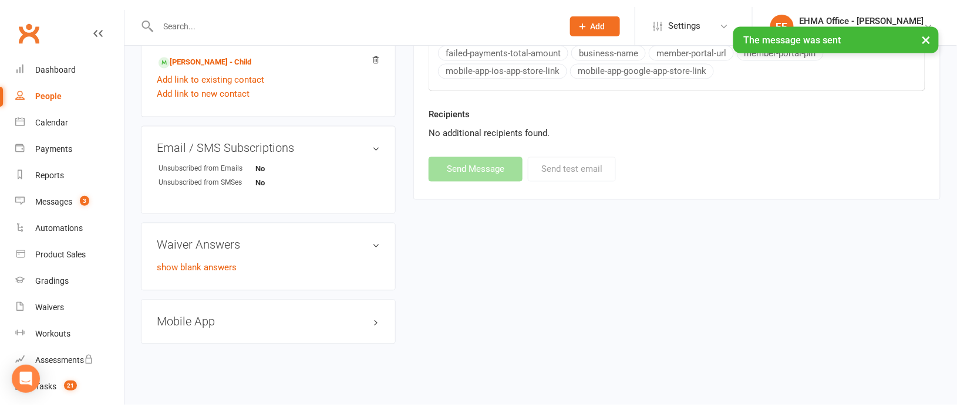
scroll to position [677, 0]
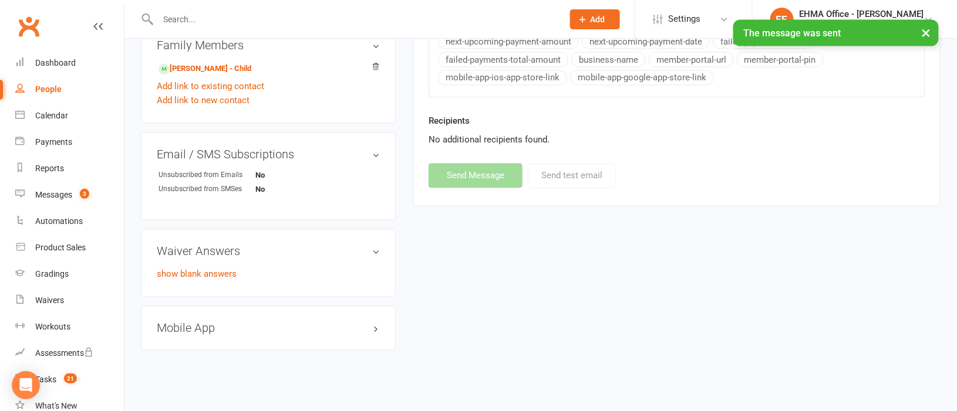
click at [204, 322] on h3 "Mobile App" at bounding box center [268, 328] width 223 height 13
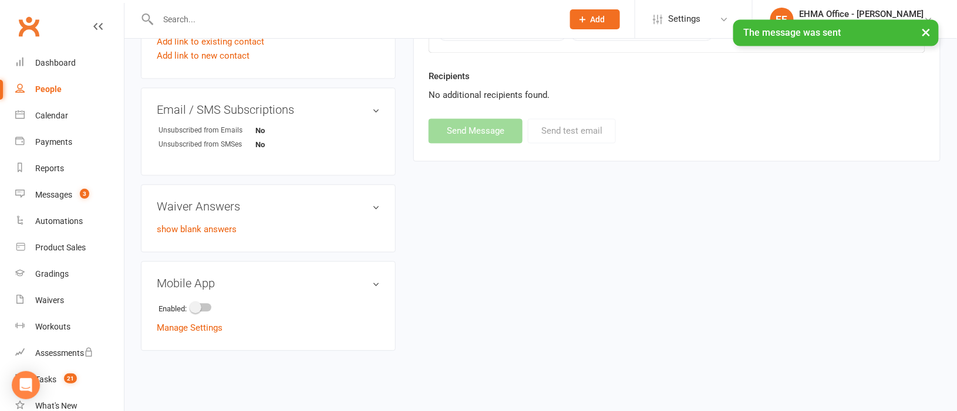
click at [204, 323] on link "Manage Settings" at bounding box center [190, 328] width 66 height 11
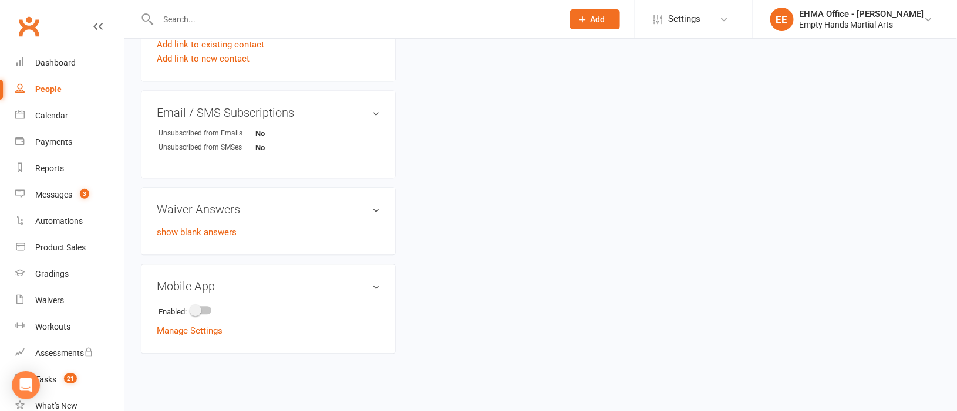
scroll to position [722, 0]
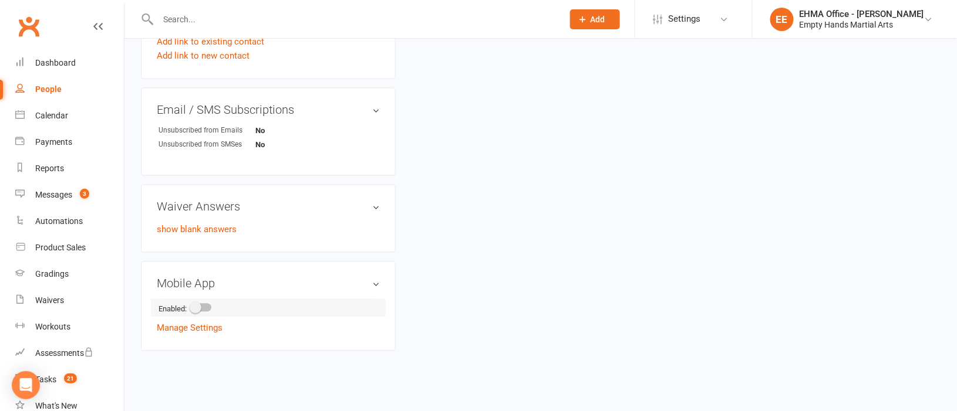
click at [195, 302] on span at bounding box center [196, 308] width 12 height 12
click at [191, 306] on input "checkbox" at bounding box center [191, 306] width 0 height 0
click at [187, 371] on link "Manage Settings" at bounding box center [190, 376] width 66 height 11
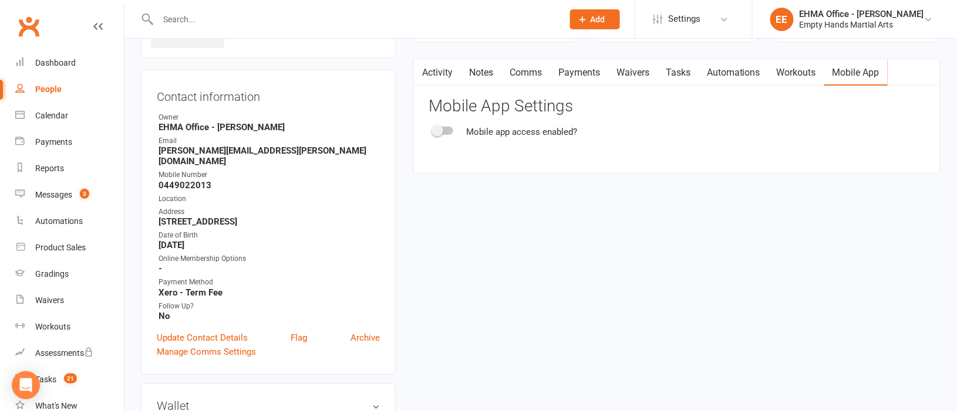
scroll to position [90, 0]
click at [444, 69] on link "Activity" at bounding box center [437, 73] width 47 height 27
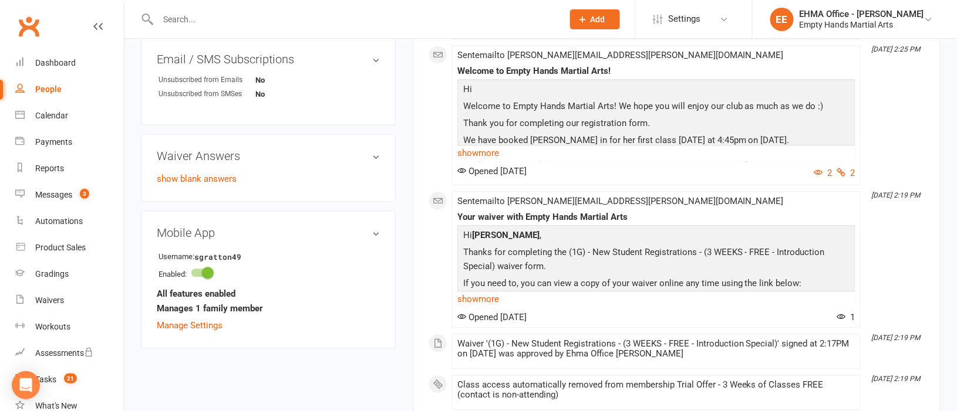
scroll to position [970, 0]
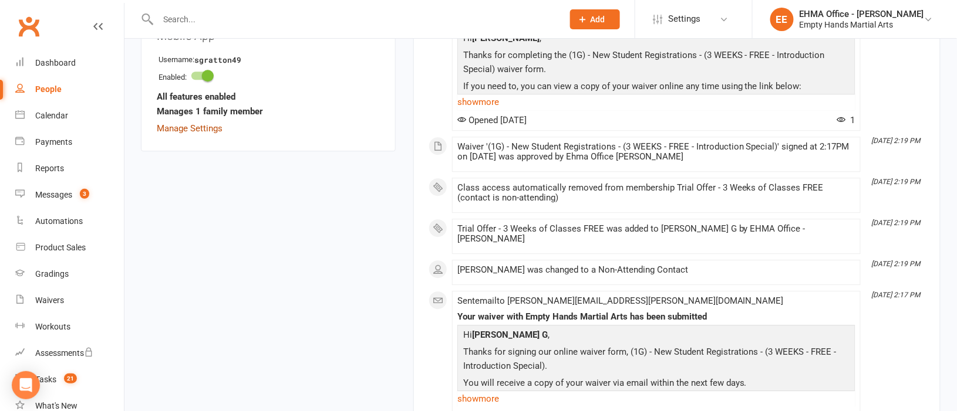
click at [208, 123] on link "Manage Settings" at bounding box center [190, 128] width 66 height 11
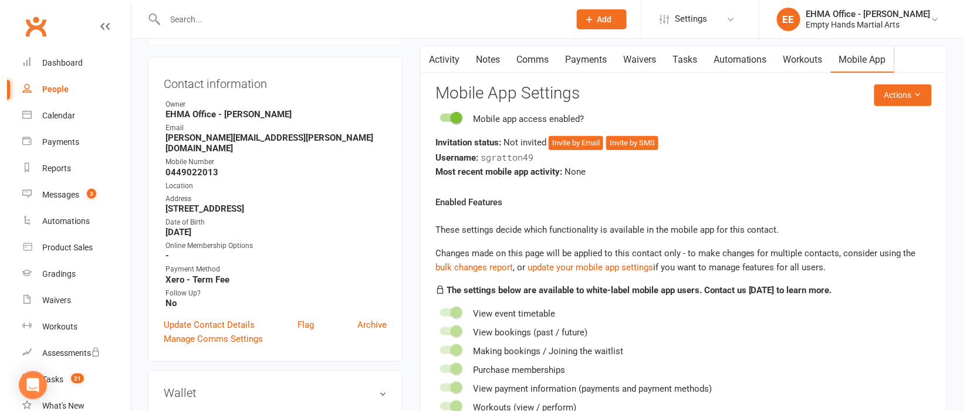
scroll to position [90, 0]
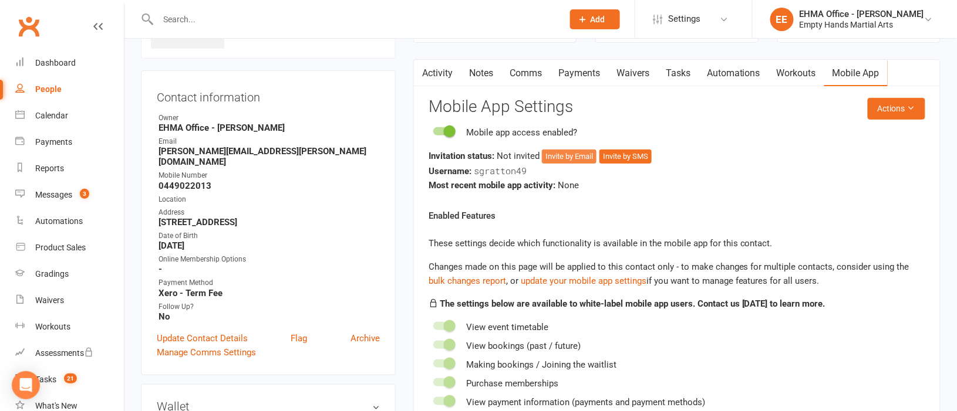
click at [574, 151] on button "Invite by Email" at bounding box center [569, 157] width 55 height 14
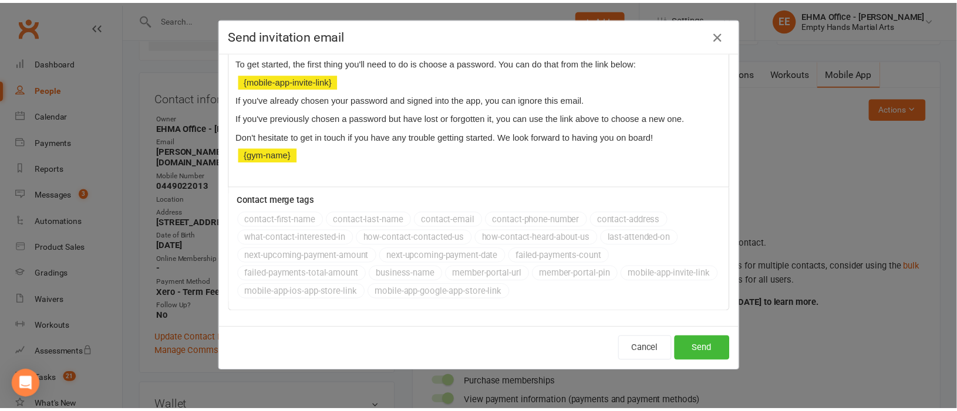
scroll to position [187, 0]
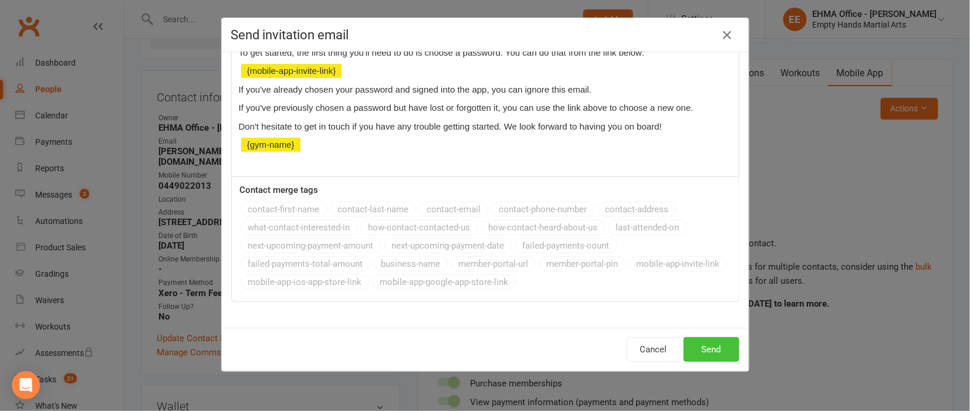
click at [689, 351] on button "Send" at bounding box center [712, 349] width 56 height 25
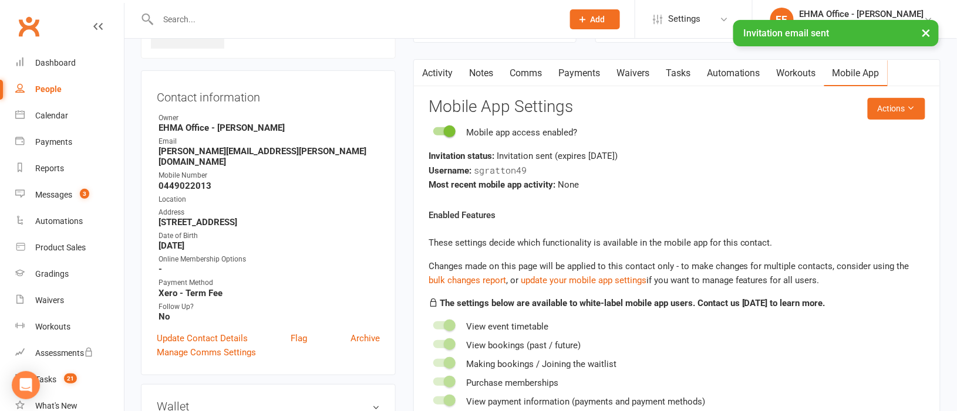
click at [580, 74] on link "Payments" at bounding box center [579, 73] width 58 height 27
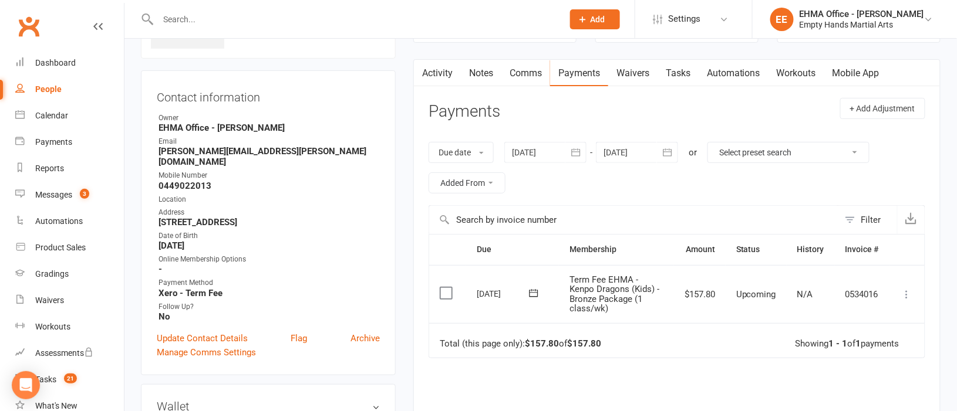
click at [909, 294] on icon at bounding box center [907, 295] width 12 height 12
click at [846, 361] on link "Mark as Paid (Other)" at bounding box center [855, 364] width 116 height 23
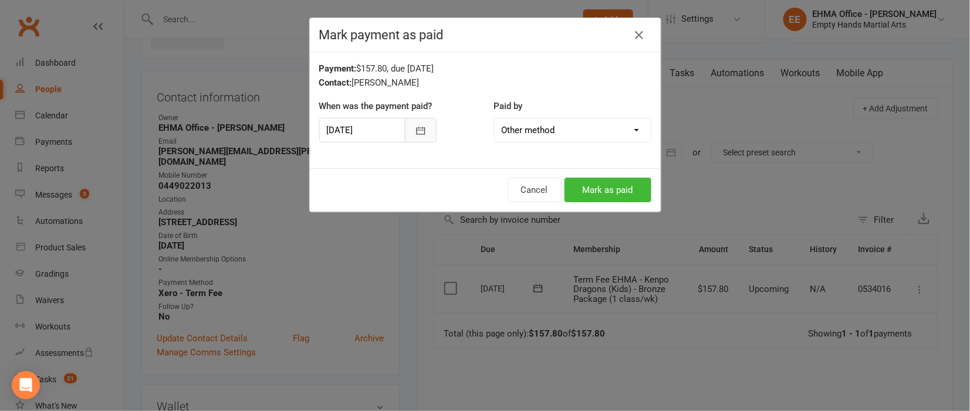
click at [415, 127] on icon "button" at bounding box center [421, 131] width 12 height 12
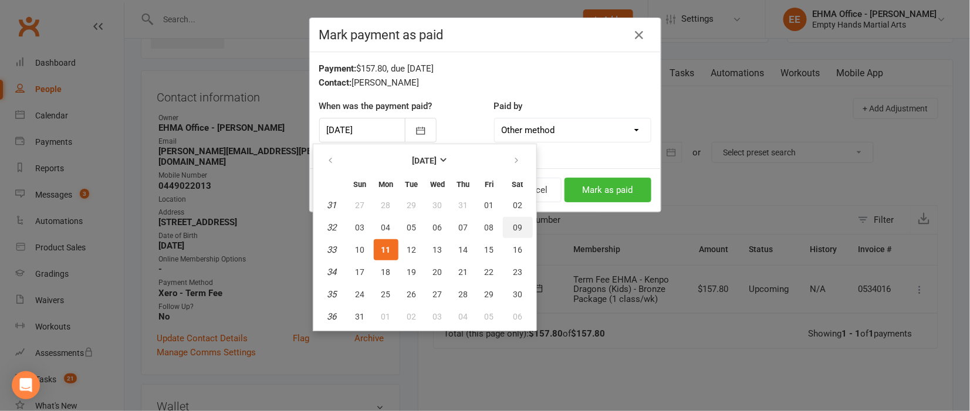
click at [519, 224] on button "09" at bounding box center [518, 227] width 30 height 21
type input "[DATE]"
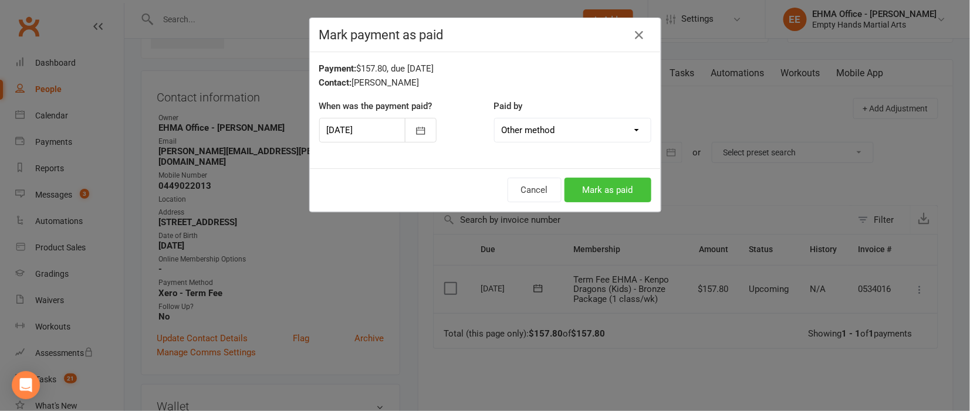
click at [623, 187] on button "Mark as paid" at bounding box center [608, 190] width 87 height 25
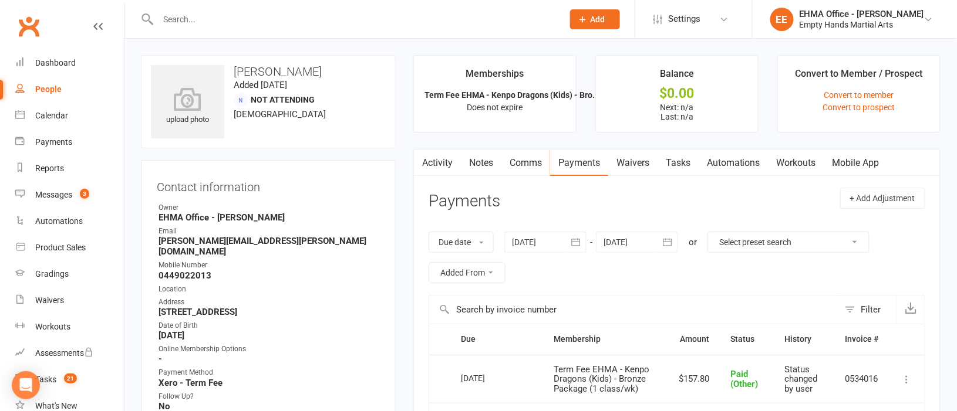
drag, startPoint x: 316, startPoint y: 68, endPoint x: 236, endPoint y: 72, distance: 79.9
click at [236, 72] on h3 "[PERSON_NAME]" at bounding box center [268, 71] width 235 height 13
copy h3 "[PERSON_NAME]"
drag, startPoint x: 306, startPoint y: 302, endPoint x: 156, endPoint y: 305, distance: 149.7
click at [157, 305] on li "Address [STREET_ADDRESS]" at bounding box center [268, 307] width 223 height 21
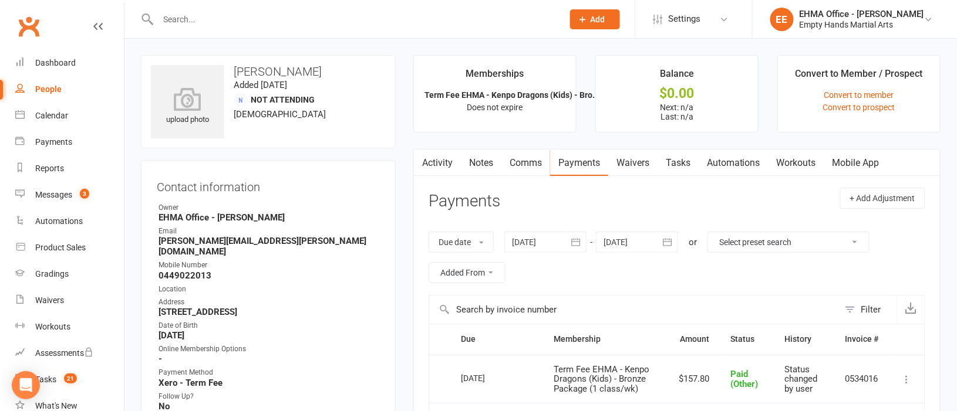
copy strong "[STREET_ADDRESS]"
drag, startPoint x: 259, startPoint y: 239, endPoint x: 160, endPoint y: 241, distance: 99.8
click at [160, 241] on strong "[PERSON_NAME][EMAIL_ADDRESS][PERSON_NAME][DOMAIN_NAME]" at bounding box center [268, 246] width 221 height 21
copy strong "[PERSON_NAME][EMAIL_ADDRESS][PERSON_NAME][DOMAIN_NAME]"
click at [441, 162] on link "Activity" at bounding box center [437, 163] width 47 height 27
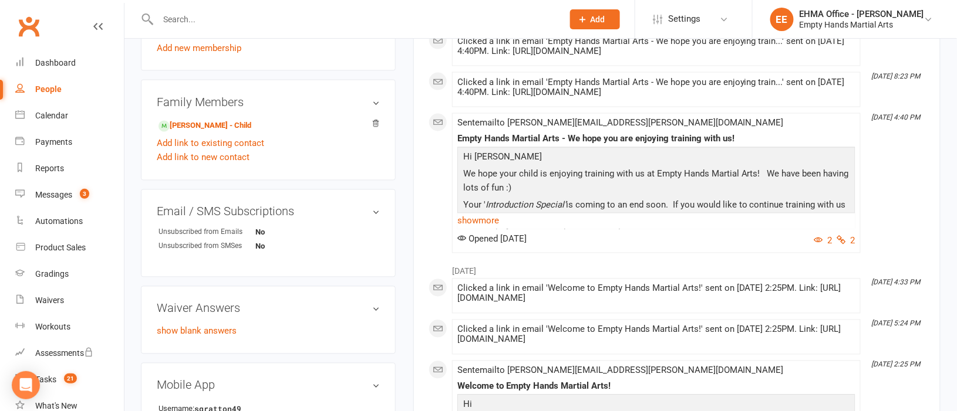
scroll to position [616, 0]
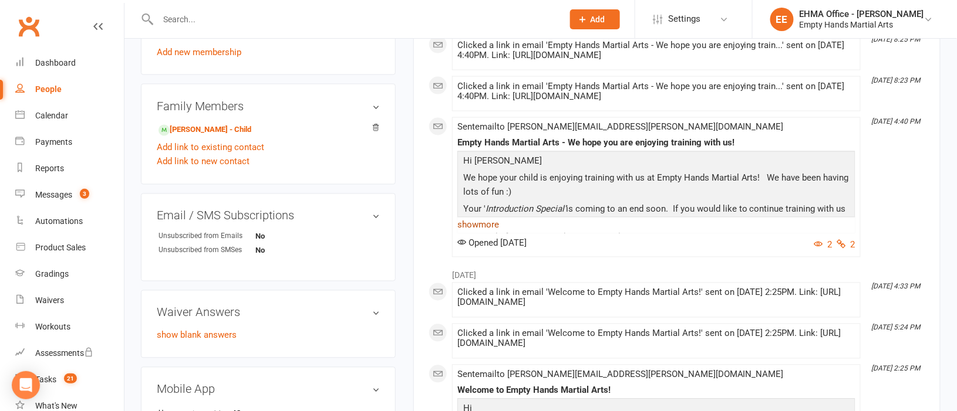
click at [496, 227] on link "show more" at bounding box center [656, 225] width 398 height 16
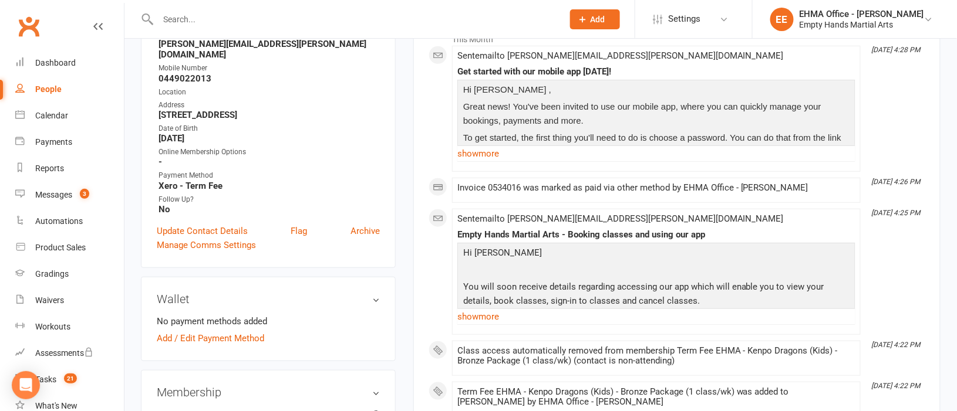
scroll to position [0, 0]
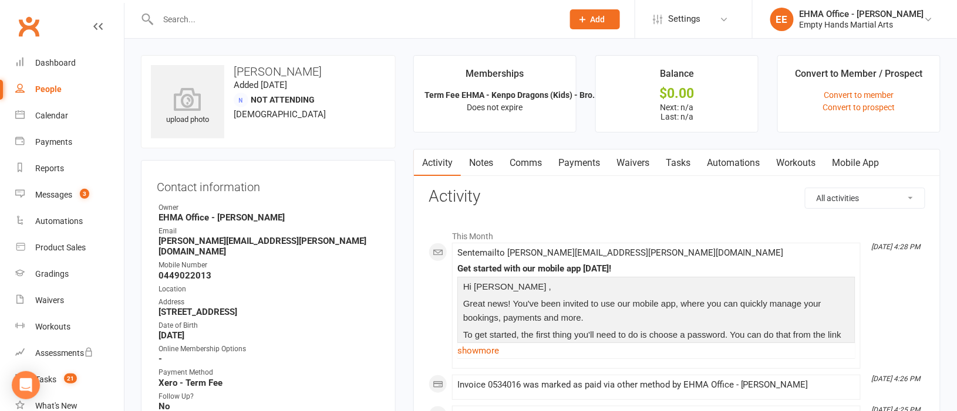
drag, startPoint x: 314, startPoint y: 72, endPoint x: 234, endPoint y: 73, distance: 79.8
click at [234, 73] on h3 "[PERSON_NAME]" at bounding box center [268, 71] width 235 height 13
copy h3 "[PERSON_NAME]"
drag, startPoint x: 259, startPoint y: 241, endPoint x: 158, endPoint y: 241, distance: 100.4
click at [158, 241] on strong "[PERSON_NAME][EMAIL_ADDRESS][PERSON_NAME][DOMAIN_NAME]" at bounding box center [268, 246] width 221 height 21
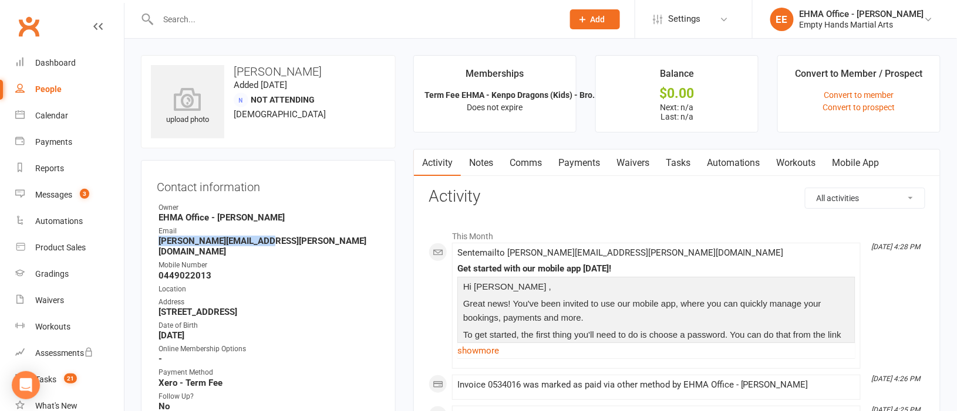
copy strong "[PERSON_NAME][EMAIL_ADDRESS][PERSON_NAME][DOMAIN_NAME]"
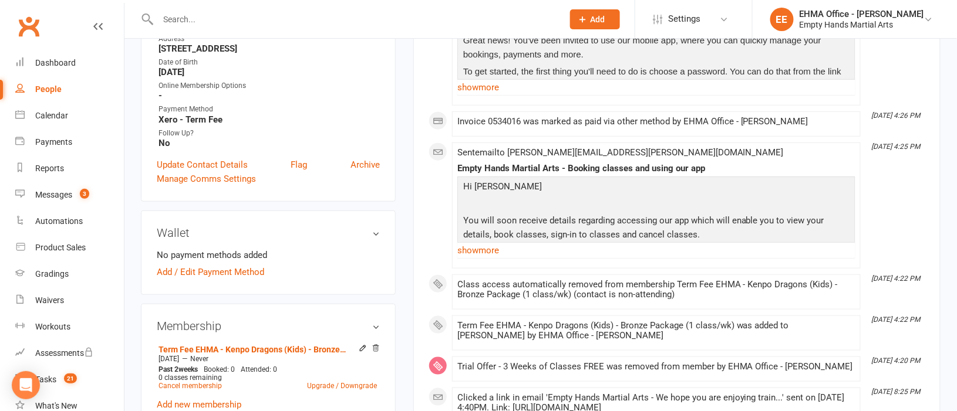
scroll to position [440, 0]
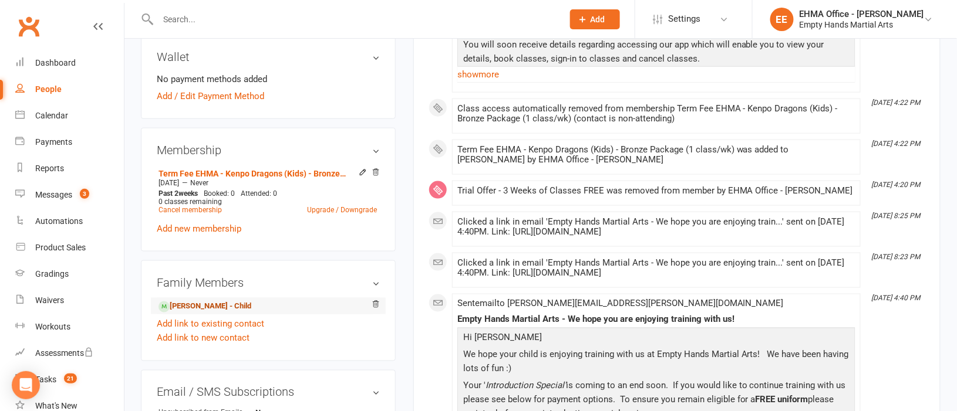
click at [211, 301] on link "[PERSON_NAME] - Child" at bounding box center [204, 307] width 93 height 12
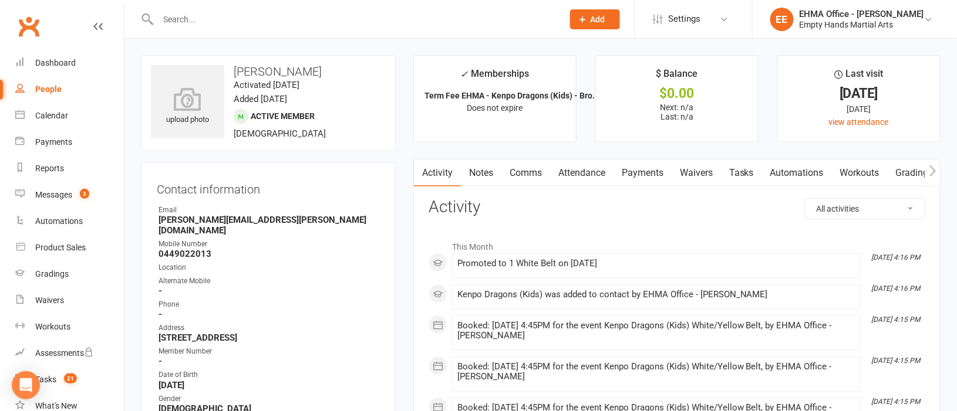
drag, startPoint x: 309, startPoint y: 72, endPoint x: 234, endPoint y: 72, distance: 74.5
click at [234, 72] on h3 "[PERSON_NAME]" at bounding box center [268, 71] width 235 height 13
copy h3 "[PERSON_NAME]"
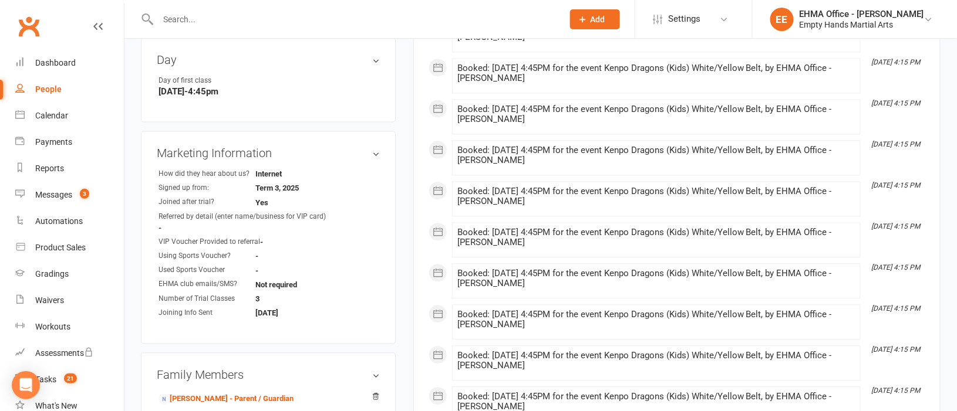
scroll to position [880, 0]
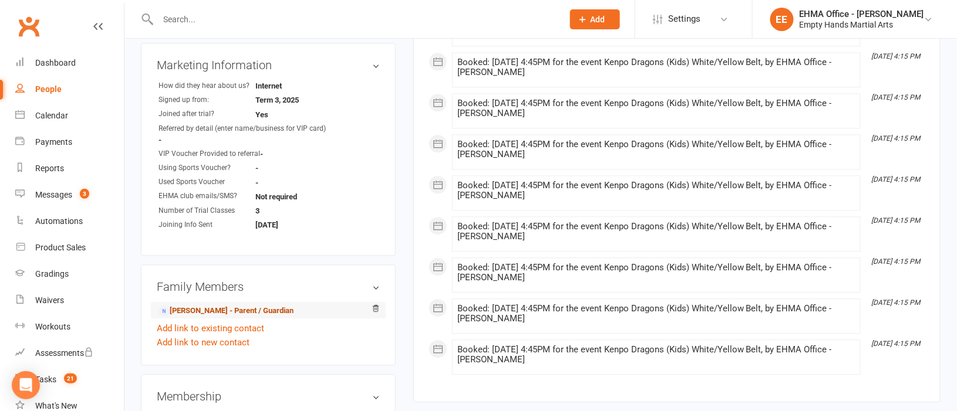
click at [224, 305] on link "[PERSON_NAME] - Parent / Guardian" at bounding box center [225, 311] width 135 height 12
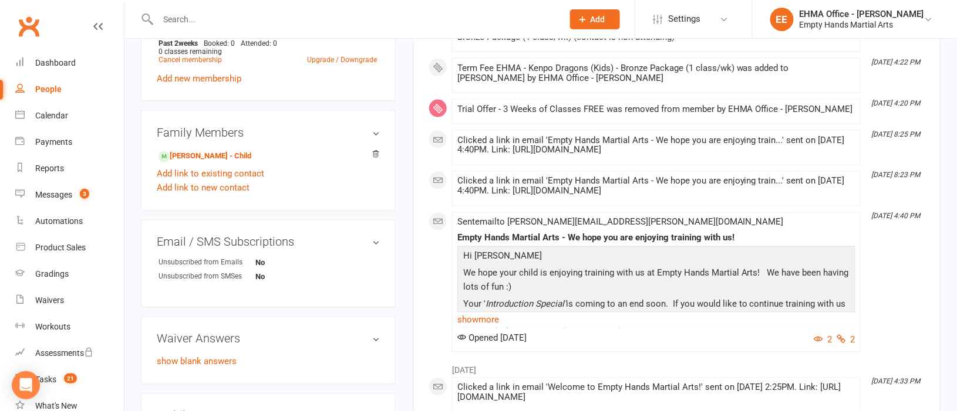
scroll to position [616, 0]
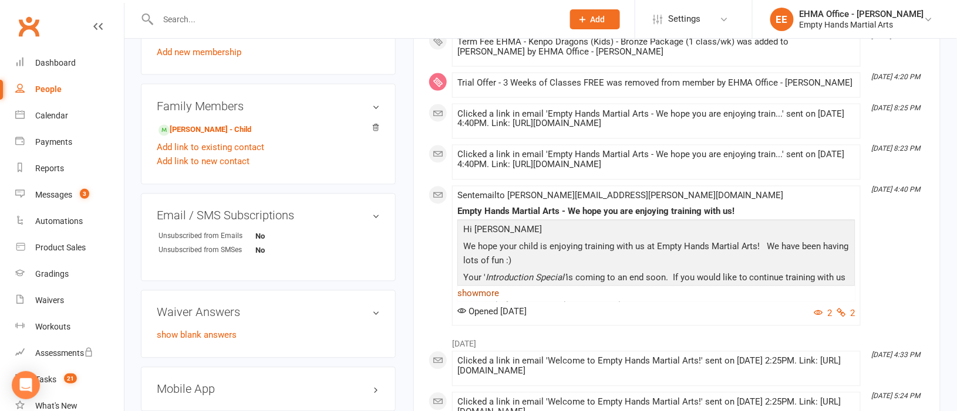
click at [500, 293] on link "show more" at bounding box center [656, 294] width 398 height 16
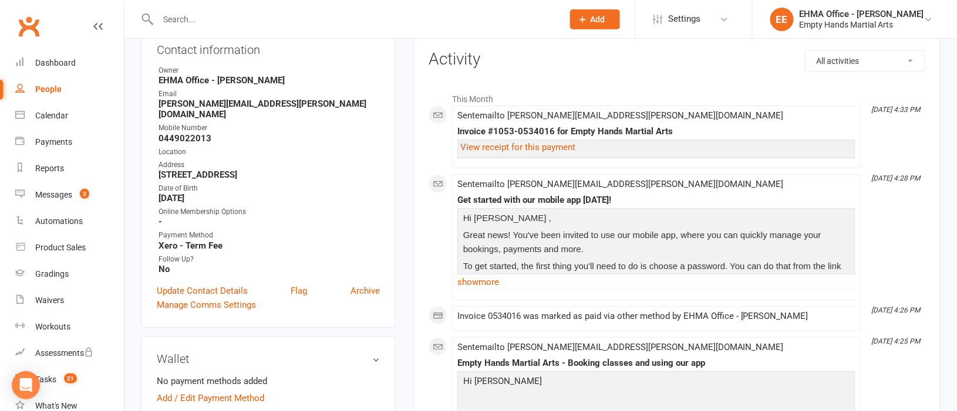
scroll to position [87, 0]
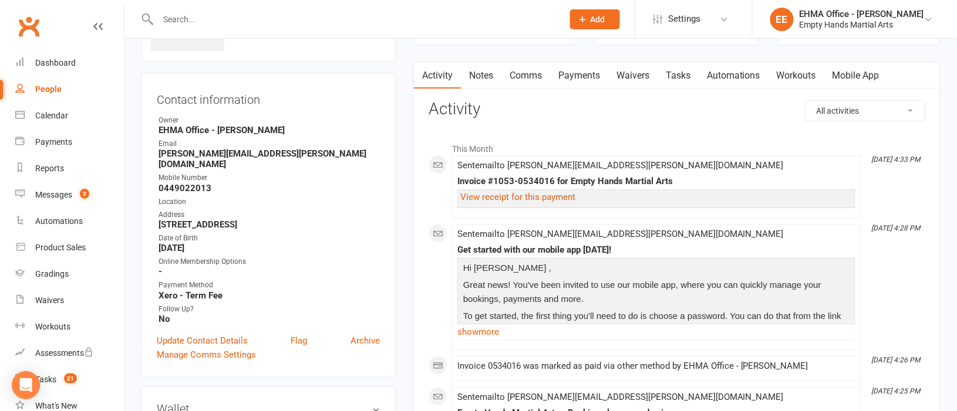
click at [205, 21] on input "text" at bounding box center [354, 19] width 400 height 16
paste input "[PERSON_NAME]"
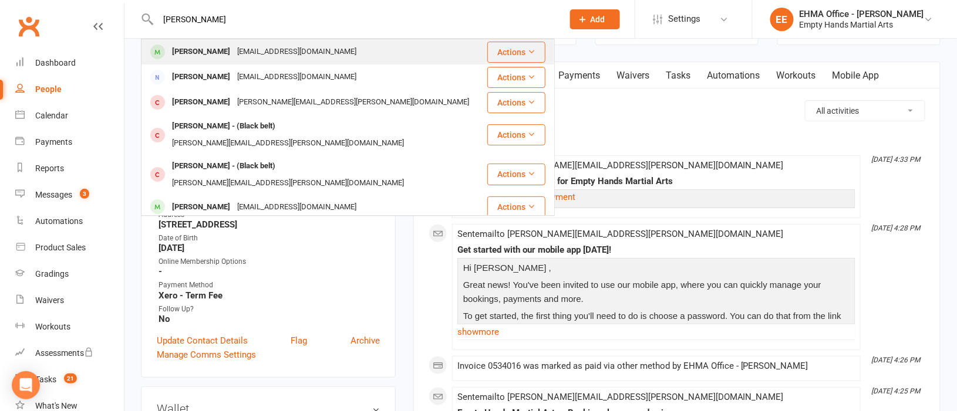
type input "[PERSON_NAME]"
click at [224, 52] on div "[PERSON_NAME]" at bounding box center [200, 51] width 65 height 17
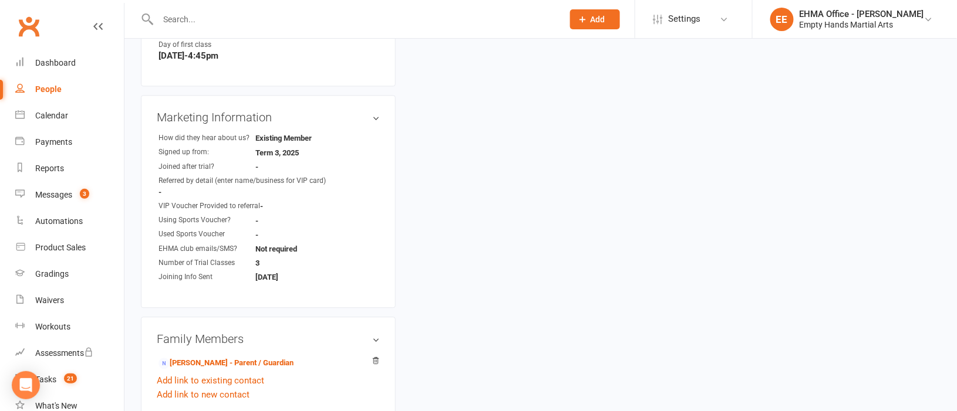
scroll to position [880, 0]
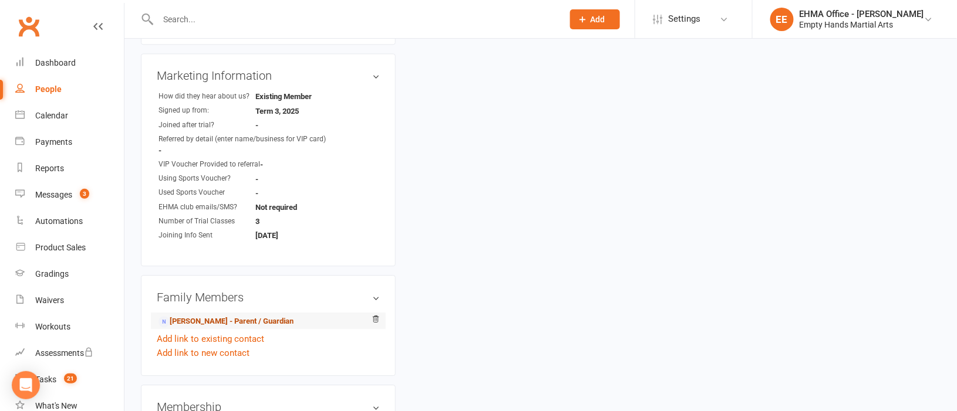
click at [202, 320] on link "[PERSON_NAME] - Parent / Guardian" at bounding box center [225, 322] width 135 height 12
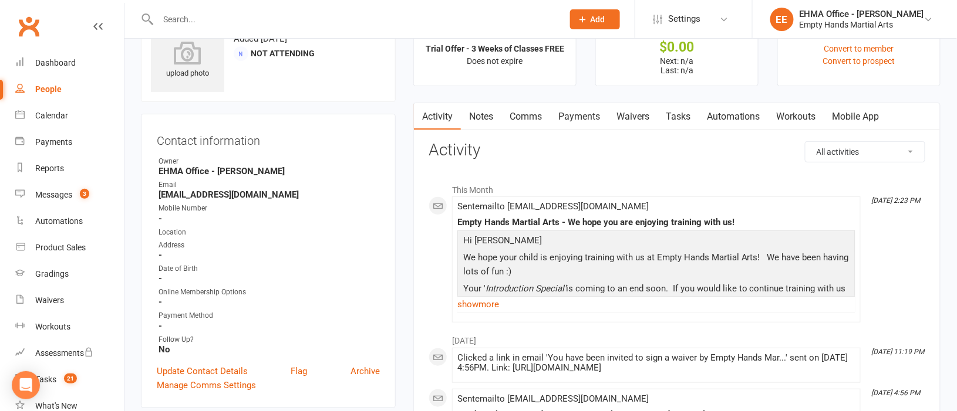
scroll to position [87, 0]
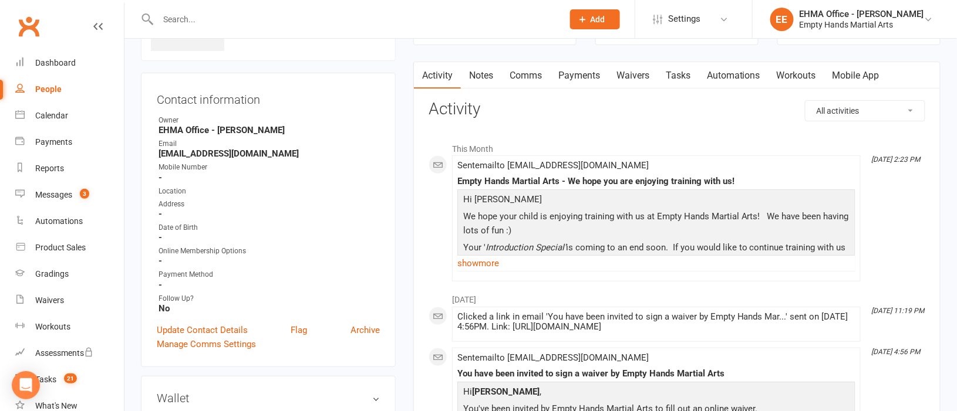
click at [226, 16] on input "text" at bounding box center [354, 19] width 400 height 16
paste input "[PERSON_NAME]"
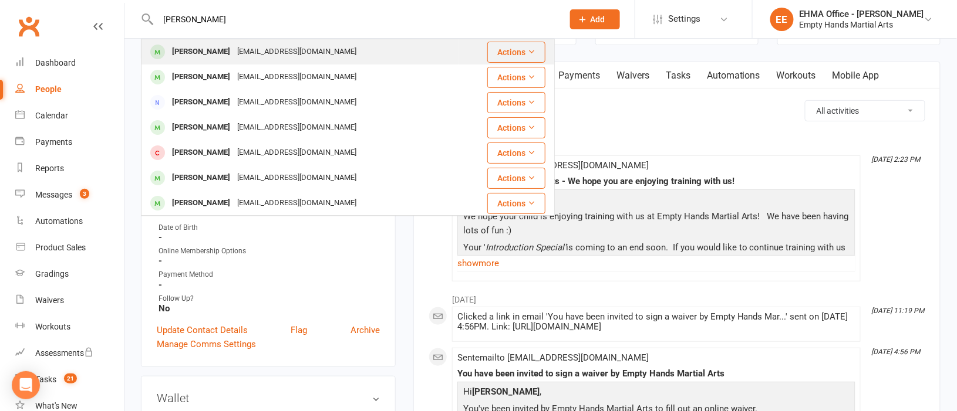
type input "[PERSON_NAME]"
click at [236, 50] on div "[EMAIL_ADDRESS][DOMAIN_NAME]" at bounding box center [297, 51] width 126 height 17
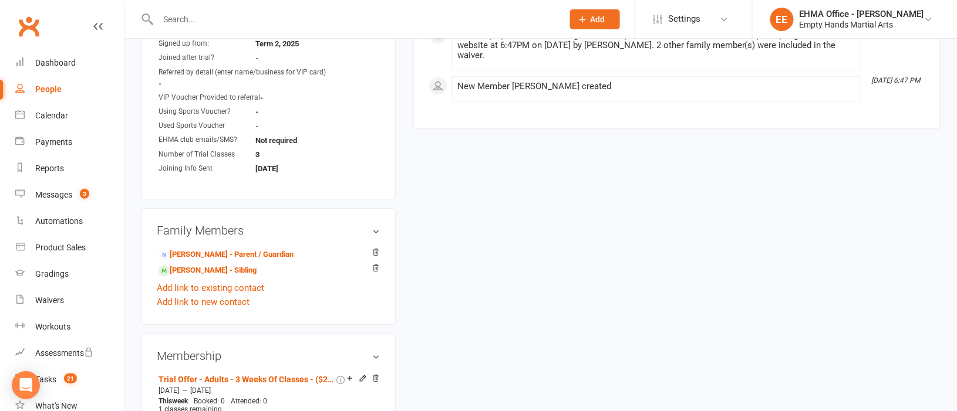
scroll to position [968, 0]
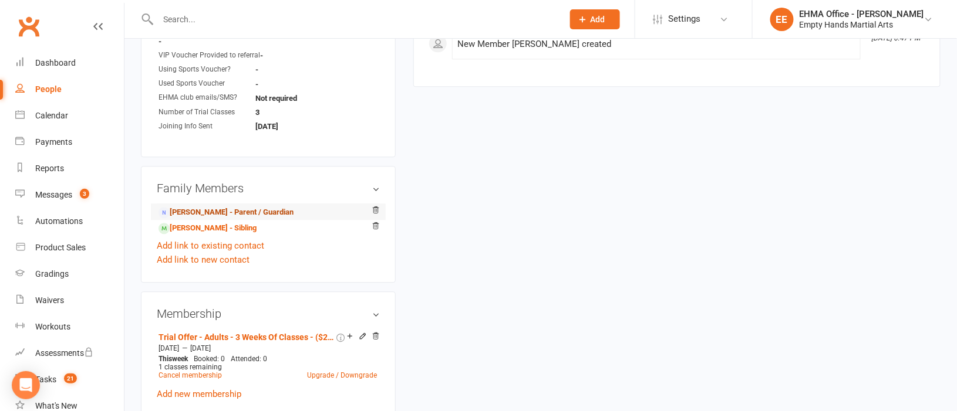
click at [217, 211] on link "[PERSON_NAME] - Parent / Guardian" at bounding box center [225, 213] width 135 height 12
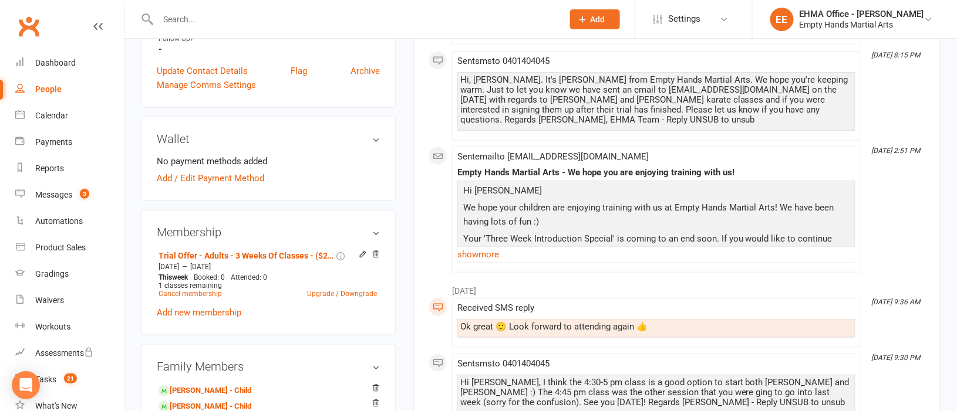
scroll to position [352, 0]
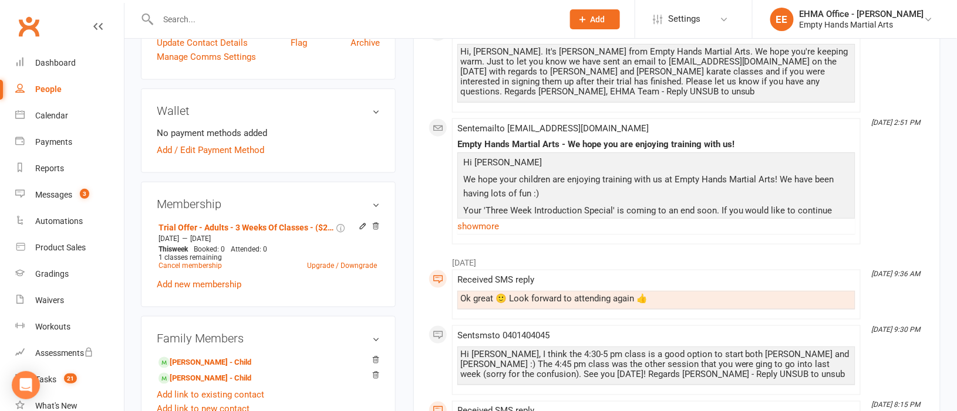
click at [271, 15] on input "text" at bounding box center [354, 19] width 400 height 16
paste input "[PERSON_NAME]"
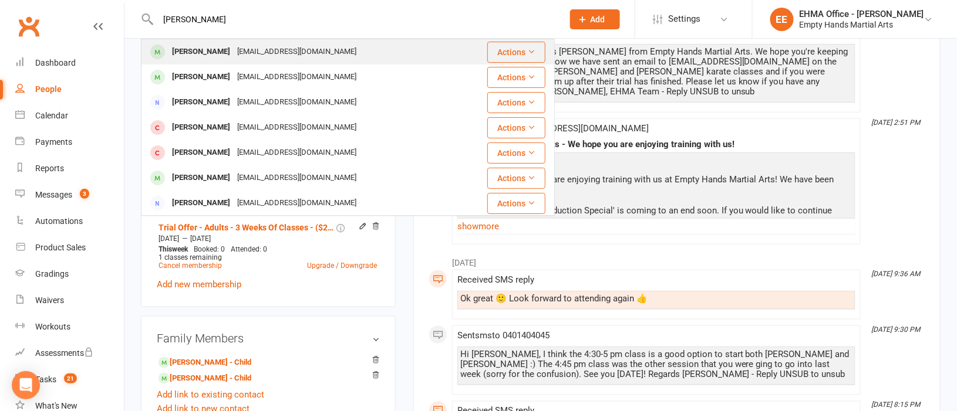
type input "[PERSON_NAME]"
click at [245, 55] on div "[EMAIL_ADDRESS][DOMAIN_NAME]" at bounding box center [297, 51] width 126 height 17
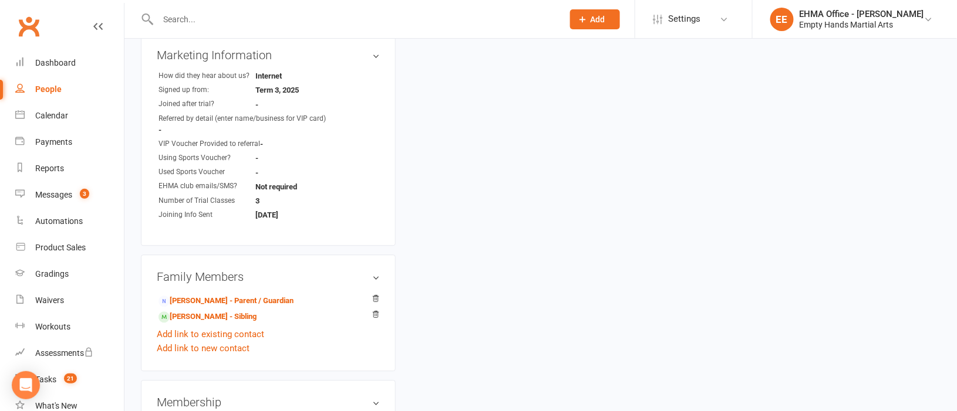
scroll to position [880, 0]
click at [214, 302] on link "[PERSON_NAME] - Parent / Guardian" at bounding box center [225, 301] width 135 height 12
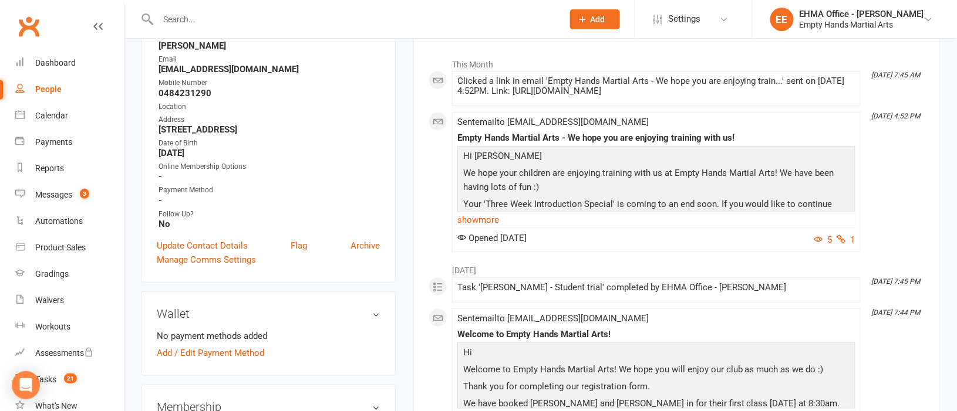
scroll to position [175, 0]
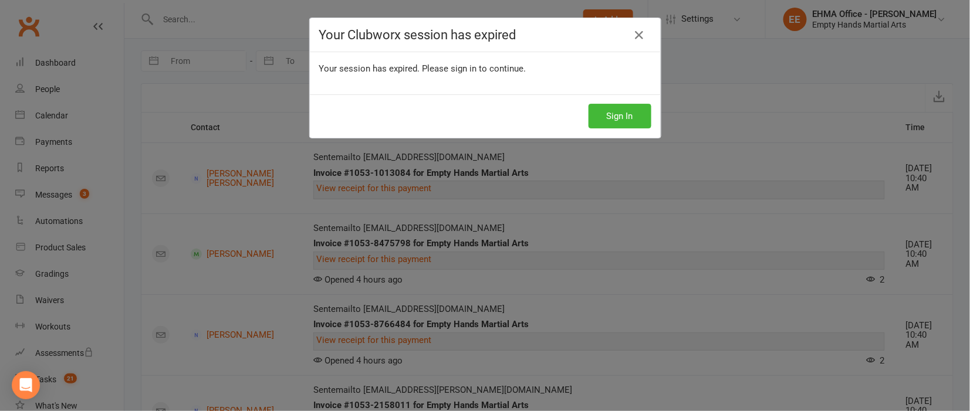
click at [241, 50] on div "Your Clubworx session has expired Your session has expired. Please sign in to c…" at bounding box center [485, 205] width 970 height 411
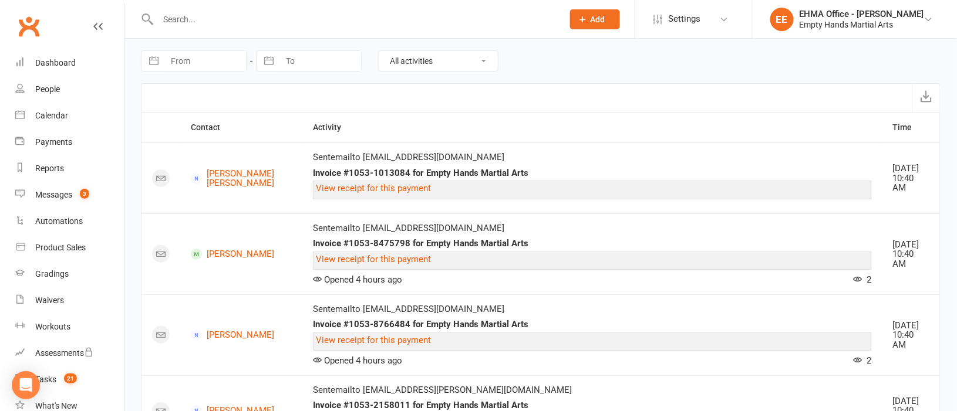
click at [255, 18] on input "text" at bounding box center [354, 19] width 400 height 16
paste input "[PERSON_NAME]"
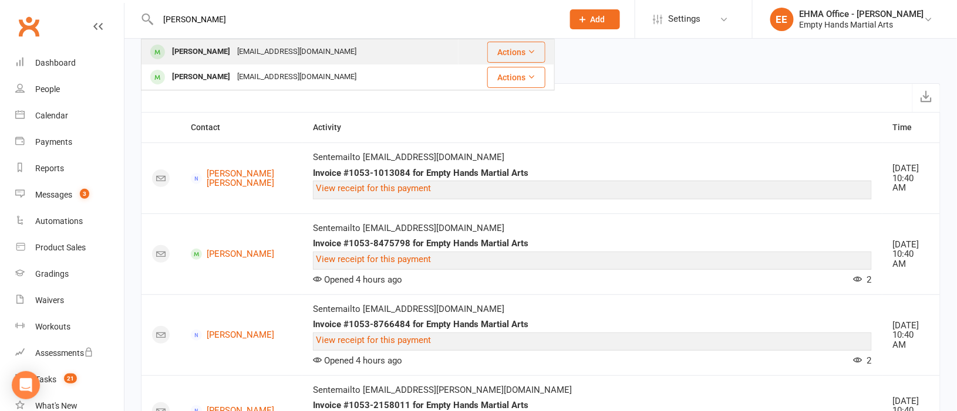
type input "[PERSON_NAME]"
click at [258, 49] on div "[EMAIL_ADDRESS][DOMAIN_NAME]" at bounding box center [297, 51] width 126 height 17
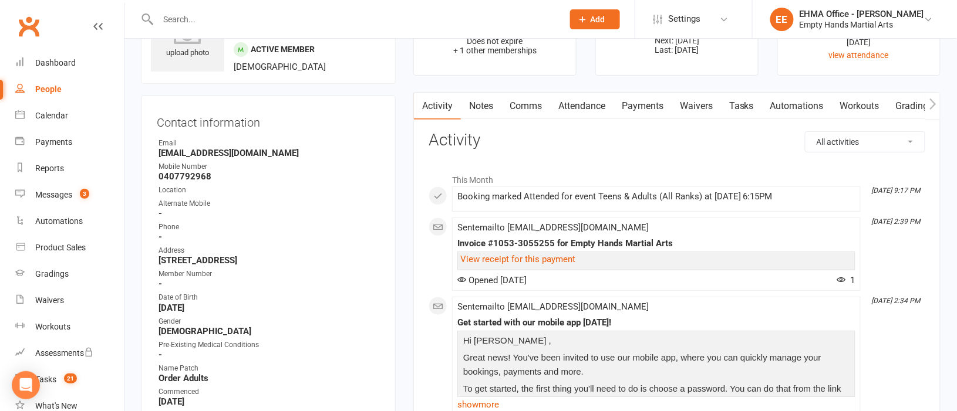
scroll to position [175, 0]
